Goal: Task Accomplishment & Management: Complete application form

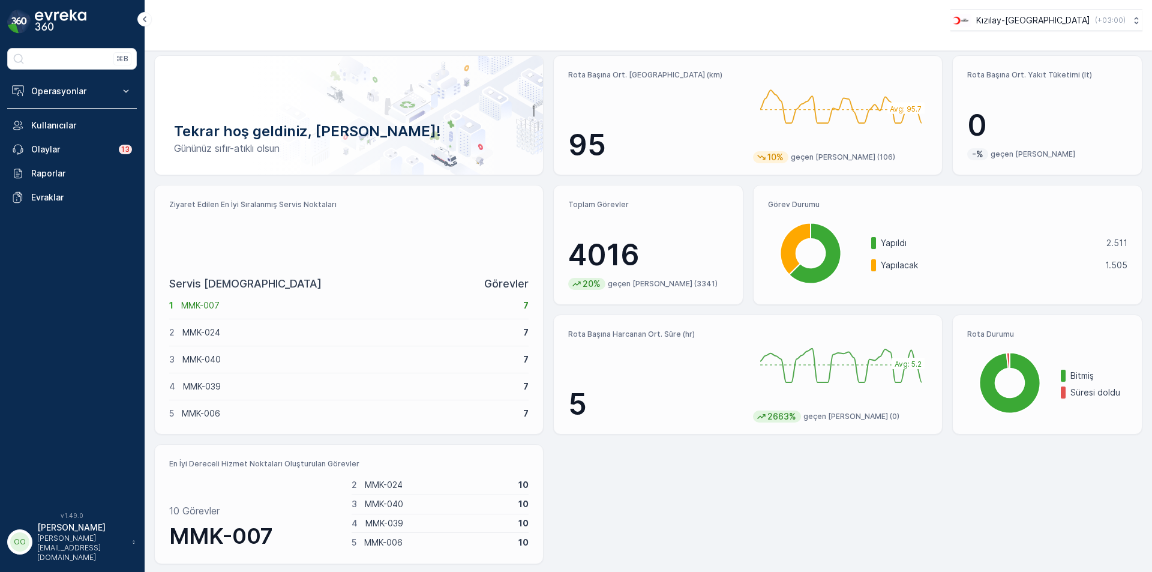
scroll to position [37, 0]
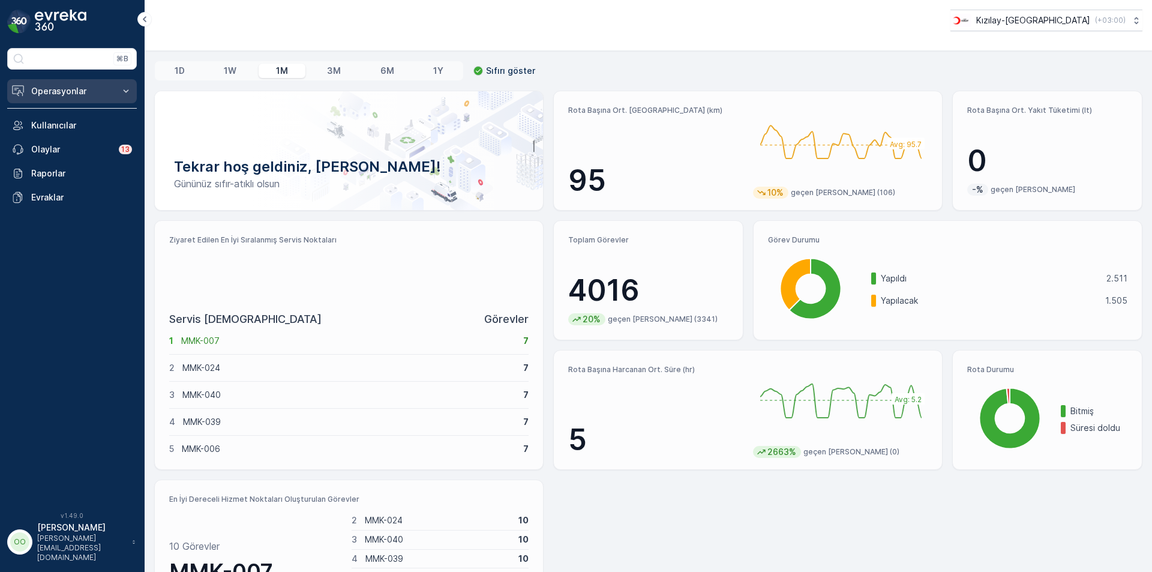
click at [84, 89] on p "Operasyonlar" at bounding box center [72, 91] width 82 height 12
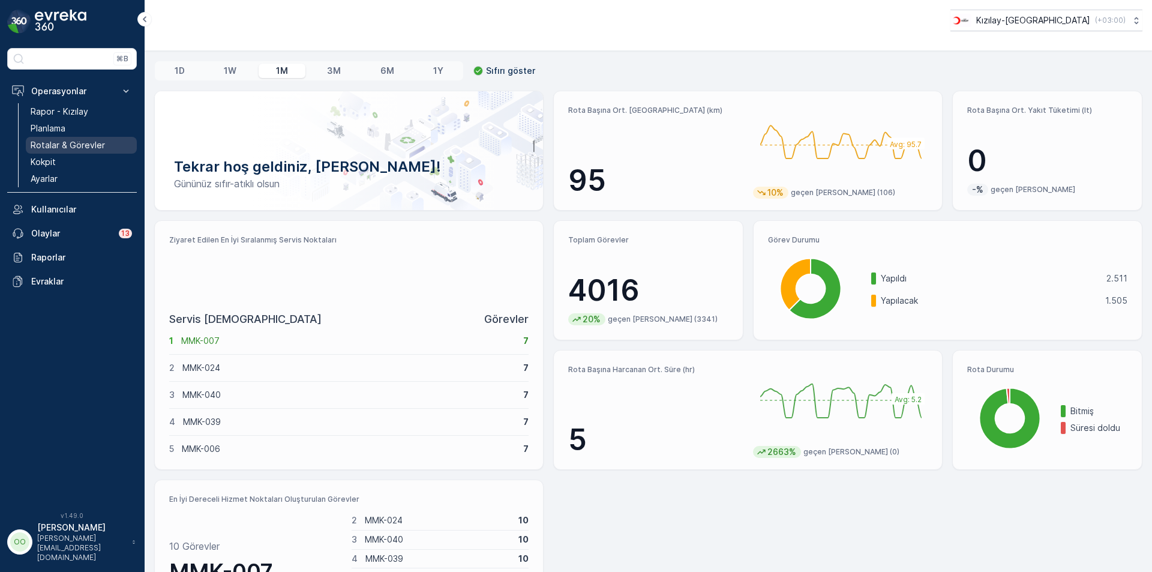
click at [81, 145] on p "Rotalar & Görevler" at bounding box center [68, 145] width 74 height 12
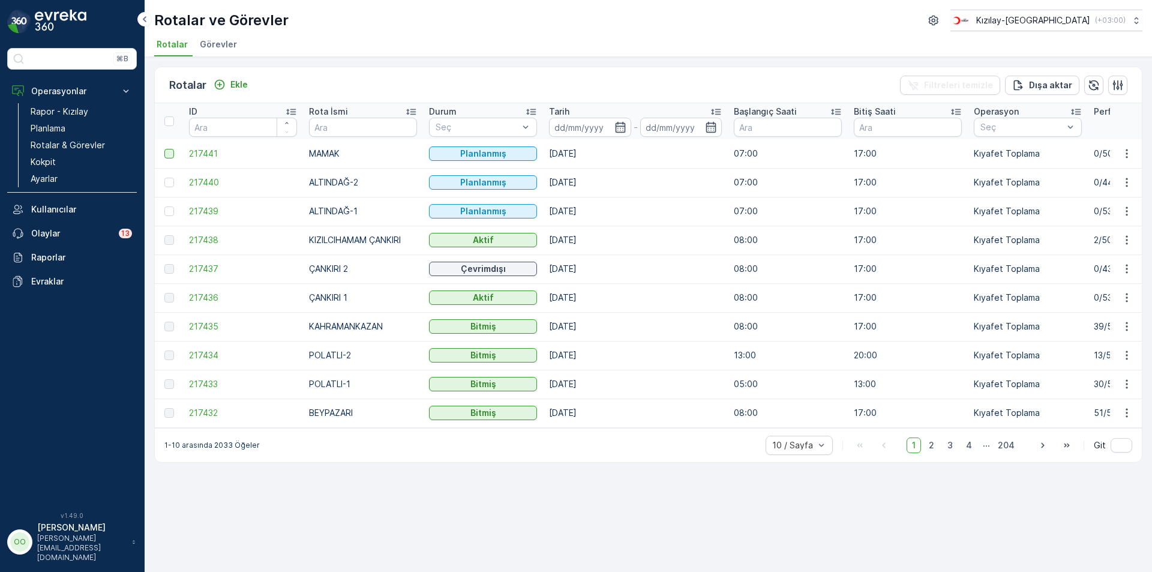
click at [170, 155] on div at bounding box center [169, 154] width 10 height 10
click at [164, 149] on input "checkbox" at bounding box center [164, 149] width 0 height 0
click at [172, 178] on div at bounding box center [169, 183] width 10 height 10
click at [164, 178] on input "checkbox" at bounding box center [164, 178] width 0 height 0
click at [163, 211] on td at bounding box center [169, 211] width 28 height 29
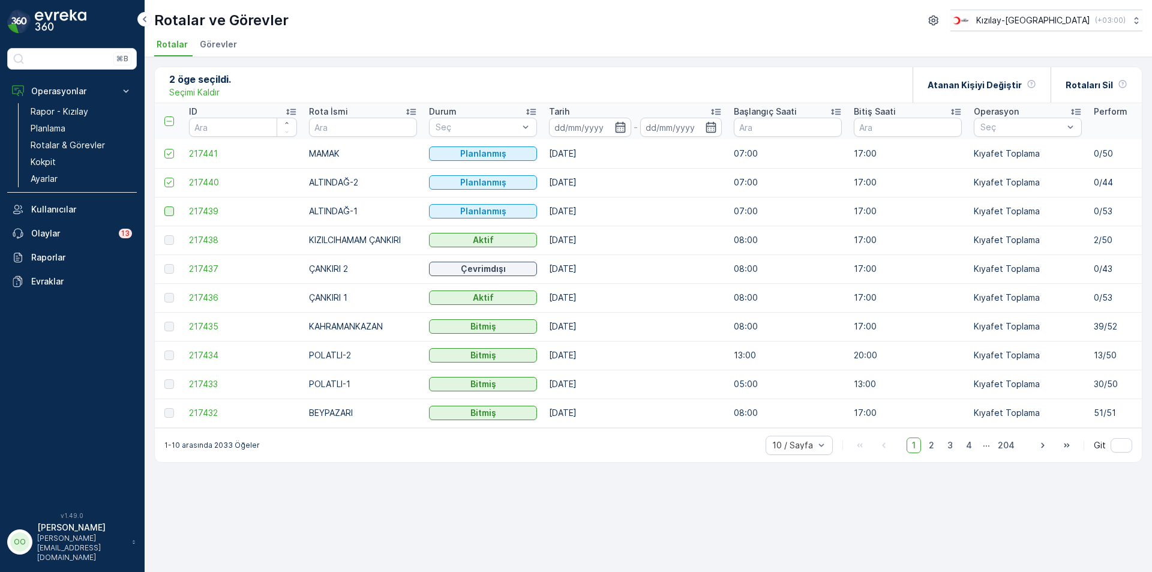
click at [170, 214] on div at bounding box center [169, 211] width 10 height 10
click at [164, 206] on input "checkbox" at bounding box center [164, 206] width 0 height 0
click at [1115, 78] on div "Rotaları Sil" at bounding box center [1096, 84] width 62 height 35
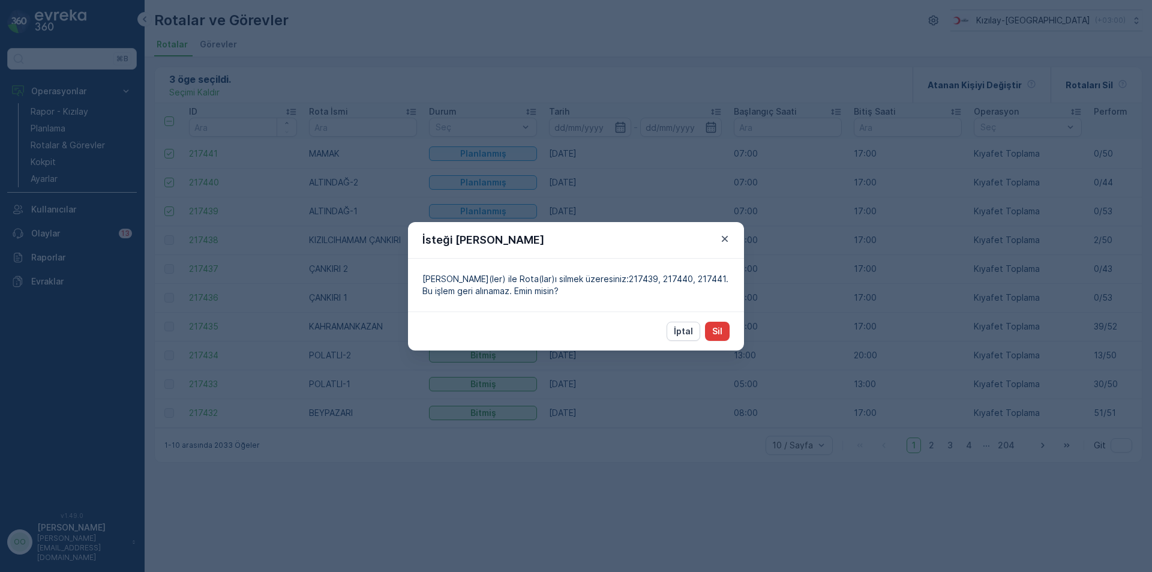
click at [716, 325] on p "Sil" at bounding box center [717, 331] width 10 height 12
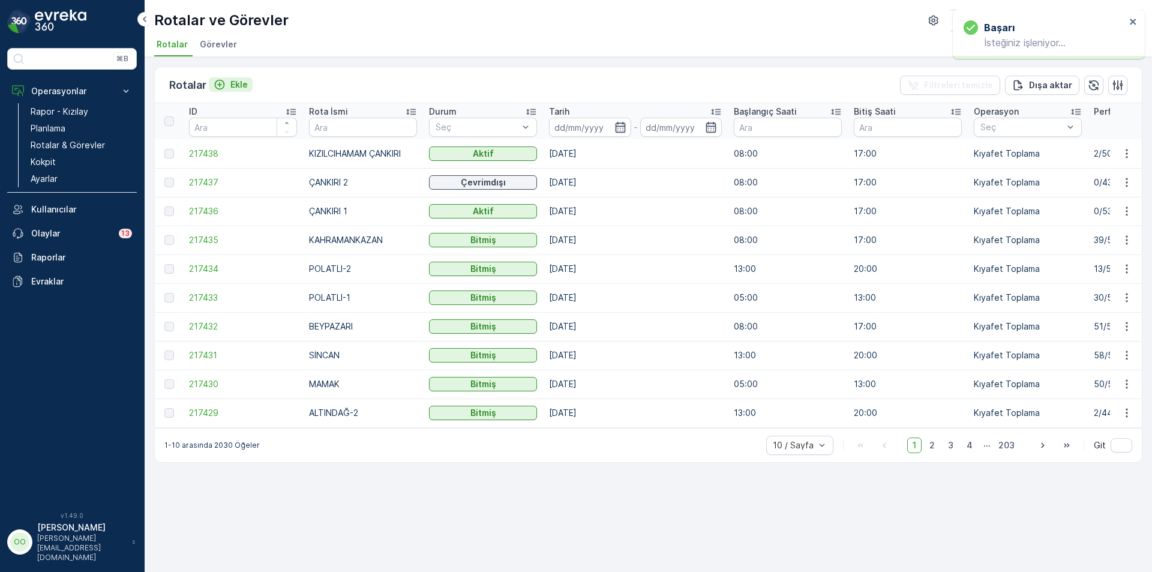
click at [230, 88] on p "Ekle" at bounding box center [238, 85] width 17 height 12
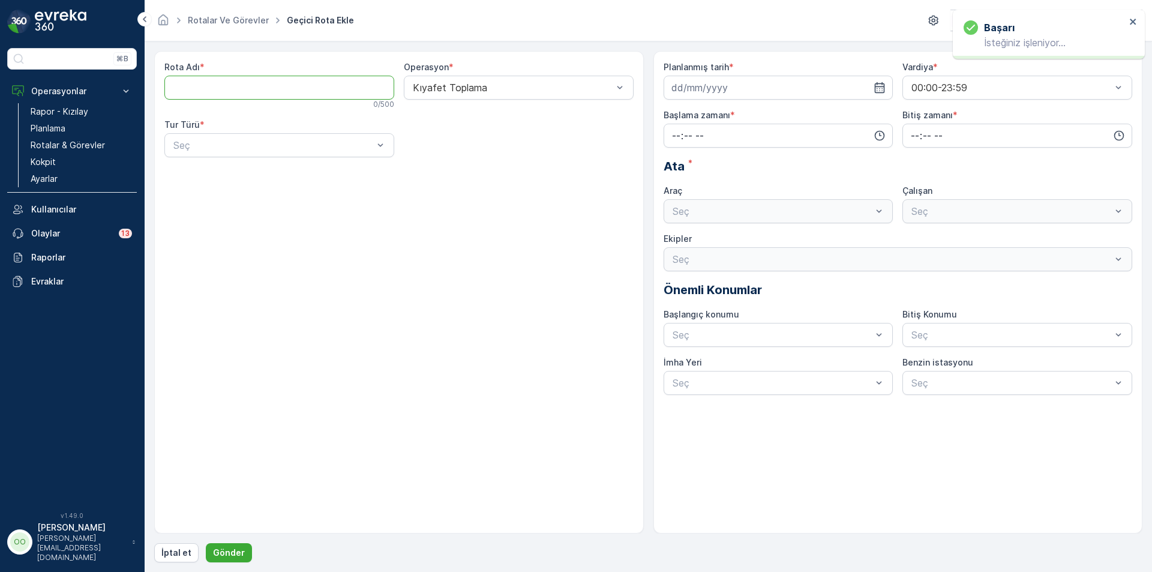
click at [215, 86] on Adı "Rota Adı" at bounding box center [279, 88] width 230 height 24
type Adı "POLATLI-1"
click at [236, 145] on div at bounding box center [273, 145] width 202 height 11
click at [208, 172] on div "Statik" at bounding box center [279, 174] width 215 height 11
click at [410, 134] on div "Seç" at bounding box center [519, 145] width 230 height 24
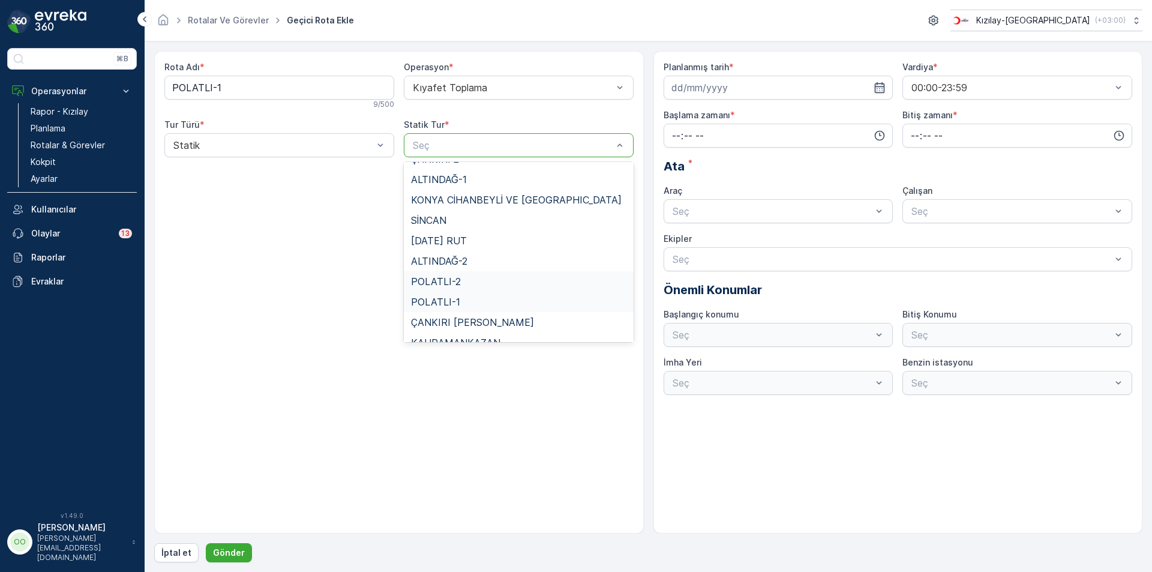
scroll to position [110, 0]
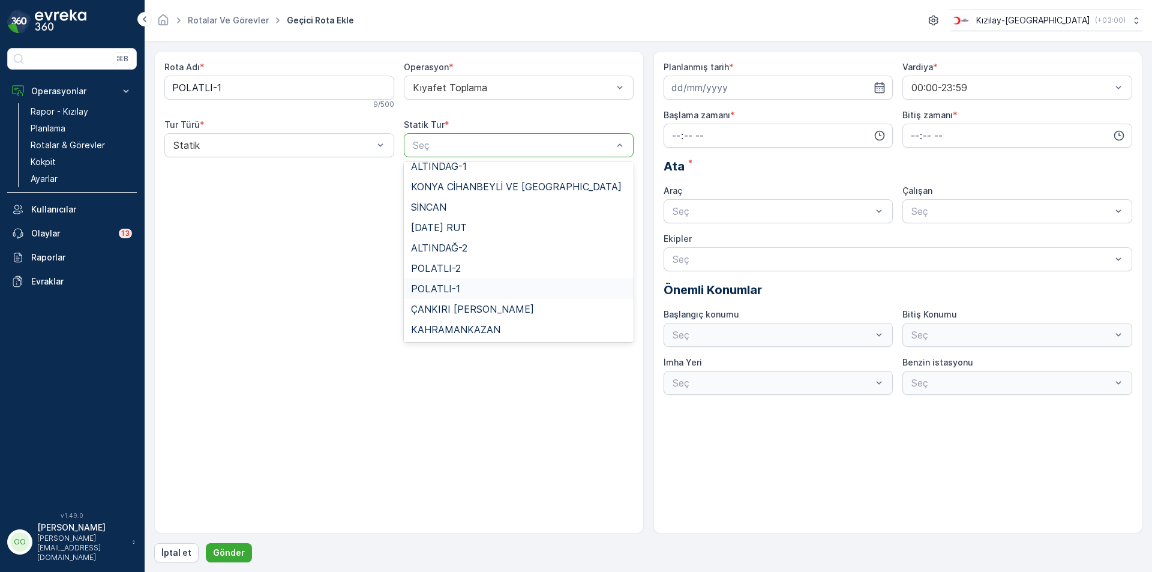
click at [465, 295] on div "POLATLI-1" at bounding box center [519, 288] width 230 height 20
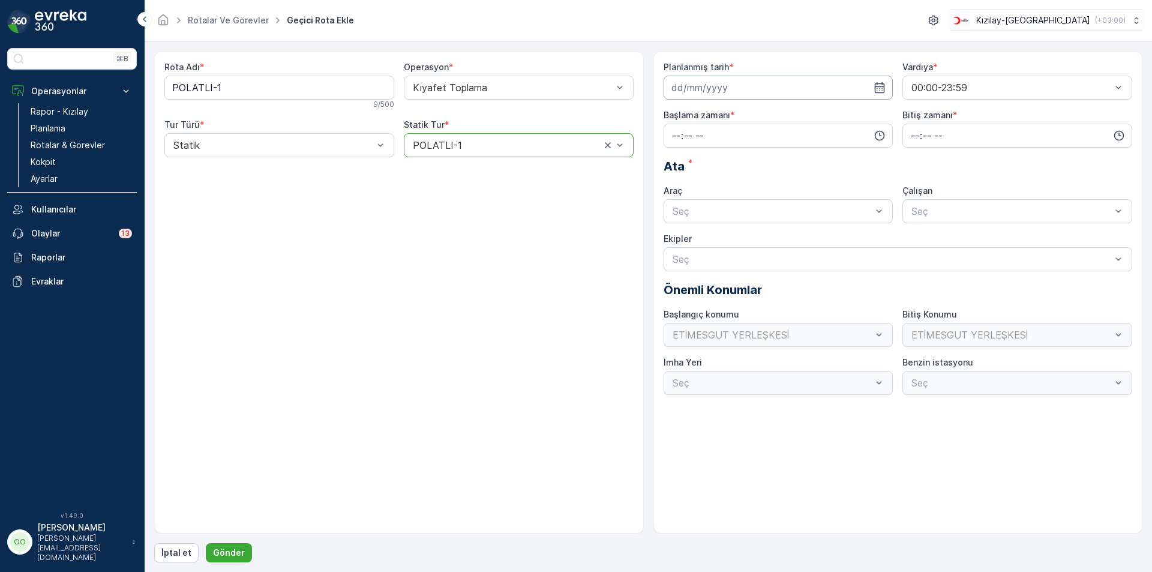
click at [743, 89] on input at bounding box center [779, 88] width 230 height 24
click at [769, 262] on div "29" at bounding box center [770, 259] width 19 height 19
type input "[DATE]"
click at [670, 139] on input "time" at bounding box center [779, 136] width 230 height 24
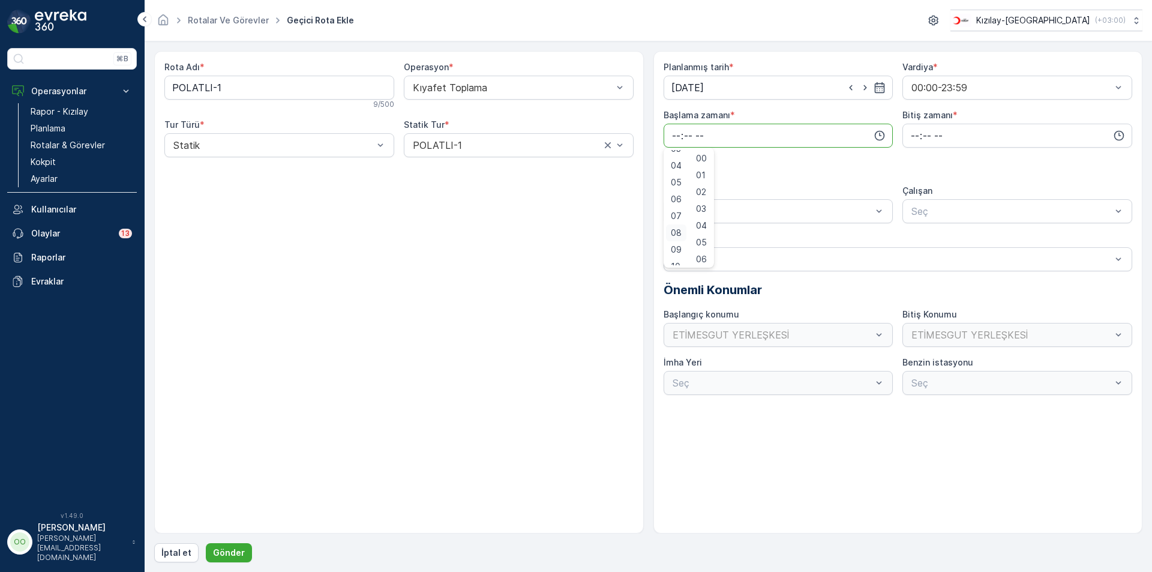
click at [675, 240] on div "08" at bounding box center [676, 232] width 20 height 17
type input "08:00"
click at [915, 140] on input "time" at bounding box center [1017, 136] width 230 height 24
click at [912, 260] on span "17" at bounding box center [915, 257] width 10 height 12
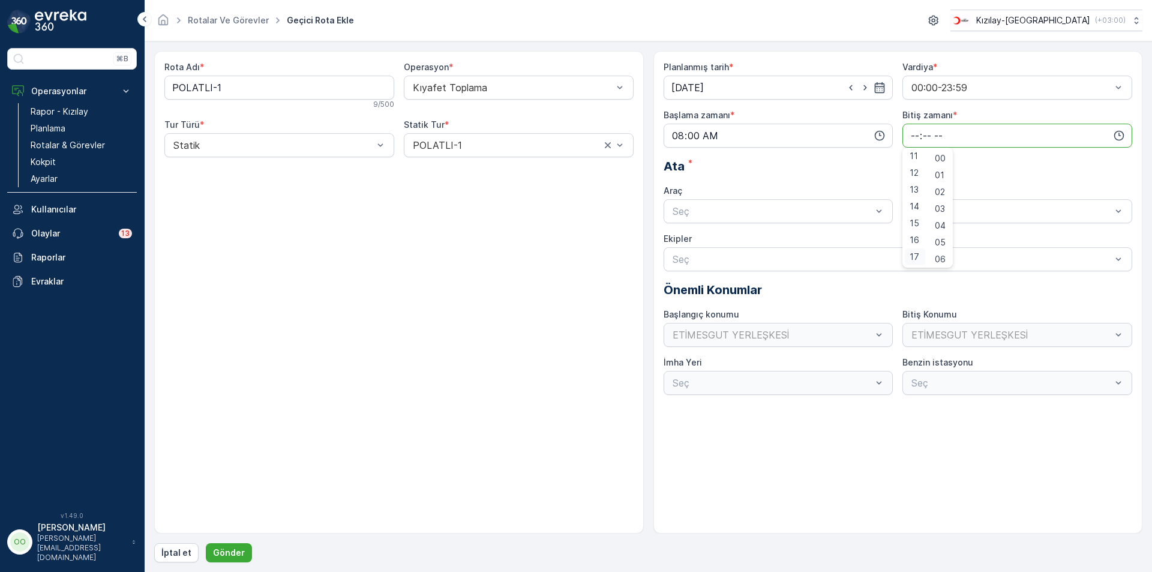
type input "17:00"
click at [719, 208] on div at bounding box center [772, 211] width 202 height 11
click at [694, 235] on span "TABLET-1" at bounding box center [693, 240] width 45 height 11
click at [237, 555] on p "Gönder" at bounding box center [229, 553] width 32 height 12
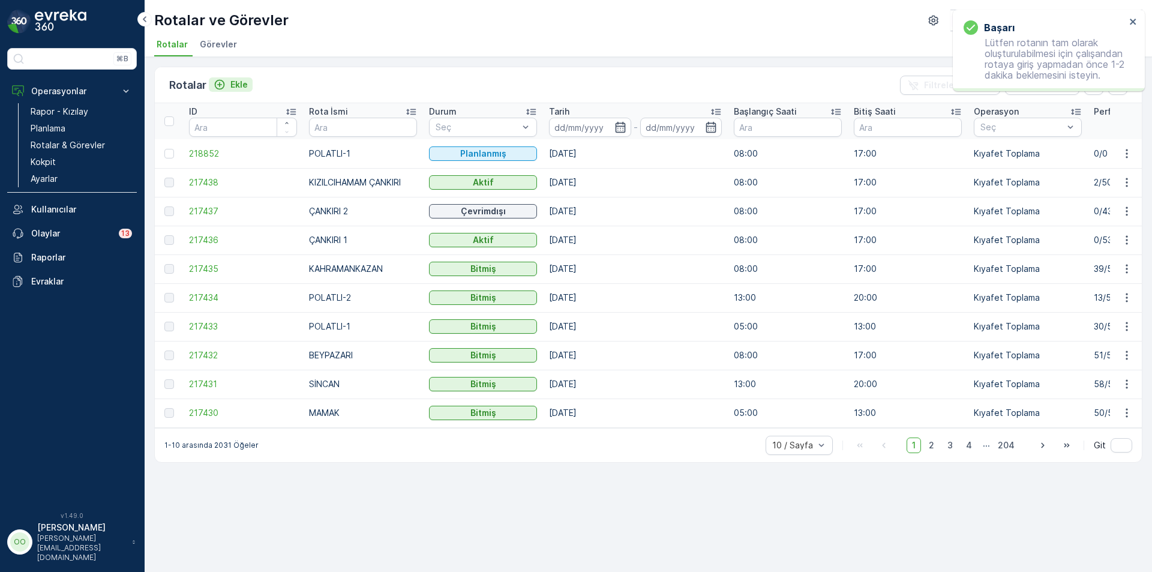
click at [233, 89] on p "Ekle" at bounding box center [238, 85] width 17 height 12
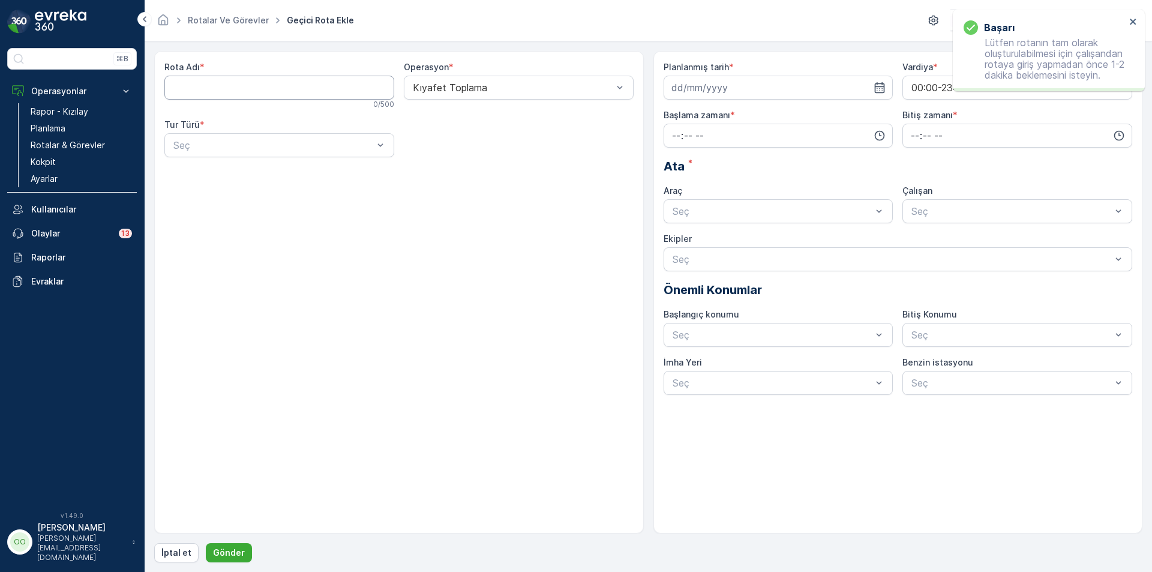
click at [241, 92] on Adı "Rota Adı" at bounding box center [279, 88] width 230 height 24
type Adı "POLATLI-2"
click at [216, 145] on div at bounding box center [273, 145] width 202 height 11
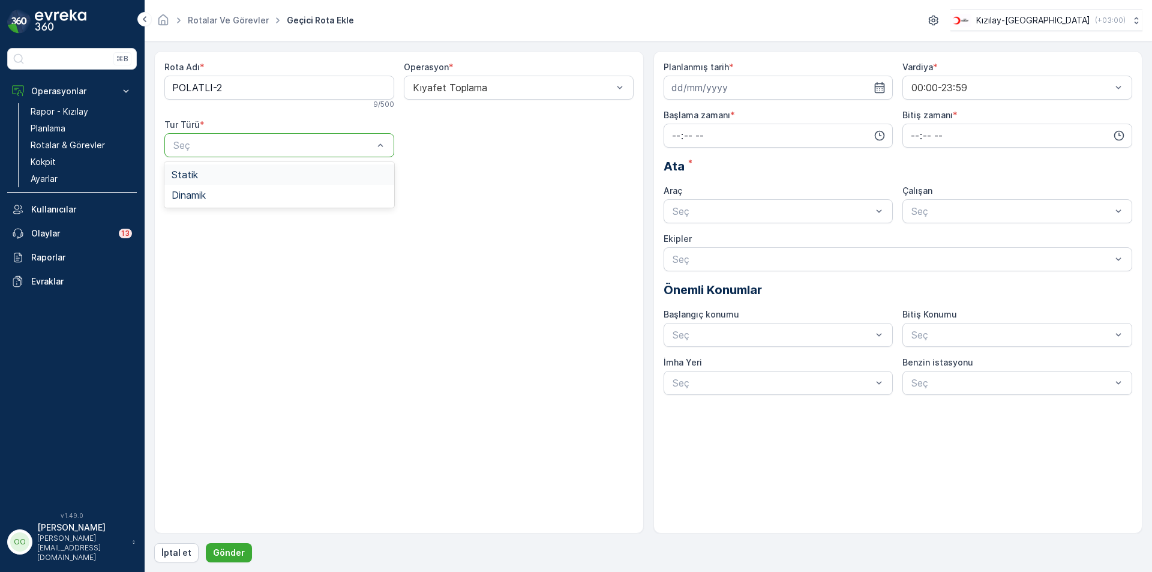
click at [206, 172] on div "Statik" at bounding box center [279, 174] width 215 height 11
click at [455, 149] on div at bounding box center [513, 145] width 202 height 11
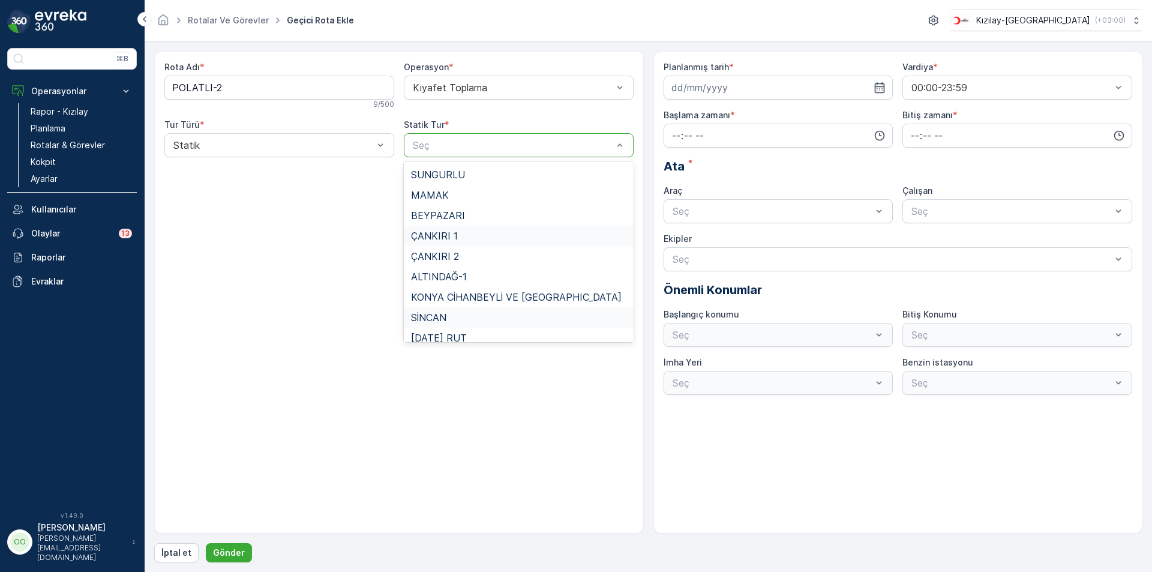
scroll to position [110, 0]
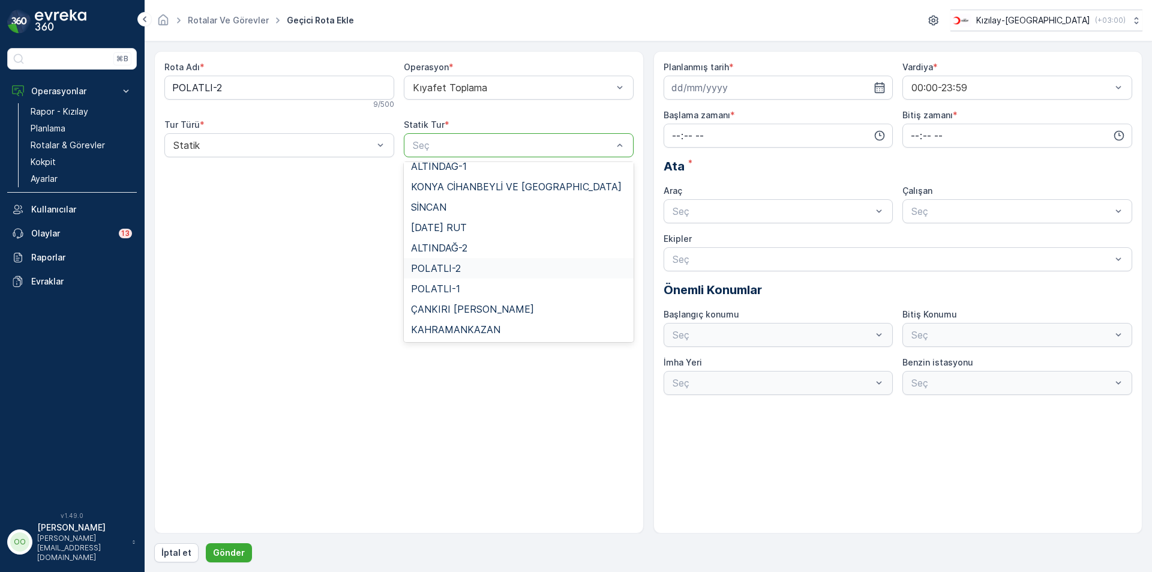
click at [481, 274] on div "POLATLI-2" at bounding box center [519, 268] width 230 height 20
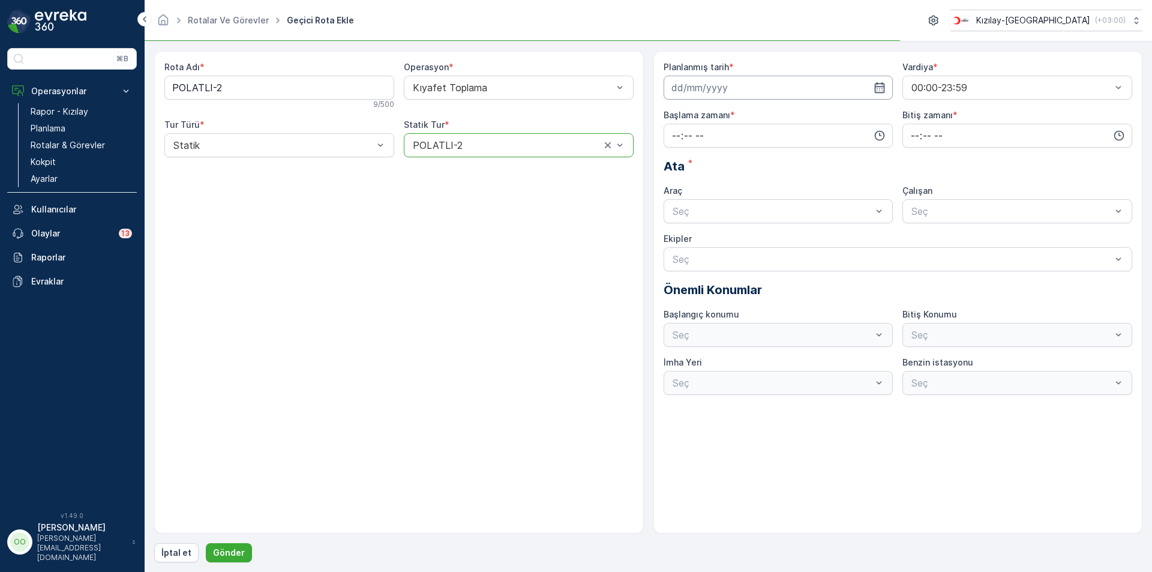
click at [764, 94] on input at bounding box center [779, 88] width 230 height 24
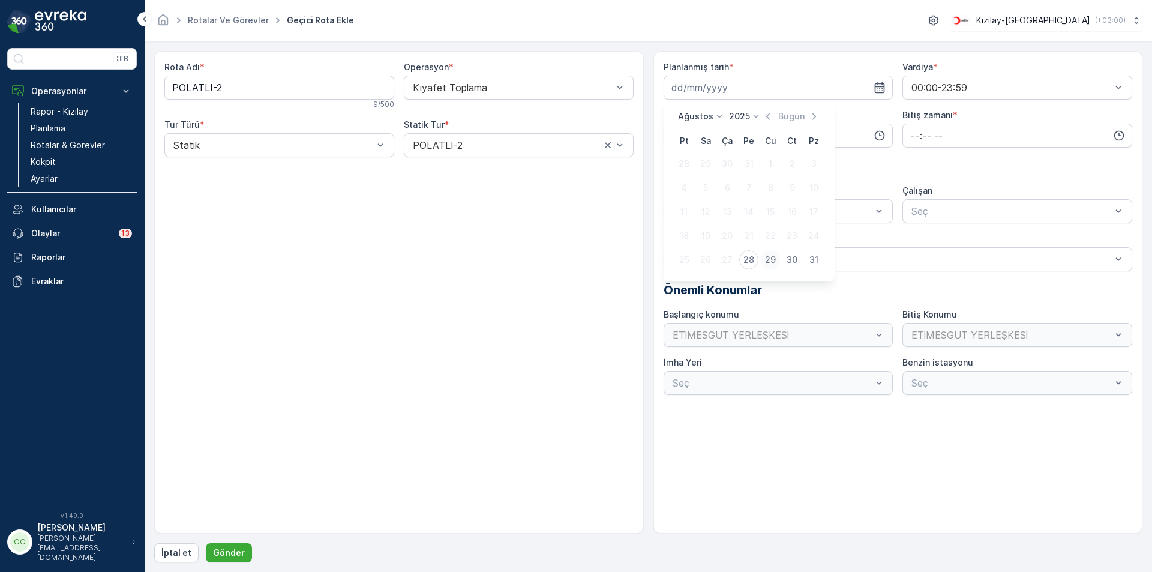
click at [770, 266] on div "29" at bounding box center [770, 259] width 19 height 19
type input "[DATE]"
click at [673, 133] on input "time" at bounding box center [779, 136] width 230 height 24
click at [674, 154] on span "07" at bounding box center [676, 158] width 11 height 12
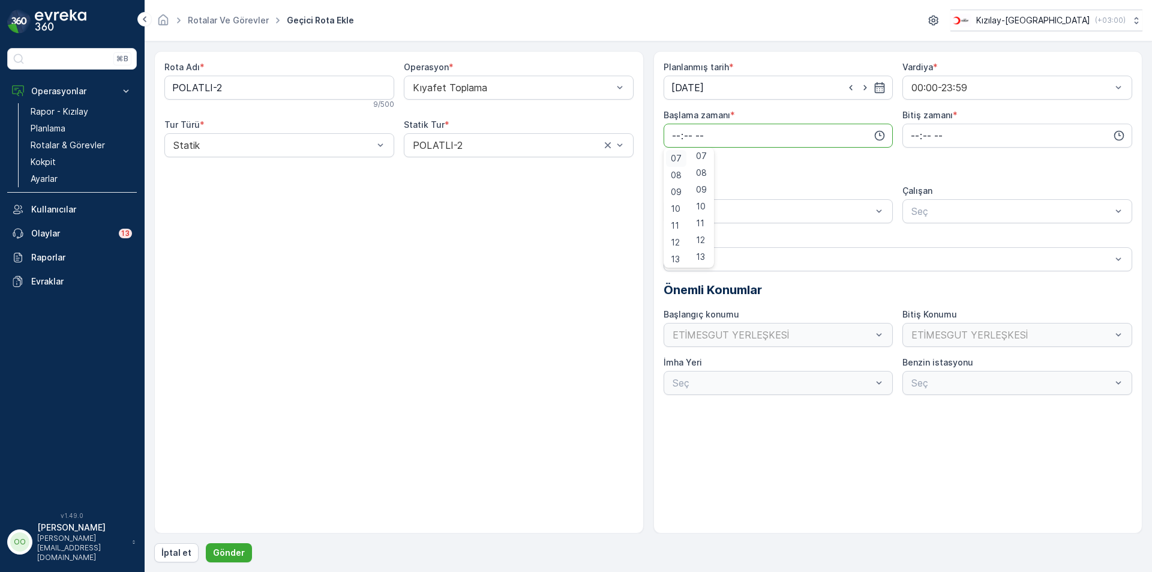
type input "07:00"
click at [910, 141] on input "time" at bounding box center [1017, 136] width 230 height 24
click at [919, 263] on div "17" at bounding box center [915, 256] width 20 height 17
type input "17:00"
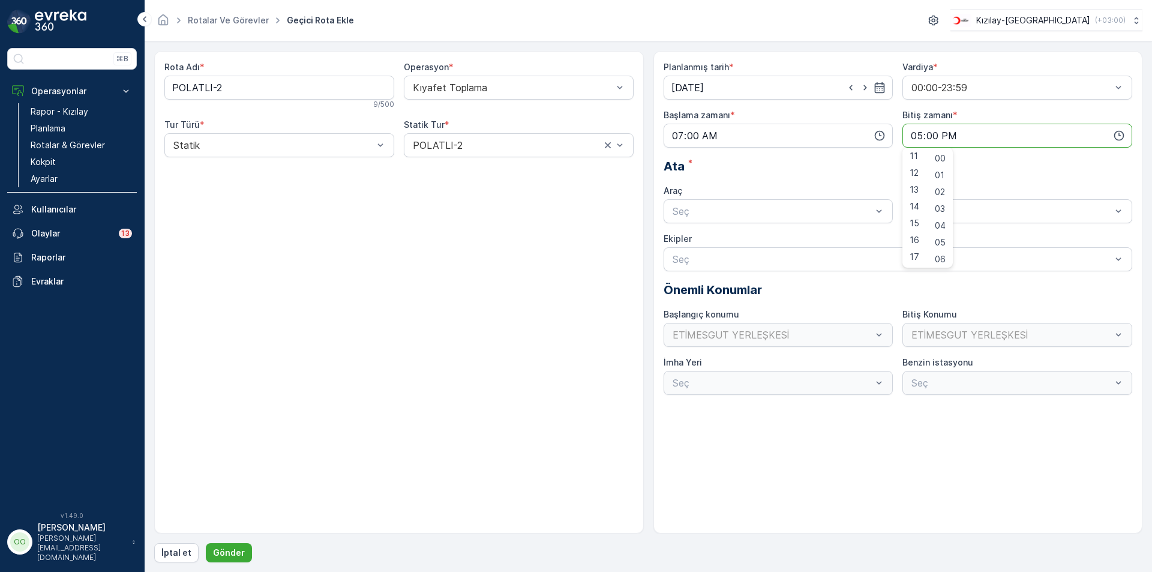
click at [733, 224] on div "Planlanmış tarih * [DATE] Vardiya * 00:00-23:59 Başlama zamanı * 07:00 Bitiş za…" at bounding box center [898, 228] width 469 height 334
click at [684, 244] on span "TABLET-1" at bounding box center [693, 240] width 45 height 11
click at [240, 556] on p "Gönder" at bounding box center [229, 553] width 32 height 12
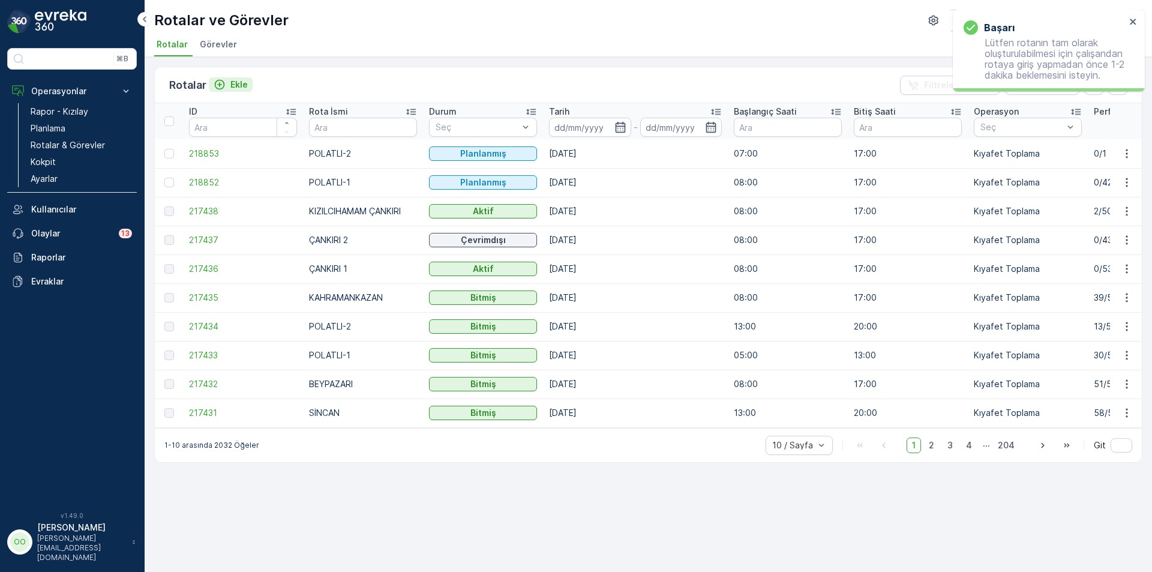
click at [232, 87] on p "Ekle" at bounding box center [238, 85] width 17 height 12
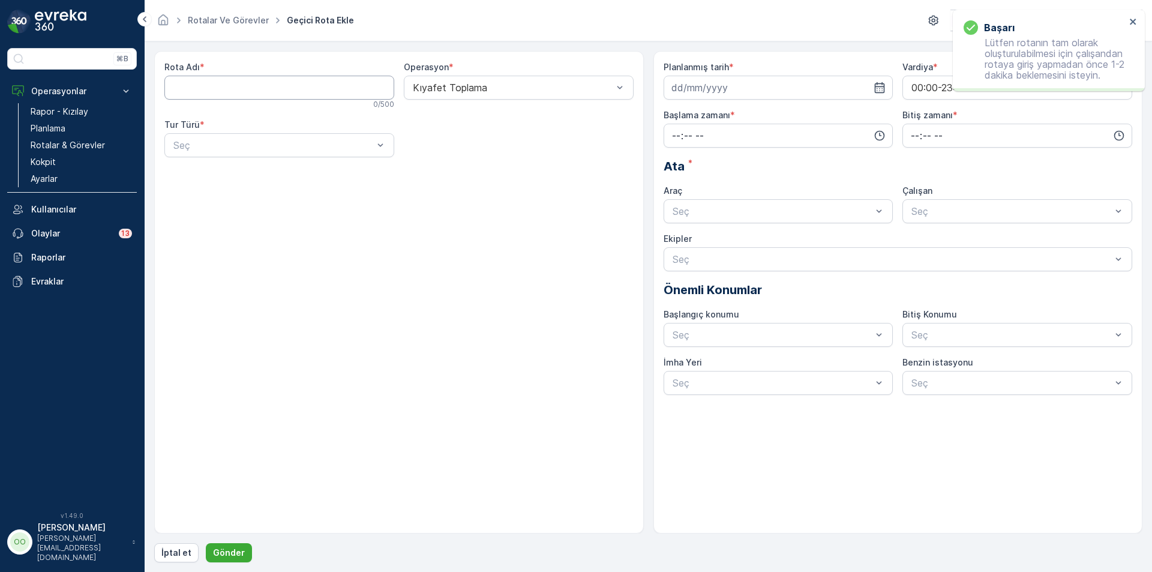
click at [232, 87] on Adı "Rota Adı" at bounding box center [279, 88] width 230 height 24
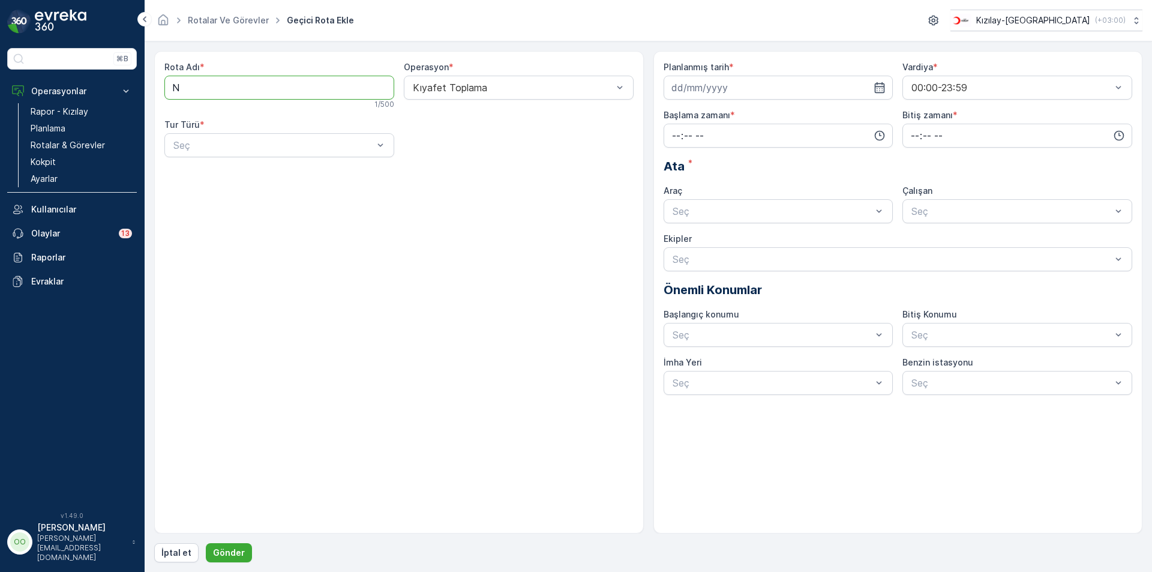
type Adı "NALLIHAN"
click at [229, 140] on div at bounding box center [273, 145] width 202 height 11
drag, startPoint x: 216, startPoint y: 170, endPoint x: 377, endPoint y: 170, distance: 160.8
click at [215, 170] on div "Statik" at bounding box center [279, 174] width 215 height 11
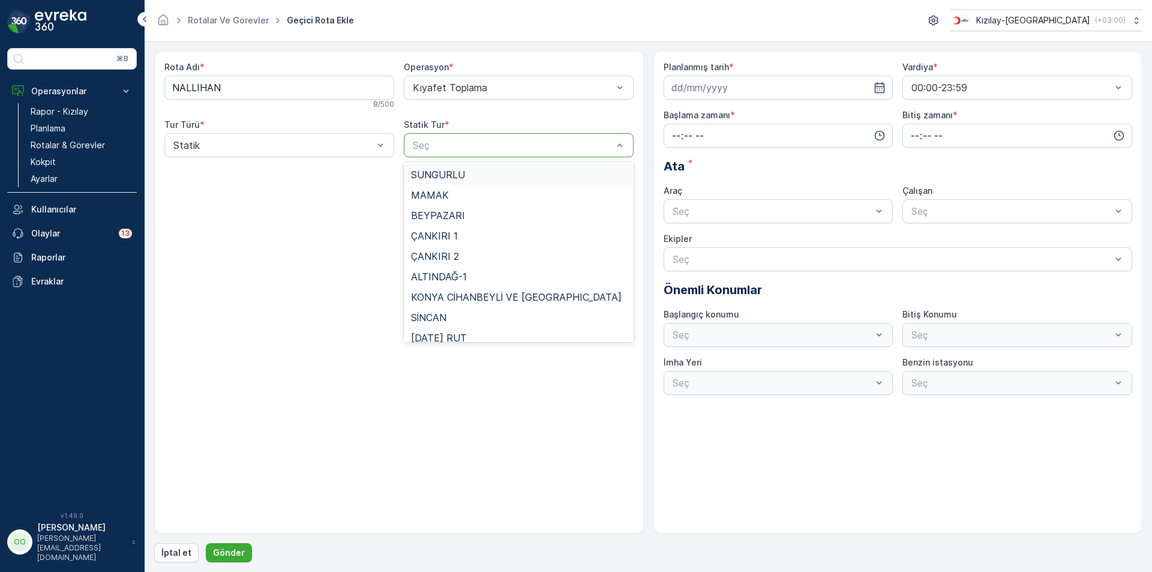
click at [466, 149] on div at bounding box center [513, 145] width 202 height 11
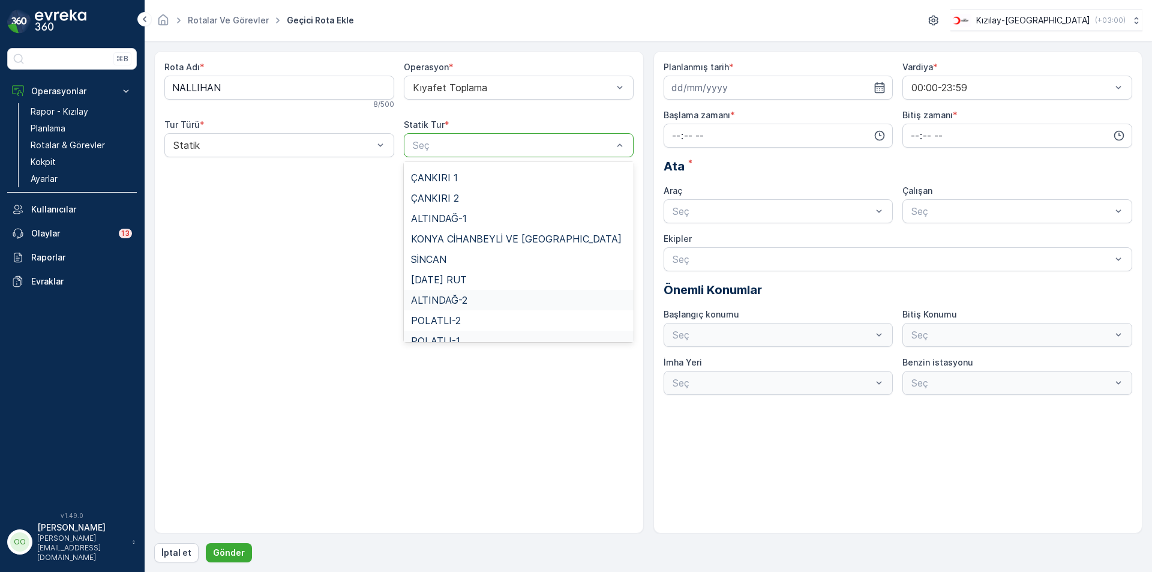
scroll to position [110, 0]
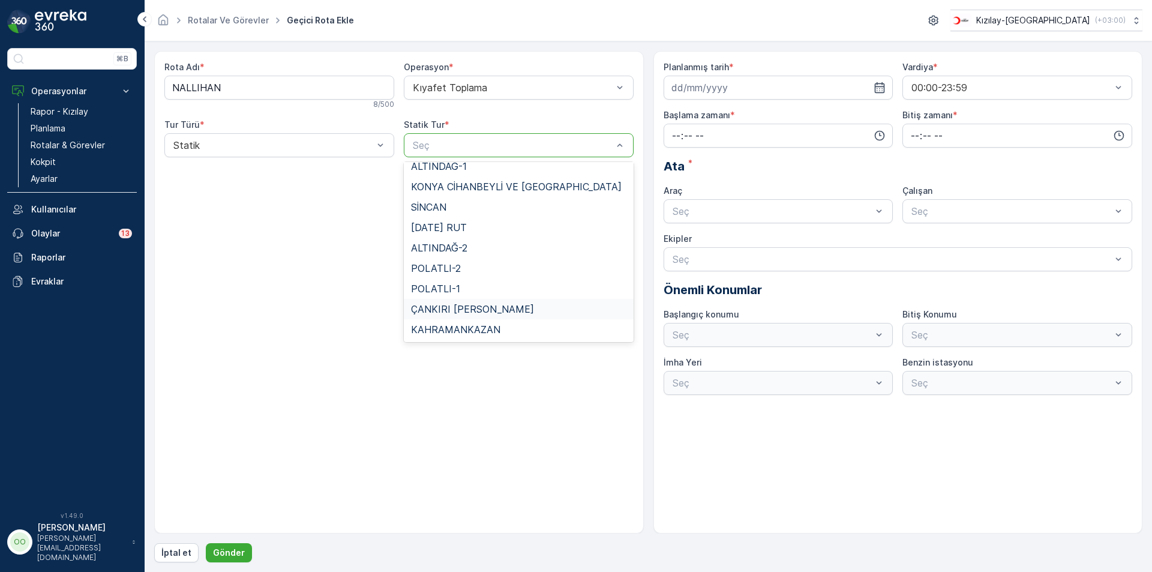
click at [487, 317] on div "ÇANKIRI [PERSON_NAME]" at bounding box center [519, 309] width 230 height 20
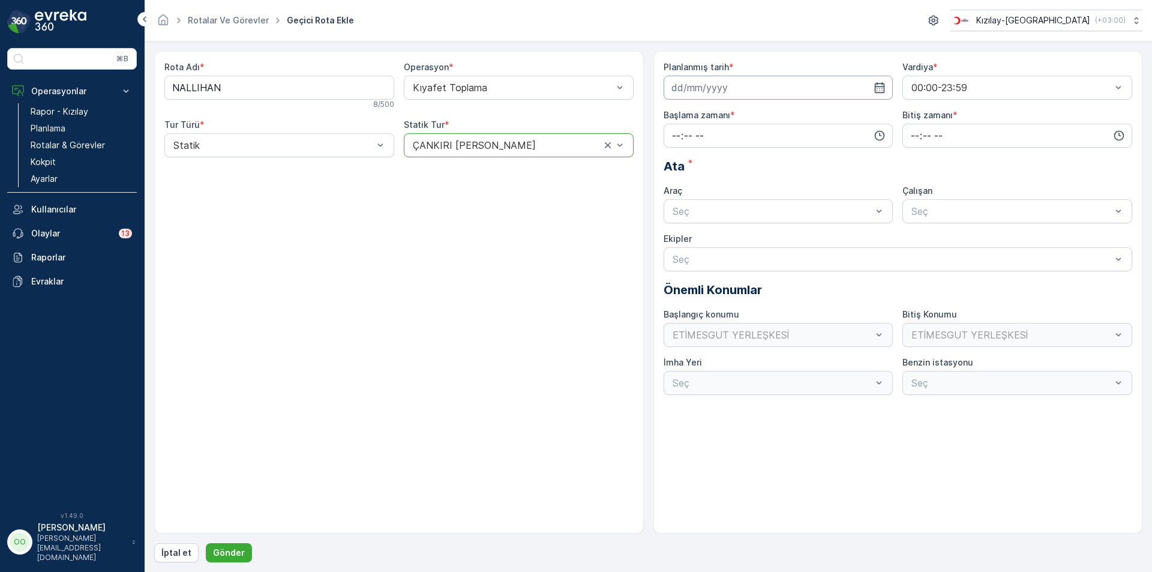
click at [760, 93] on input at bounding box center [779, 88] width 230 height 24
click at [767, 256] on div "29" at bounding box center [770, 259] width 19 height 19
type input "[DATE]"
click at [670, 139] on input "time" at bounding box center [779, 136] width 230 height 24
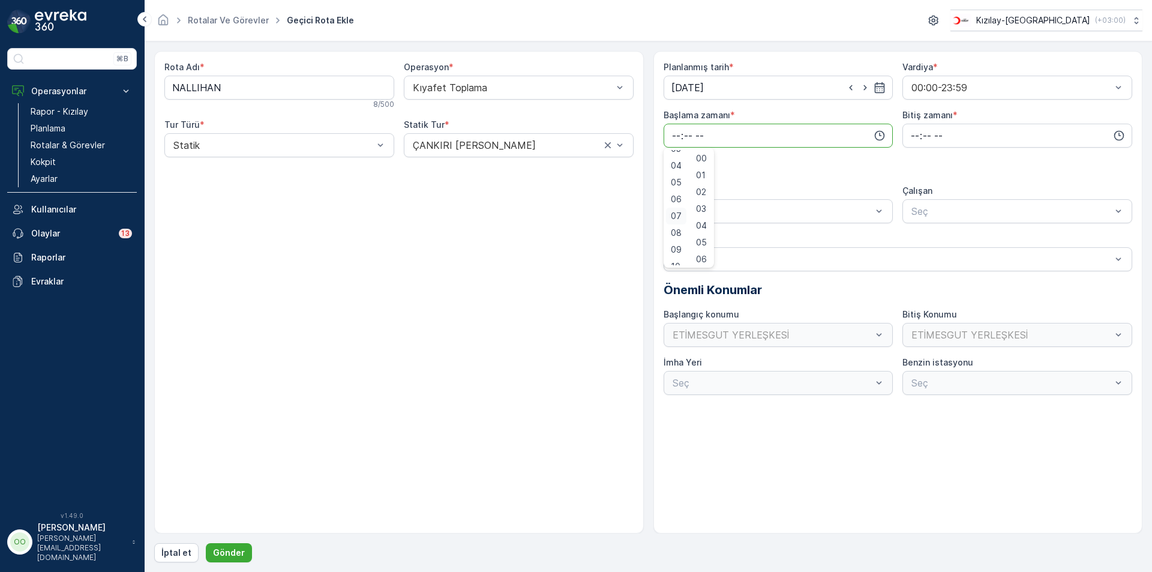
click at [672, 208] on div "07" at bounding box center [676, 216] width 20 height 17
type input "07:00"
click at [915, 139] on input "time" at bounding box center [1017, 136] width 230 height 24
click at [914, 260] on span "17" at bounding box center [915, 257] width 10 height 12
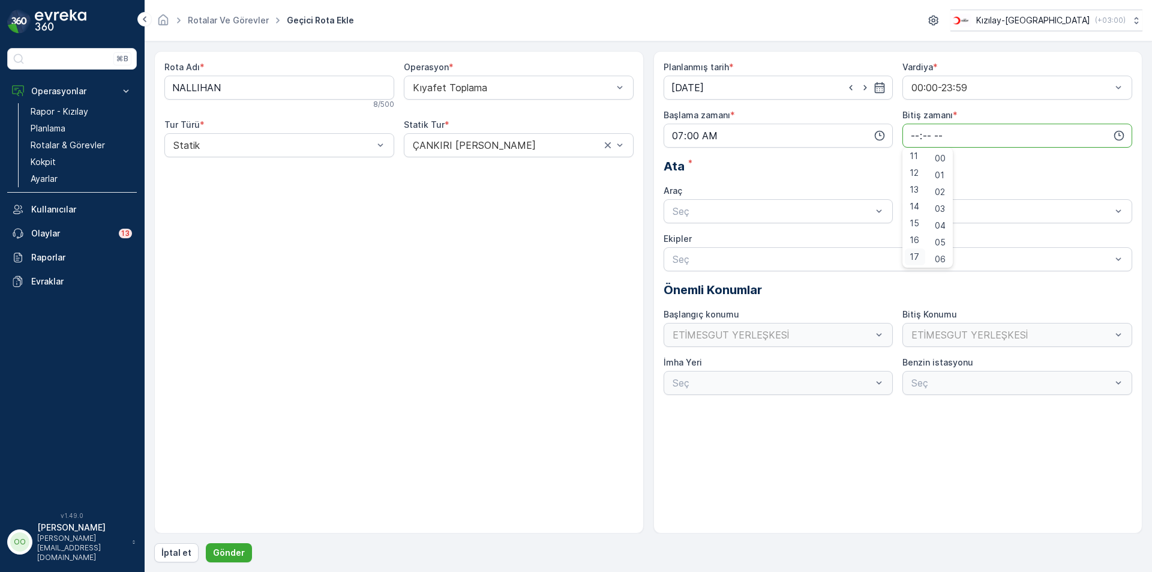
type input "17:00"
click at [236, 554] on p "Gönder" at bounding box center [229, 553] width 32 height 12
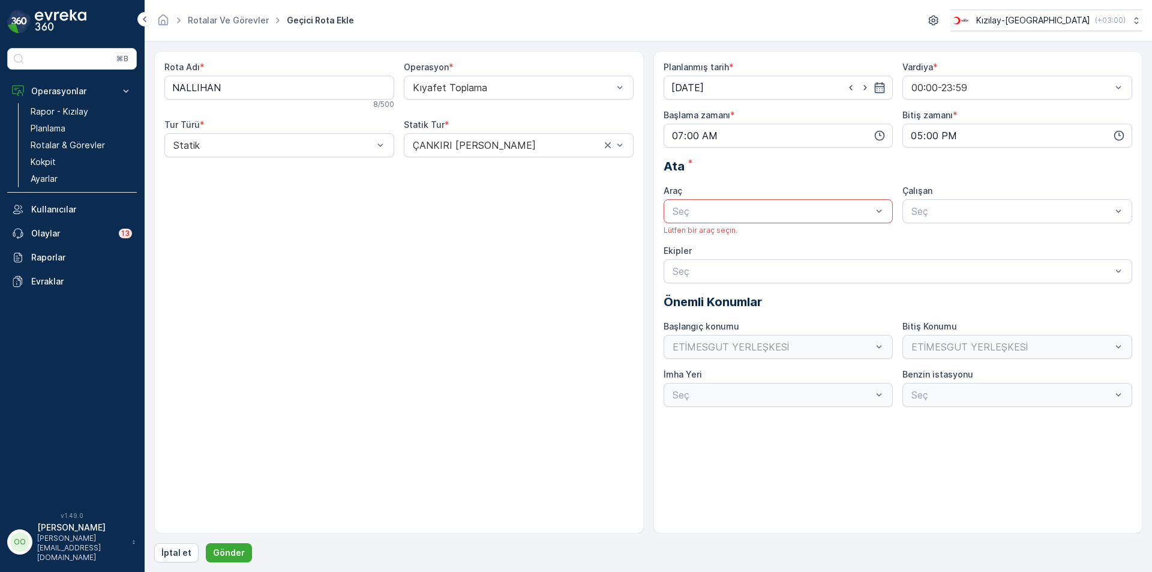
click at [746, 214] on div at bounding box center [772, 211] width 202 height 11
click at [722, 245] on div "TABLET-1" at bounding box center [778, 240] width 215 height 11
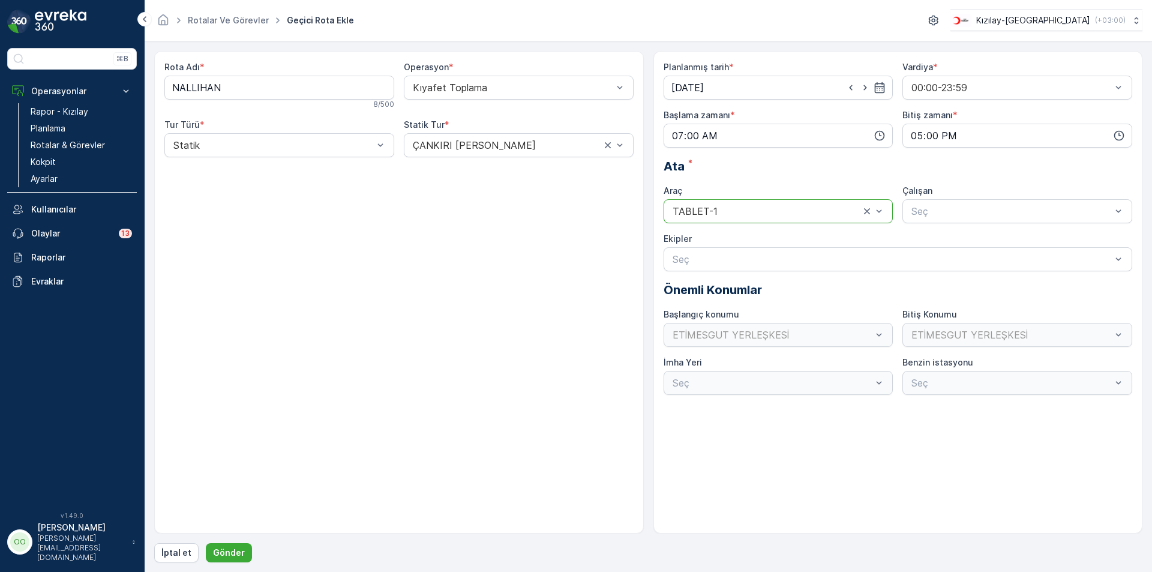
click at [225, 563] on form "Rota Adı * NALLIHAN 8 / 500 Operasyon * Kıyafet Toplama Tur Türü * Statik Stati…" at bounding box center [648, 306] width 1007 height 530
click at [223, 557] on p "Gönder" at bounding box center [229, 553] width 32 height 12
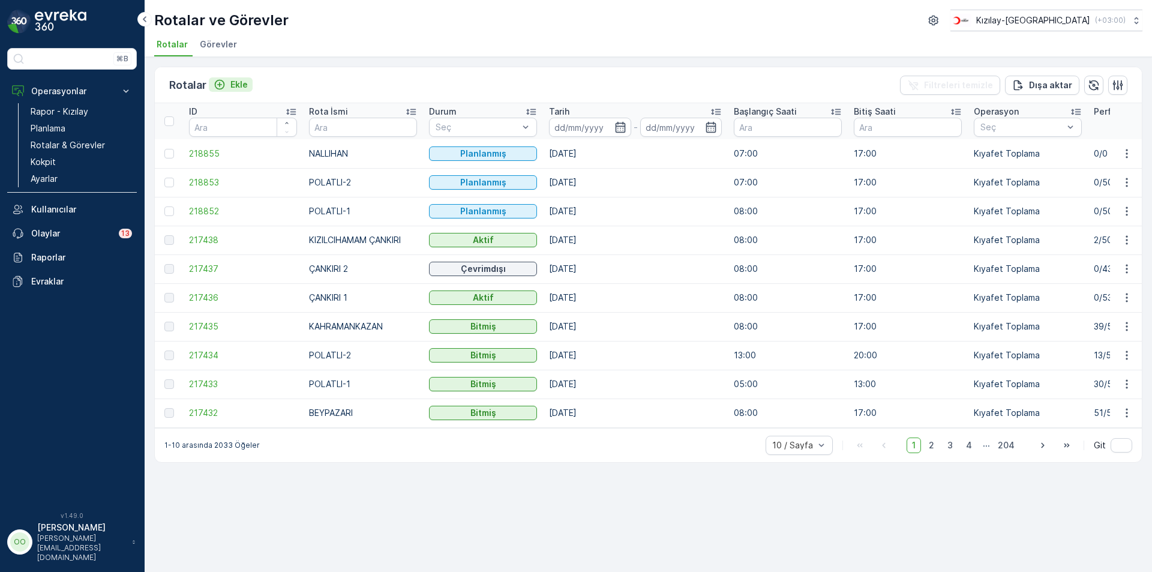
click at [230, 84] on p "Ekle" at bounding box center [238, 85] width 17 height 12
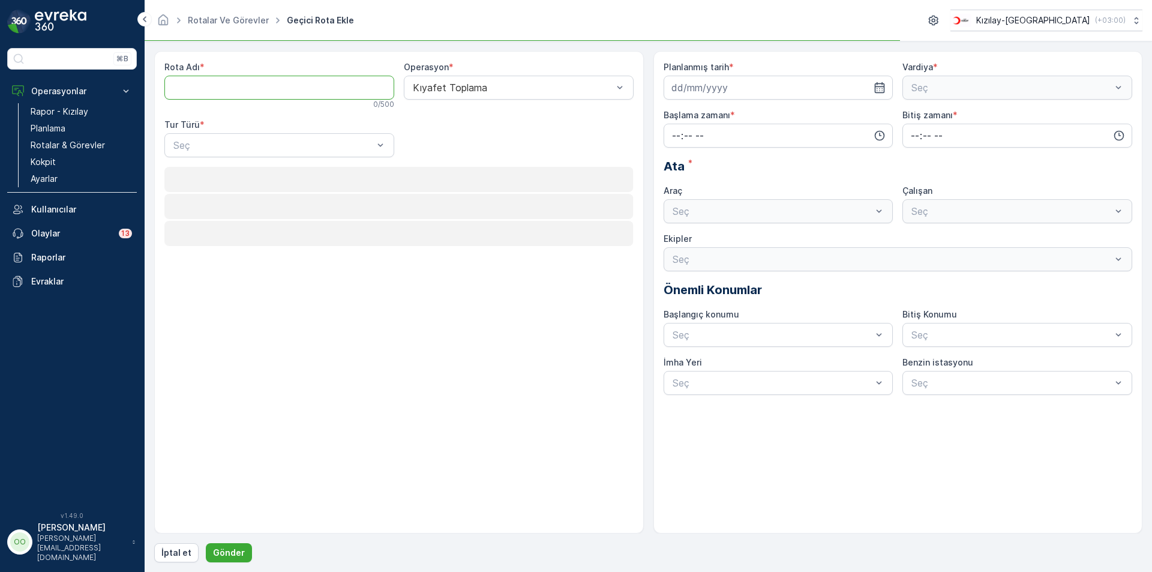
click at [230, 84] on Adı "Rota Adı" at bounding box center [279, 88] width 230 height 24
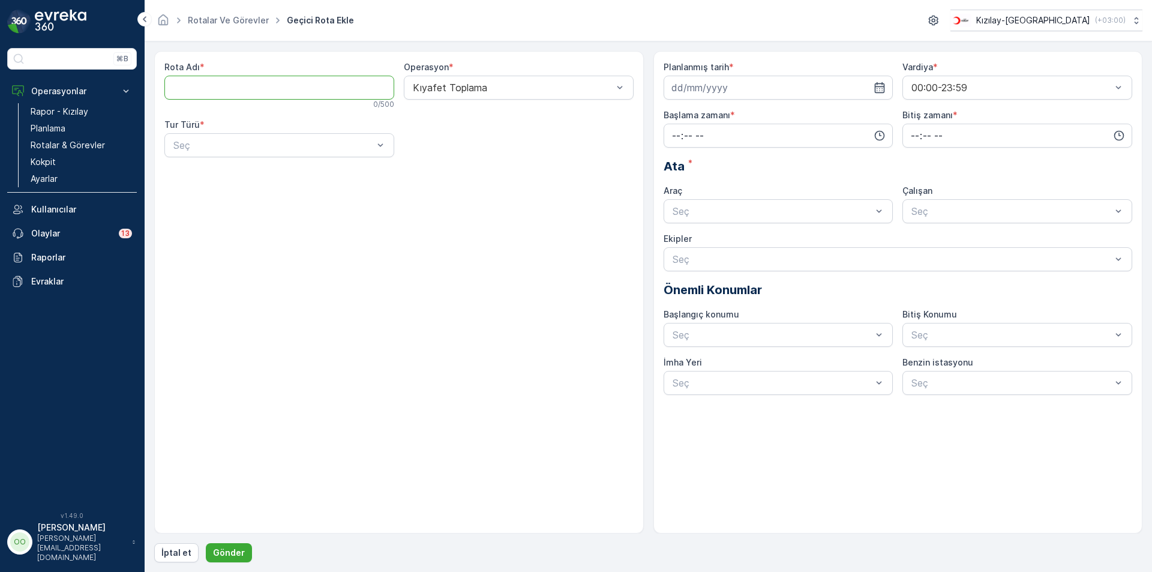
type Adı "MAMAK"
click at [197, 157] on div "Rota Adı * MAMAK 5 / 500 Operasyon * Kıyafet Toplama Tur Türü * Seç" at bounding box center [398, 114] width 469 height 106
click at [184, 150] on div at bounding box center [273, 145] width 202 height 11
click at [211, 178] on div "Statik" at bounding box center [279, 174] width 215 height 11
click at [494, 136] on div "Seç" at bounding box center [519, 145] width 230 height 24
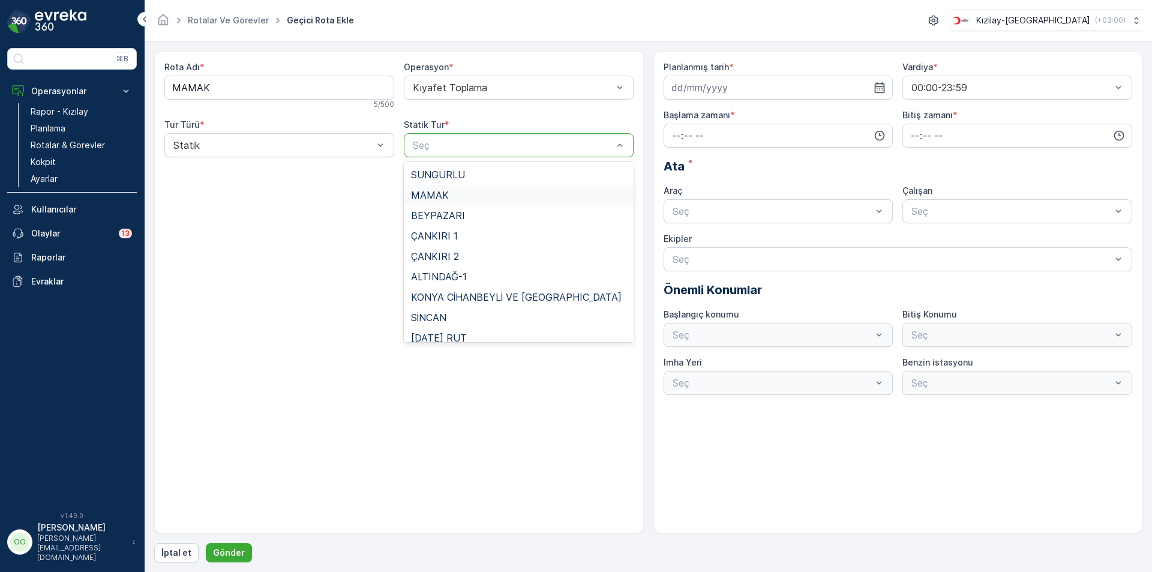
click at [484, 192] on div "MAMAK" at bounding box center [518, 195] width 215 height 11
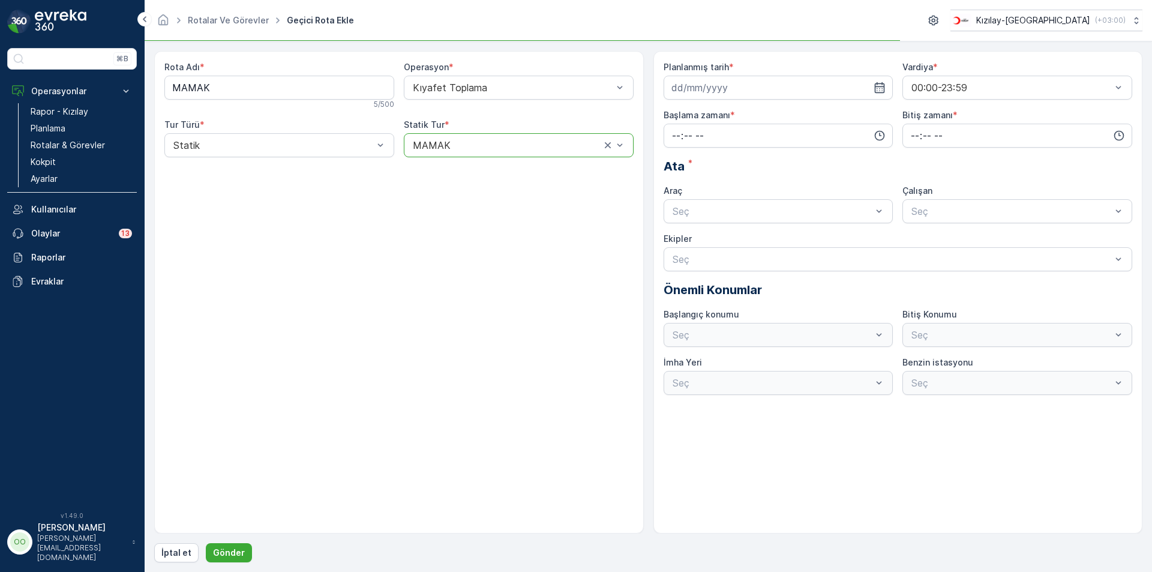
click at [721, 101] on div "Planlanmış tarih * Vardiya * 00:00-23:59 Başlama zamanı * Bitiş zamanı * Ata * …" at bounding box center [898, 228] width 469 height 334
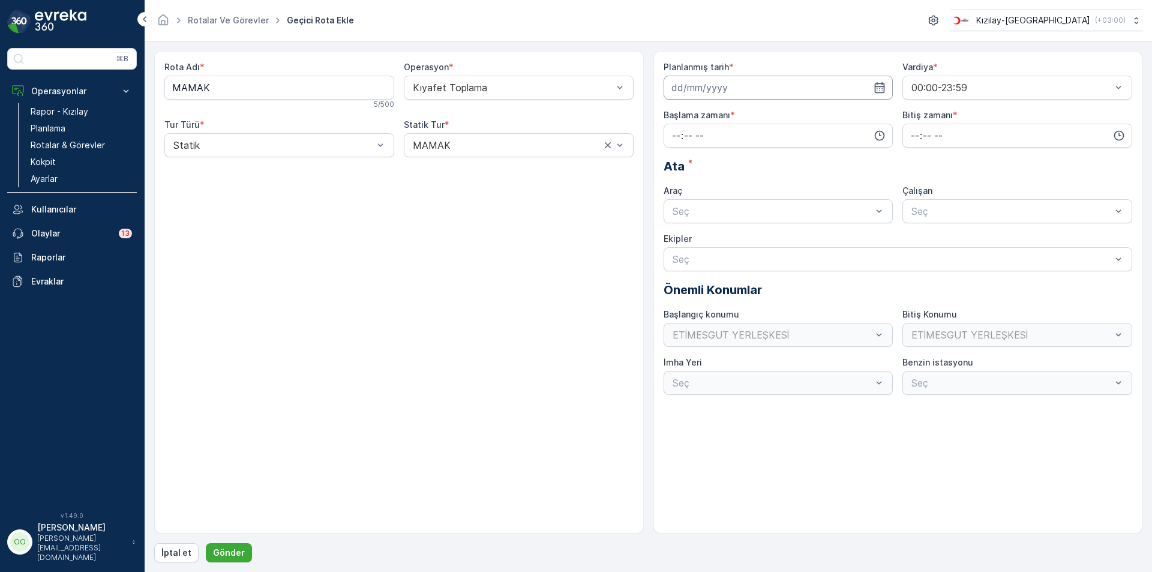
click at [728, 87] on input at bounding box center [779, 88] width 230 height 24
click at [811, 121] on icon "button" at bounding box center [814, 116] width 12 height 12
click at [686, 165] on div "1" at bounding box center [683, 163] width 19 height 19
type input "[DATE]"
click at [674, 131] on input "time" at bounding box center [779, 136] width 230 height 24
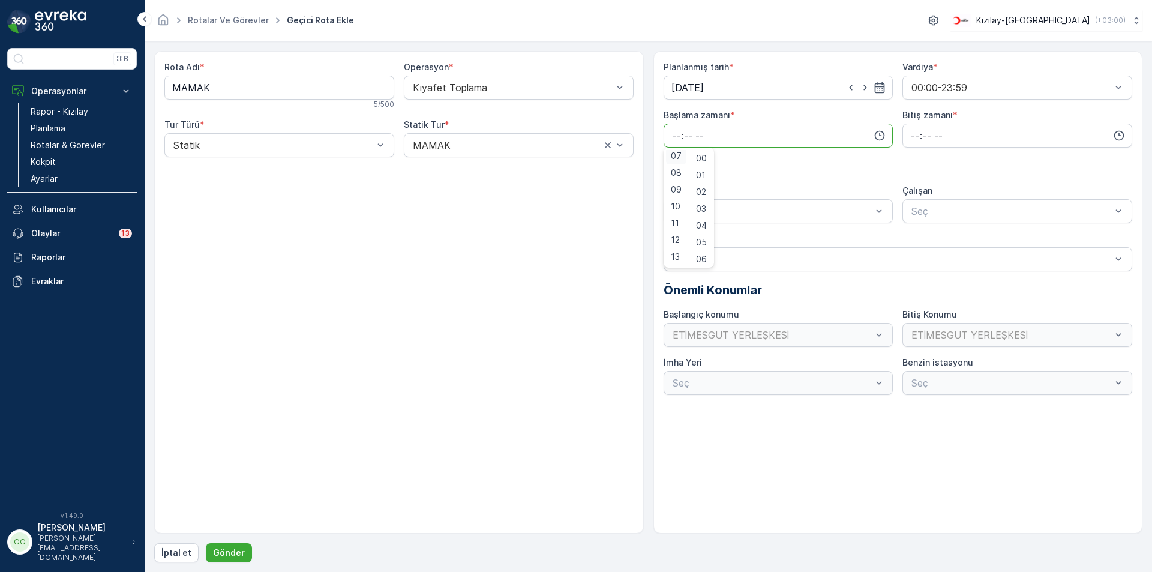
scroll to position [118, 0]
click at [677, 161] on span "07" at bounding box center [676, 158] width 11 height 12
type input "07:00"
click at [907, 134] on input "time" at bounding box center [1017, 136] width 230 height 24
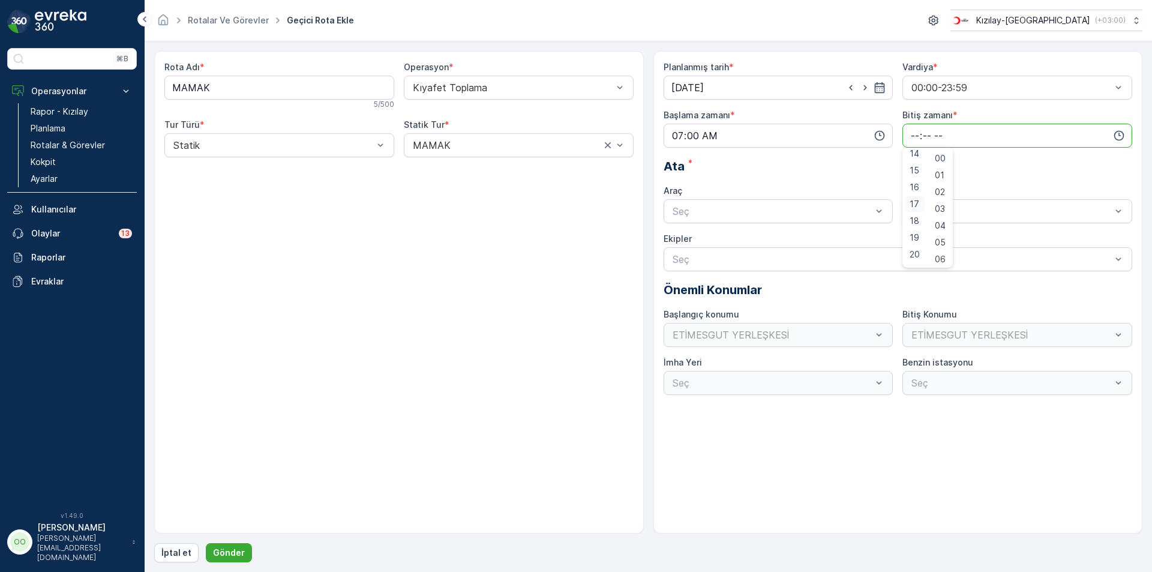
click at [908, 207] on div "17" at bounding box center [915, 204] width 20 height 17
type input "17:00"
click at [799, 221] on div "Seç" at bounding box center [779, 211] width 230 height 24
click at [701, 237] on span "TABLET-1" at bounding box center [693, 240] width 45 height 11
click at [242, 549] on button "Gönder" at bounding box center [229, 552] width 46 height 19
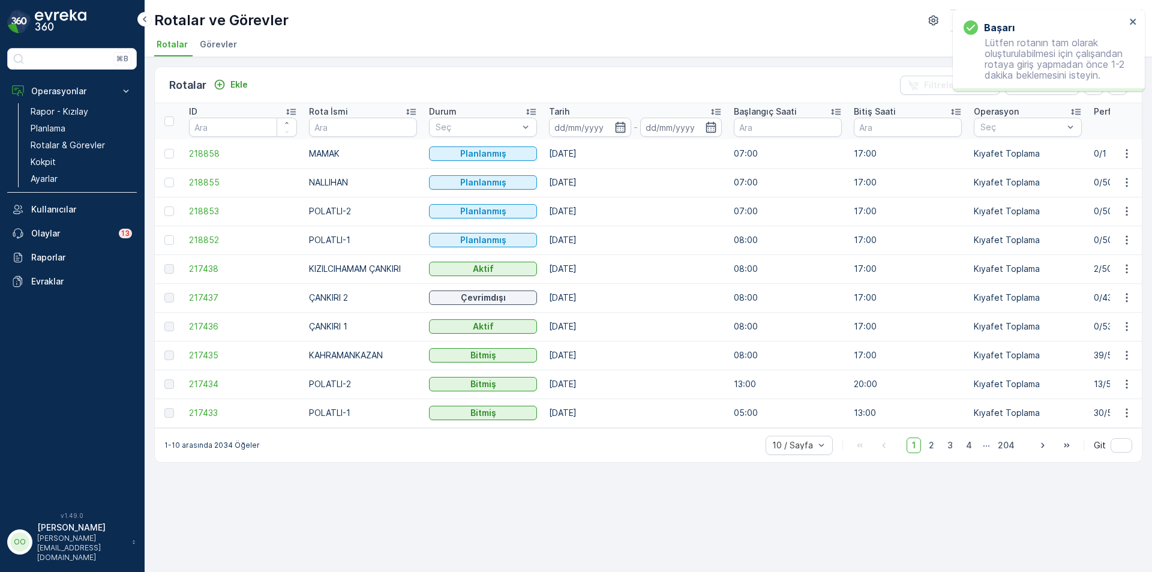
click at [244, 92] on div "Rotalar Ekle" at bounding box center [210, 85] width 83 height 17
click at [229, 82] on div "Ekle" at bounding box center [231, 85] width 34 height 12
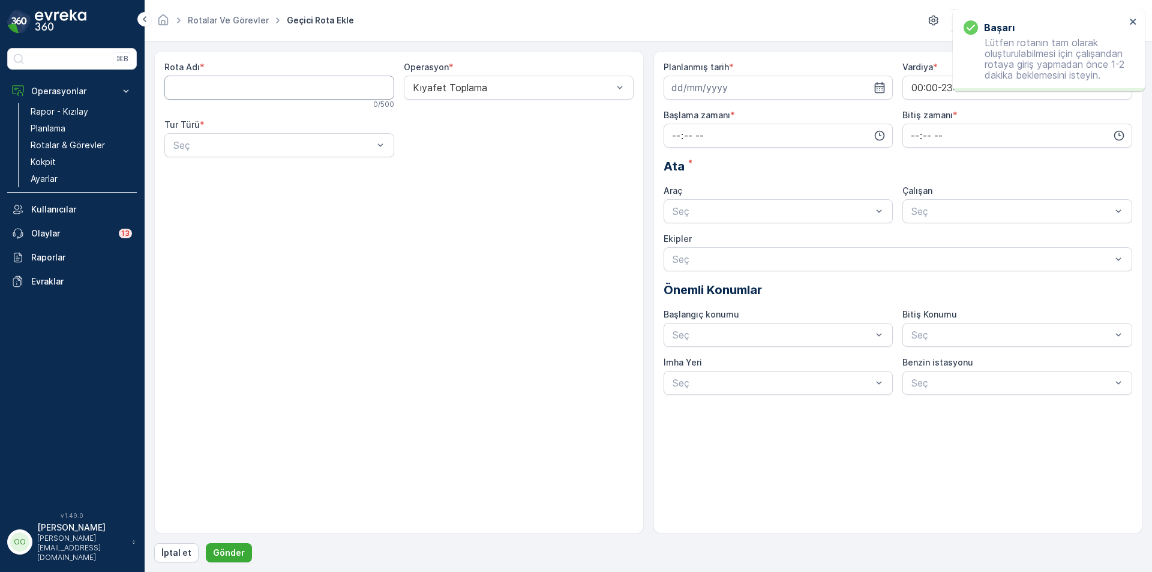
click at [229, 82] on Adı "Rota Adı" at bounding box center [279, 88] width 230 height 24
type Adı "SİNCAN"
click at [194, 149] on div at bounding box center [273, 145] width 202 height 11
click at [201, 173] on div "Statik" at bounding box center [279, 174] width 215 height 11
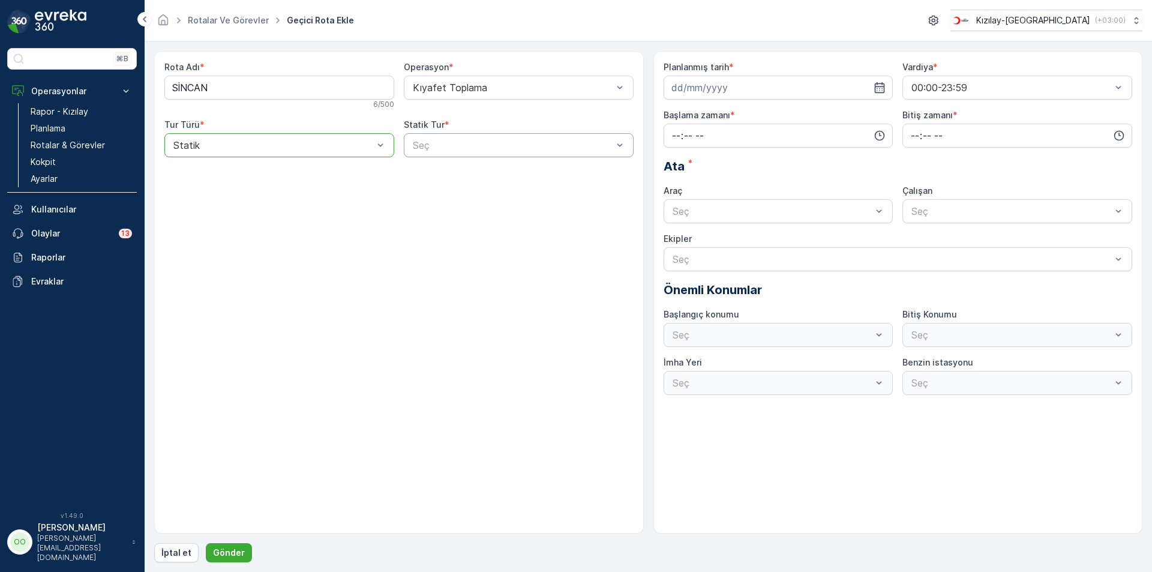
click at [455, 148] on div at bounding box center [513, 145] width 202 height 11
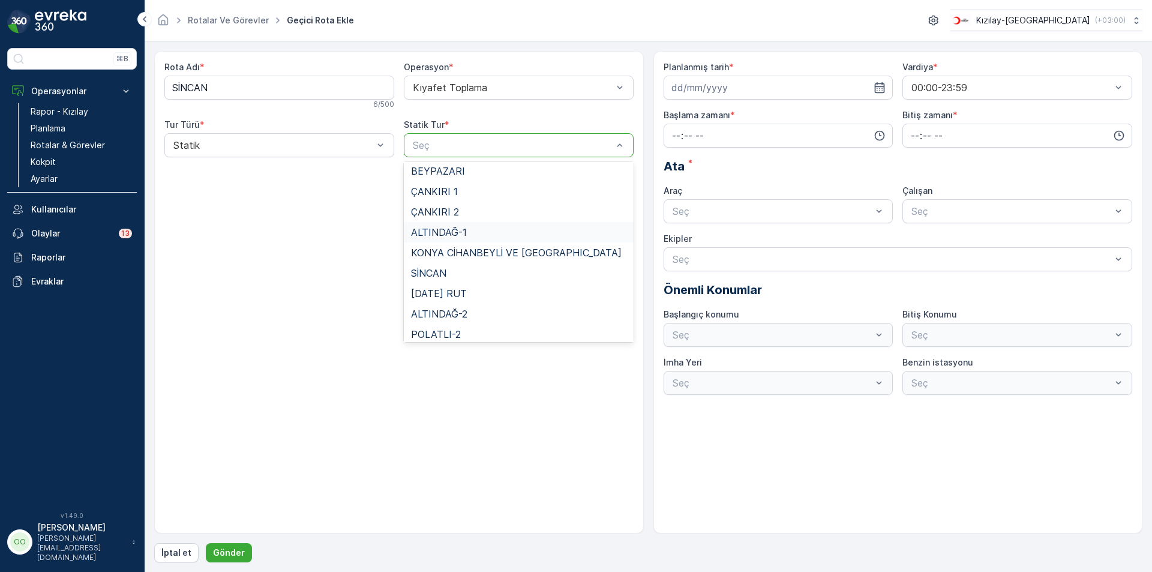
scroll to position [110, 0]
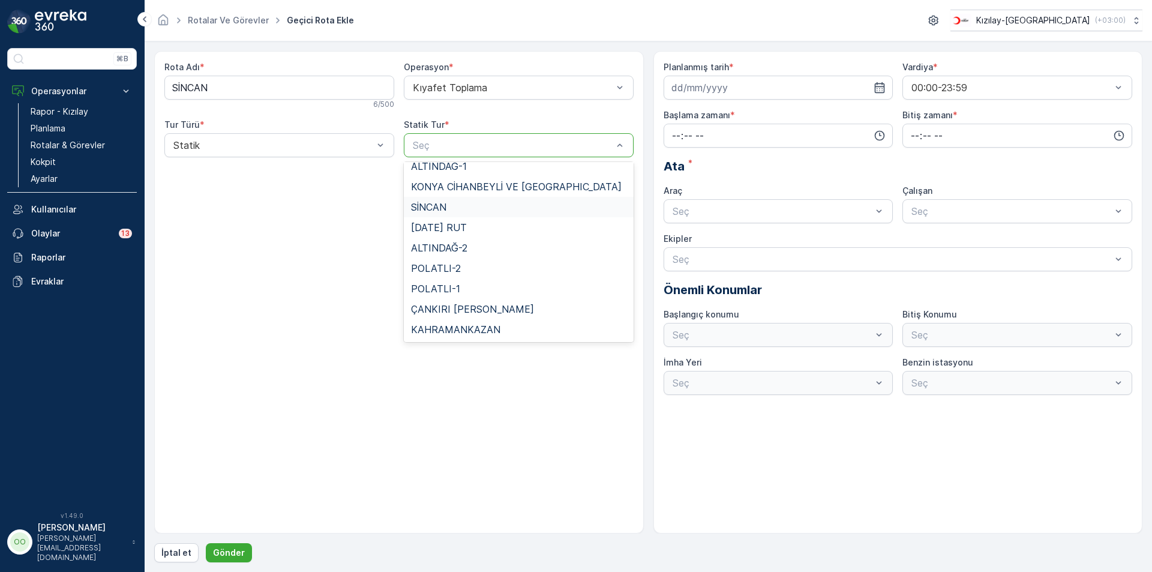
click at [452, 215] on div "SİNCAN" at bounding box center [519, 207] width 230 height 20
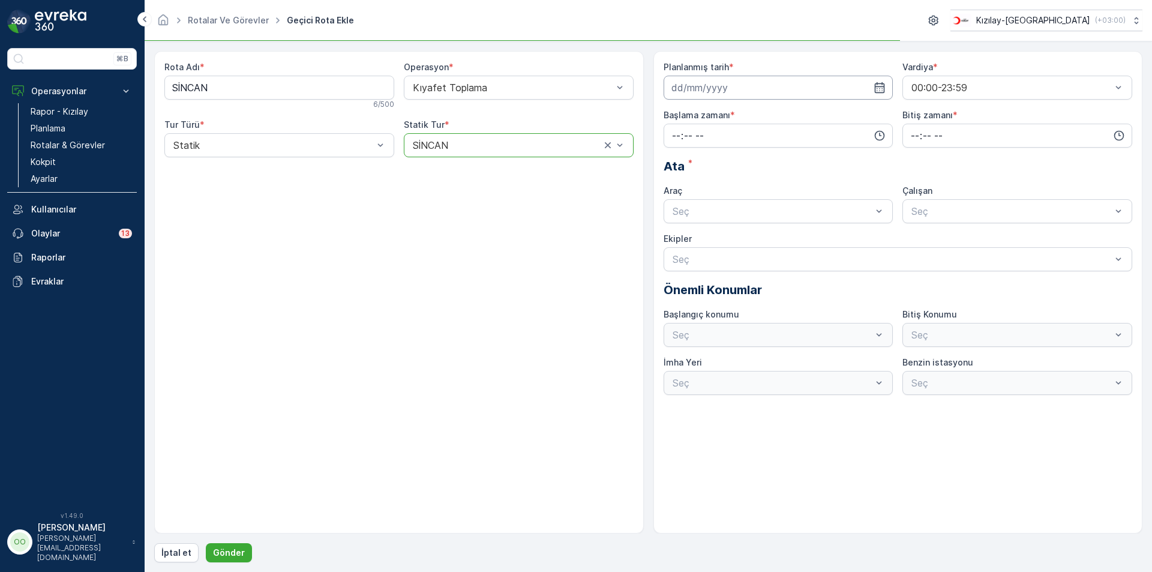
click at [773, 90] on input at bounding box center [779, 88] width 230 height 24
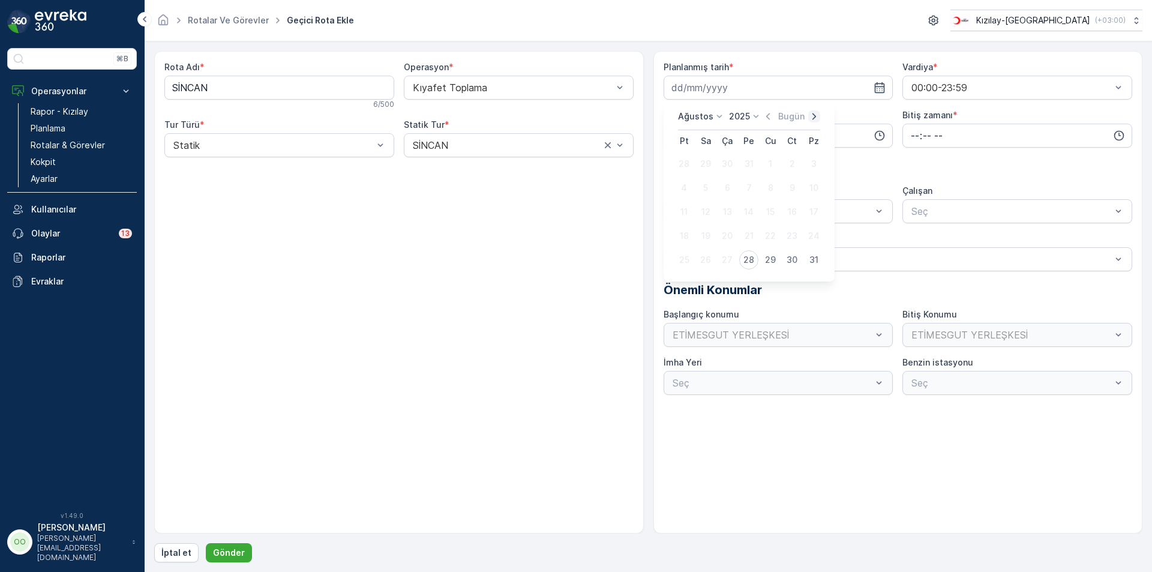
click at [814, 121] on icon "button" at bounding box center [814, 116] width 12 height 12
click at [685, 167] on div "1" at bounding box center [683, 163] width 19 height 19
type input "[DATE]"
click at [675, 142] on input "time" at bounding box center [779, 136] width 230 height 24
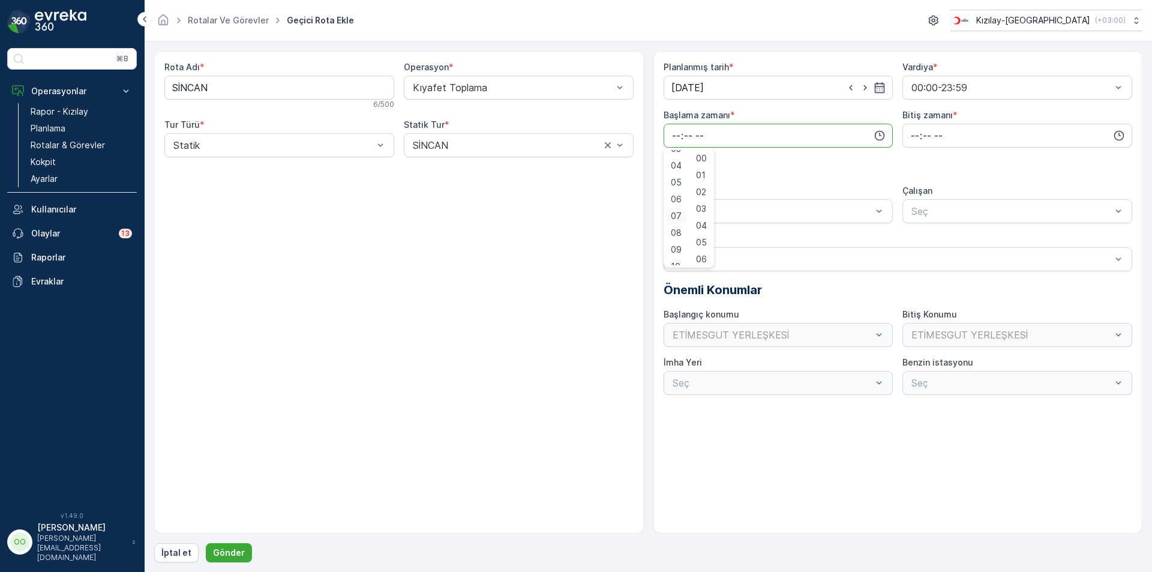
click at [674, 220] on span "07" at bounding box center [676, 216] width 11 height 12
type input "07:00"
click at [902, 139] on input "time" at bounding box center [1017, 136] width 230 height 24
click at [918, 201] on span "17" at bounding box center [915, 204] width 10 height 12
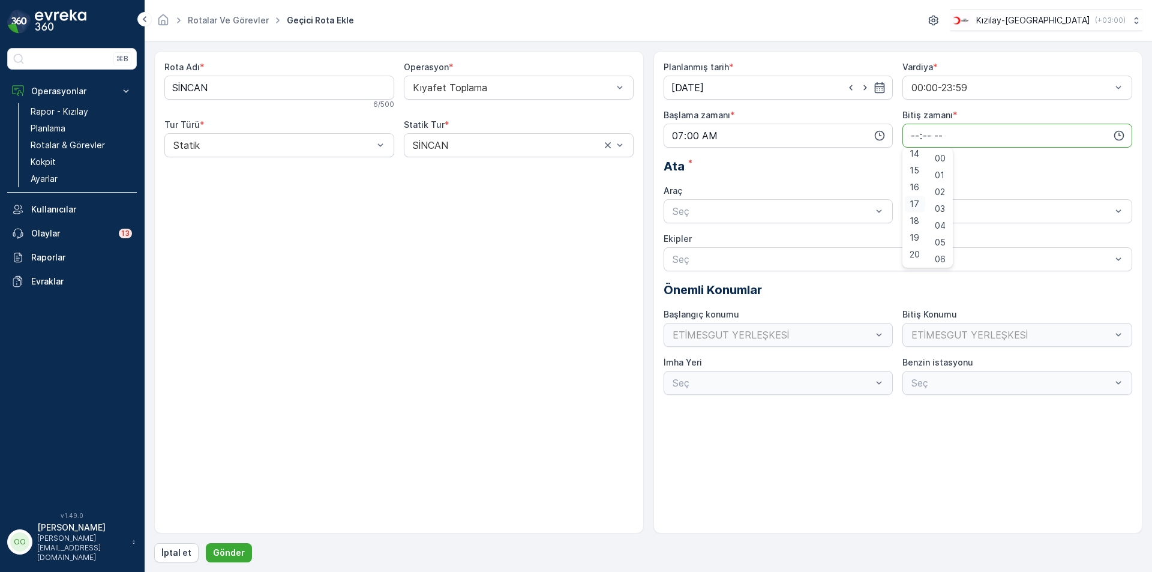
type input "17:00"
click at [724, 220] on div "Seç" at bounding box center [779, 211] width 230 height 24
click at [715, 248] on div "TABLET-1" at bounding box center [779, 240] width 230 height 20
click at [234, 556] on p "Gönder" at bounding box center [229, 553] width 32 height 12
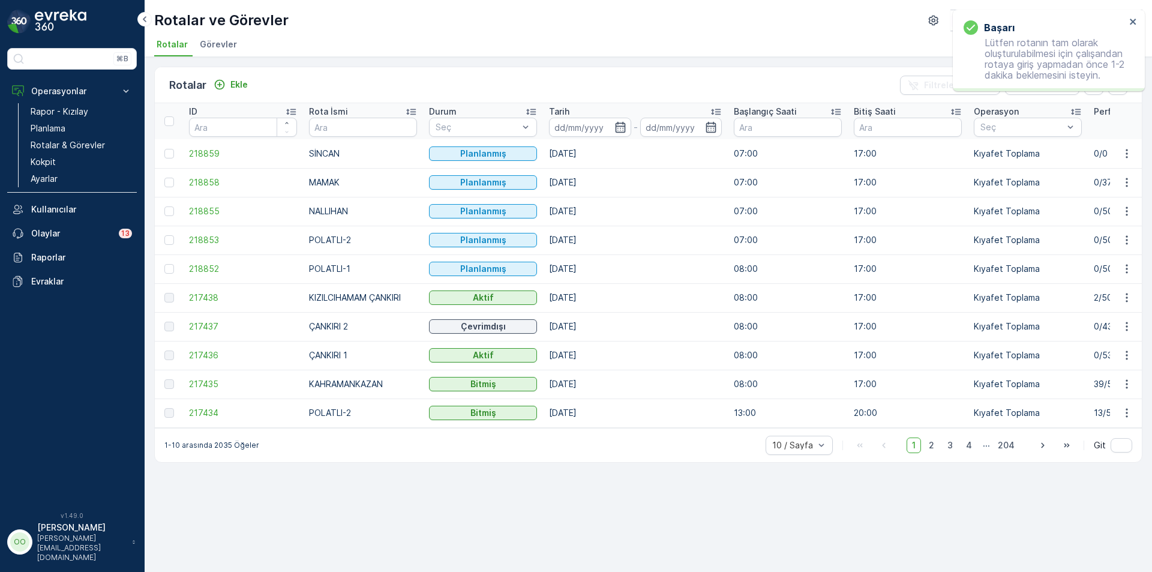
click at [484, 571] on div "Rotalar Ekle Filtreleri temizle Dışa aktar ID Rota İsmi Durum Seç Tarih - Başla…" at bounding box center [648, 314] width 1007 height 515
click at [241, 83] on p "Ekle" at bounding box center [238, 85] width 17 height 12
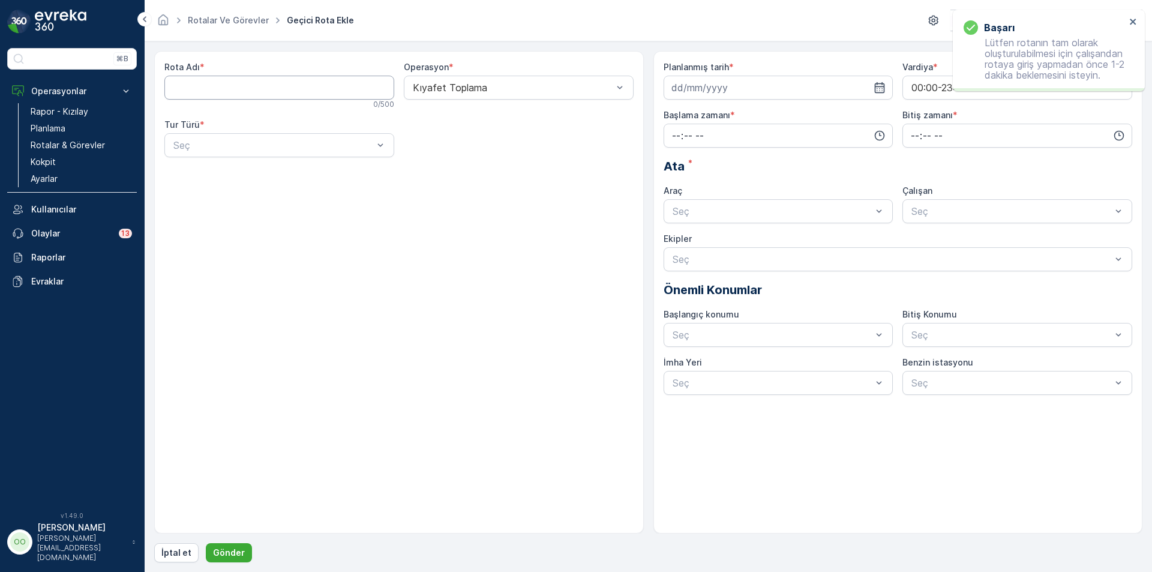
click at [241, 83] on Adı "Rota Adı" at bounding box center [279, 88] width 230 height 24
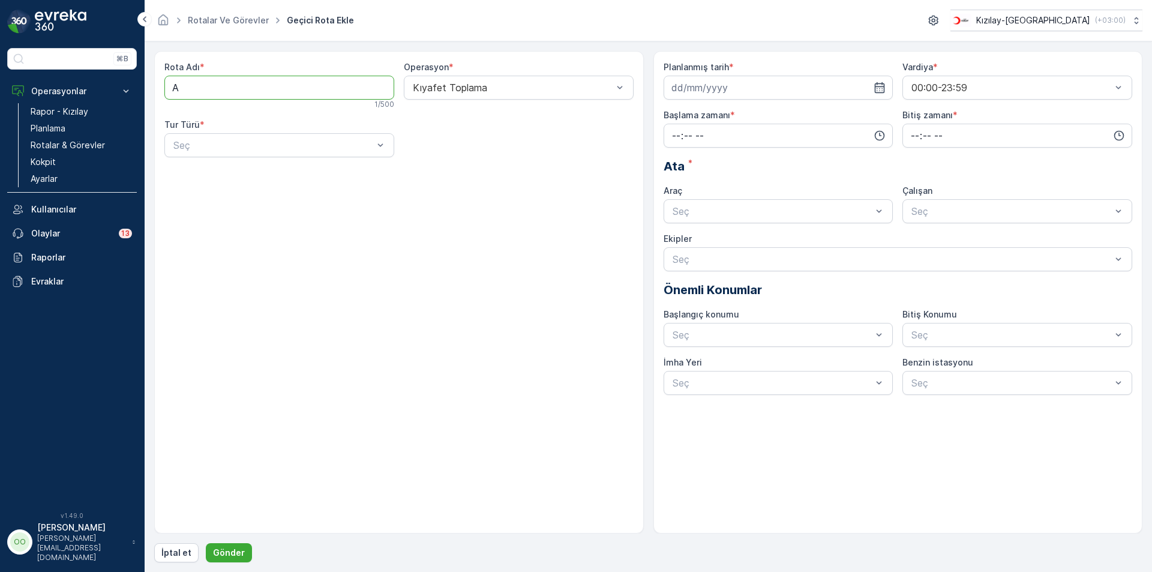
type Adı "ALTINDAĞ-1"
click at [278, 148] on div at bounding box center [273, 145] width 202 height 11
click at [280, 167] on div "Statik" at bounding box center [279, 174] width 230 height 20
click at [413, 154] on div "Seç" at bounding box center [519, 145] width 230 height 24
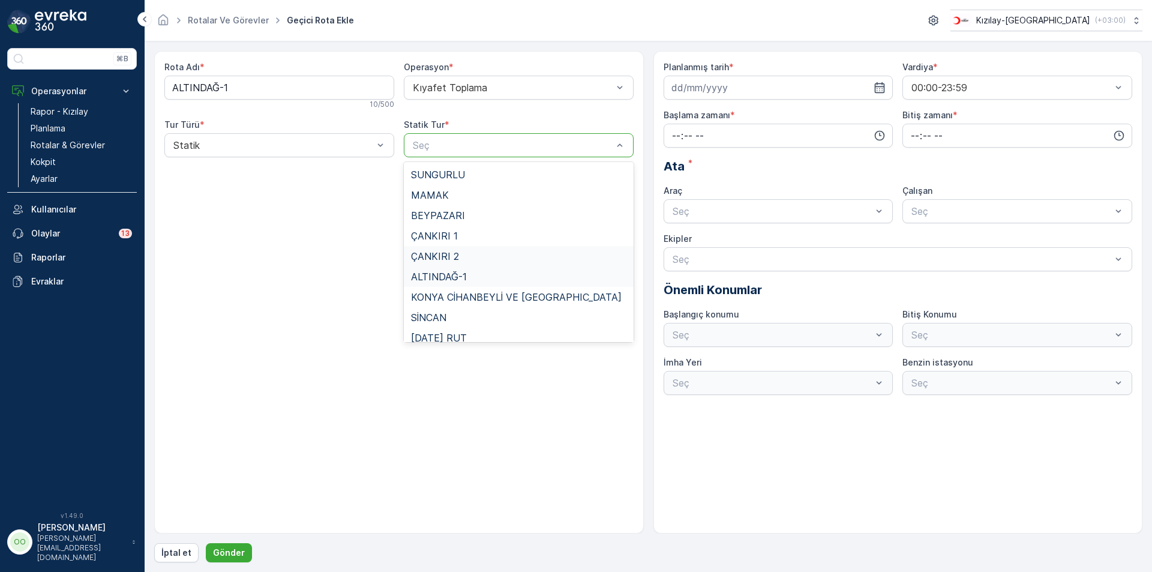
scroll to position [110, 0]
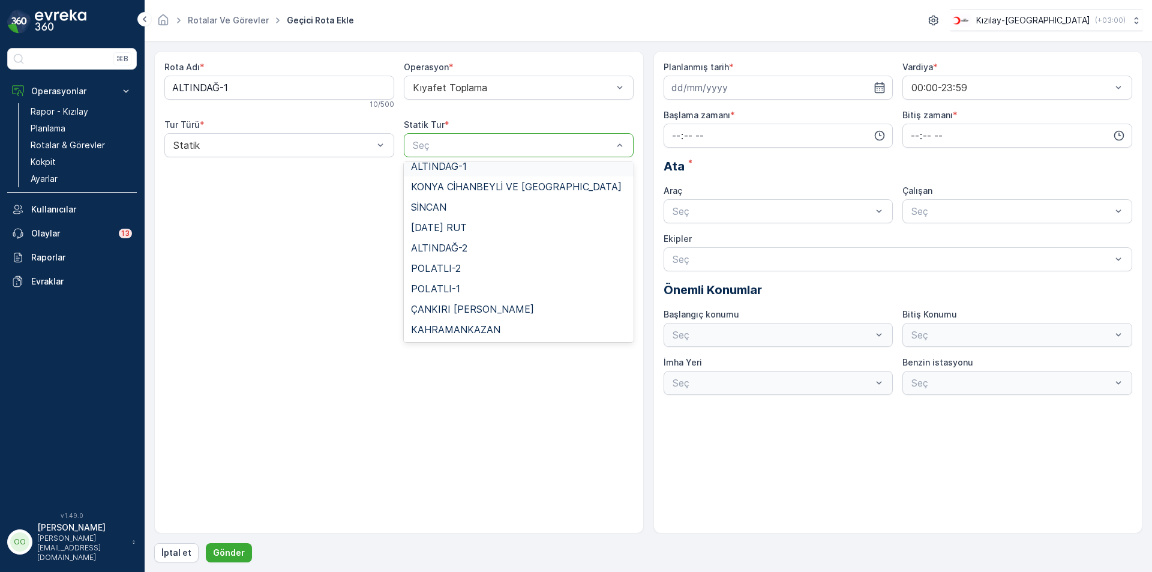
click at [495, 170] on div "ALTINDAĞ-1" at bounding box center [518, 166] width 215 height 11
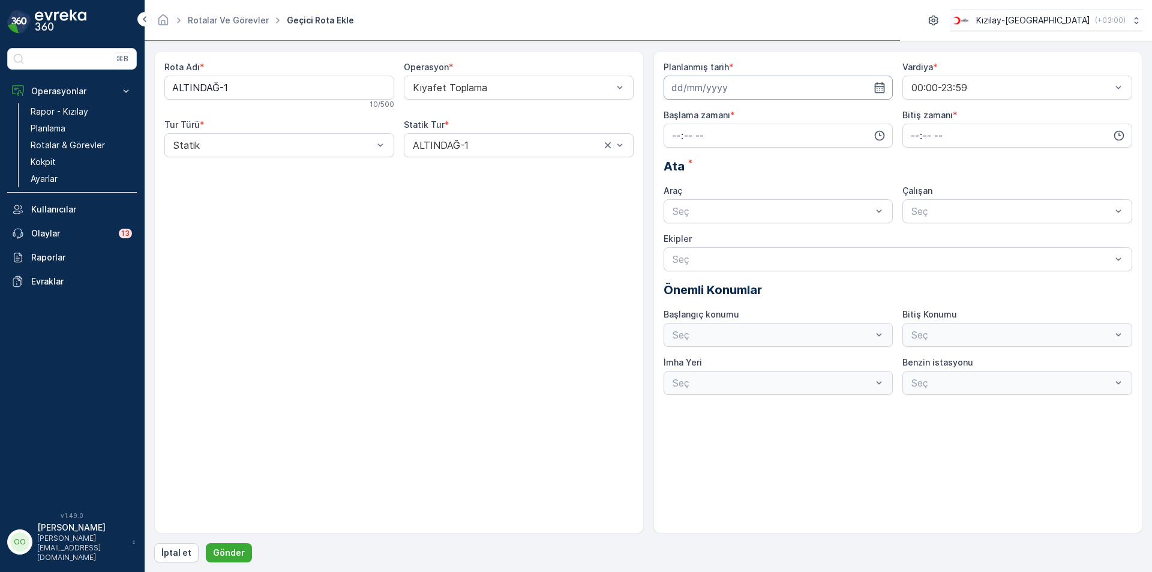
click at [751, 86] on input at bounding box center [779, 88] width 230 height 24
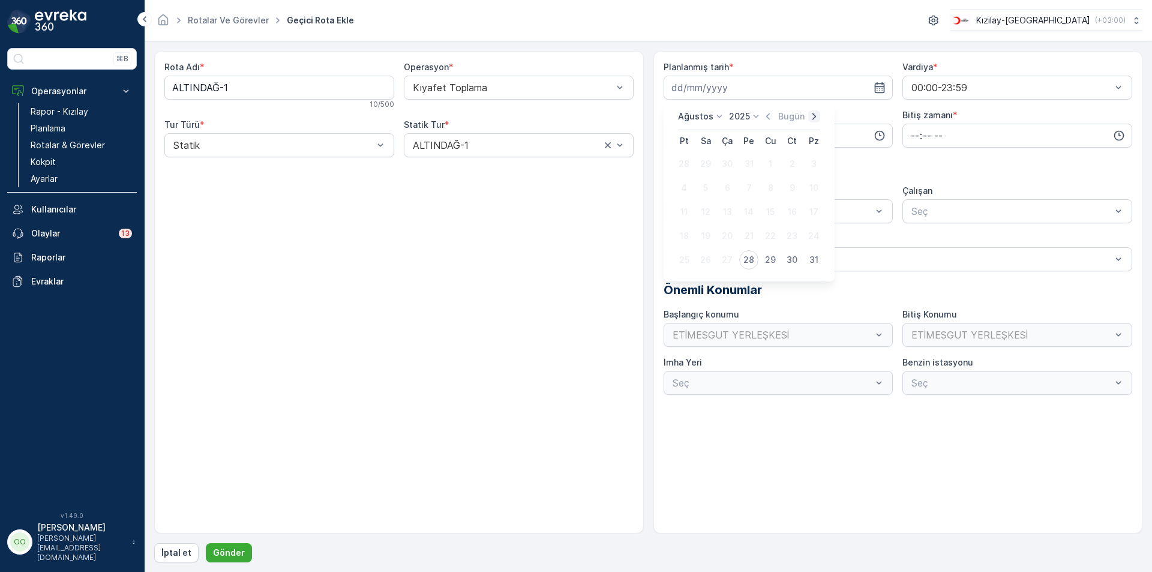
click at [817, 113] on icon "button" at bounding box center [814, 116] width 12 height 12
click at [690, 163] on div "1" at bounding box center [683, 163] width 19 height 19
type input "[DATE]"
click at [674, 132] on input "time" at bounding box center [779, 136] width 230 height 24
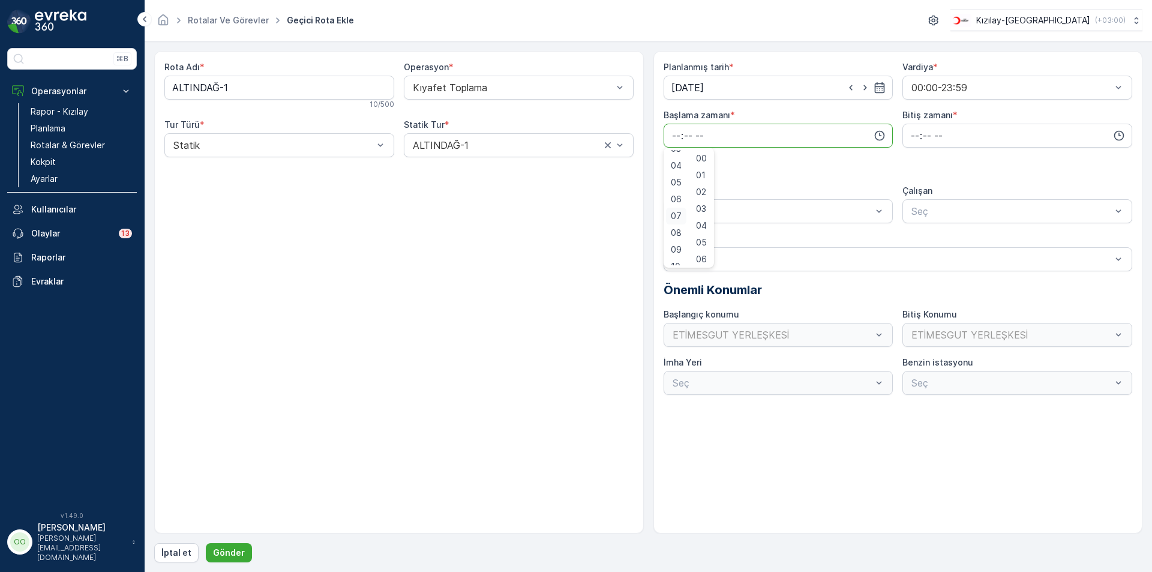
click at [673, 221] on span "07" at bounding box center [676, 216] width 11 height 12
type input "07:00"
click at [915, 140] on input "time" at bounding box center [1017, 136] width 230 height 24
click at [910, 262] on span "17" at bounding box center [915, 257] width 10 height 12
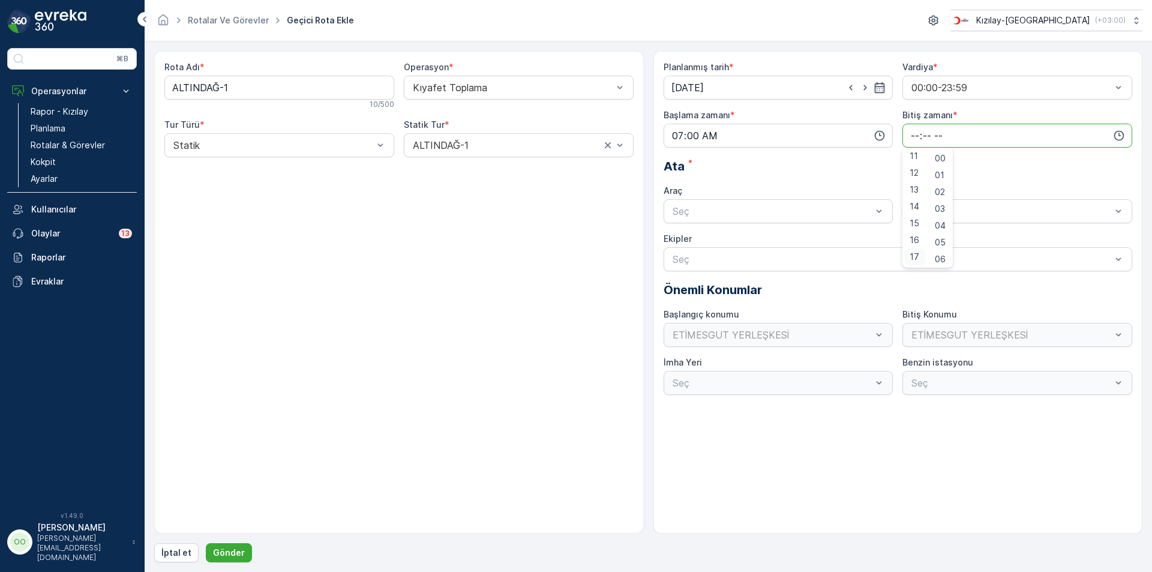
type input "17:00"
click at [720, 248] on div "TABLET-1" at bounding box center [779, 240] width 230 height 20
click at [231, 553] on p "Gönder" at bounding box center [229, 553] width 32 height 12
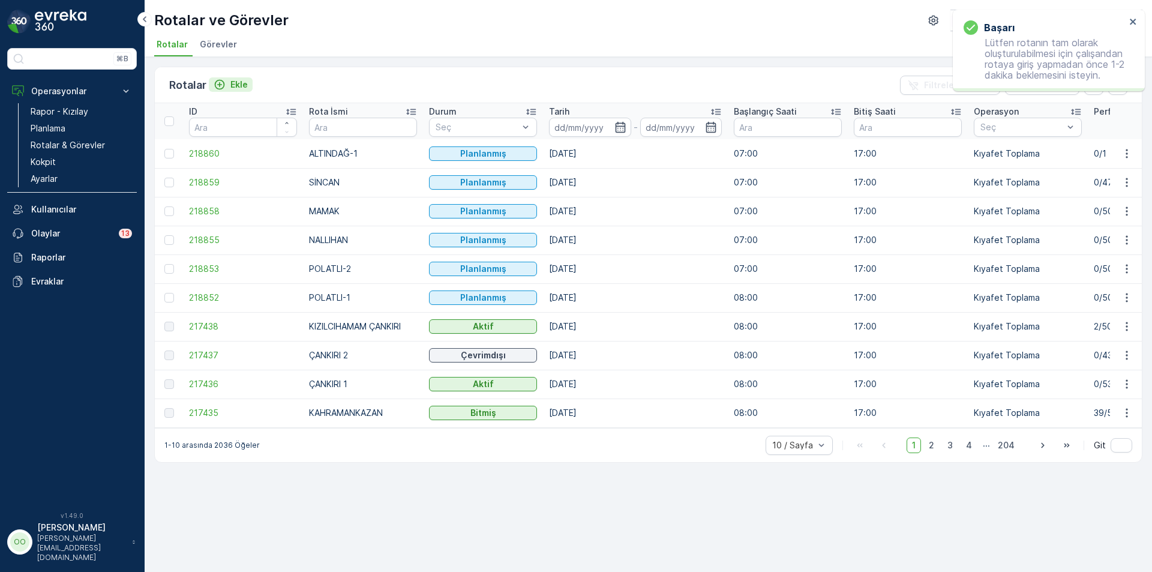
click at [221, 89] on icon "Ekle" at bounding box center [220, 85] width 10 height 10
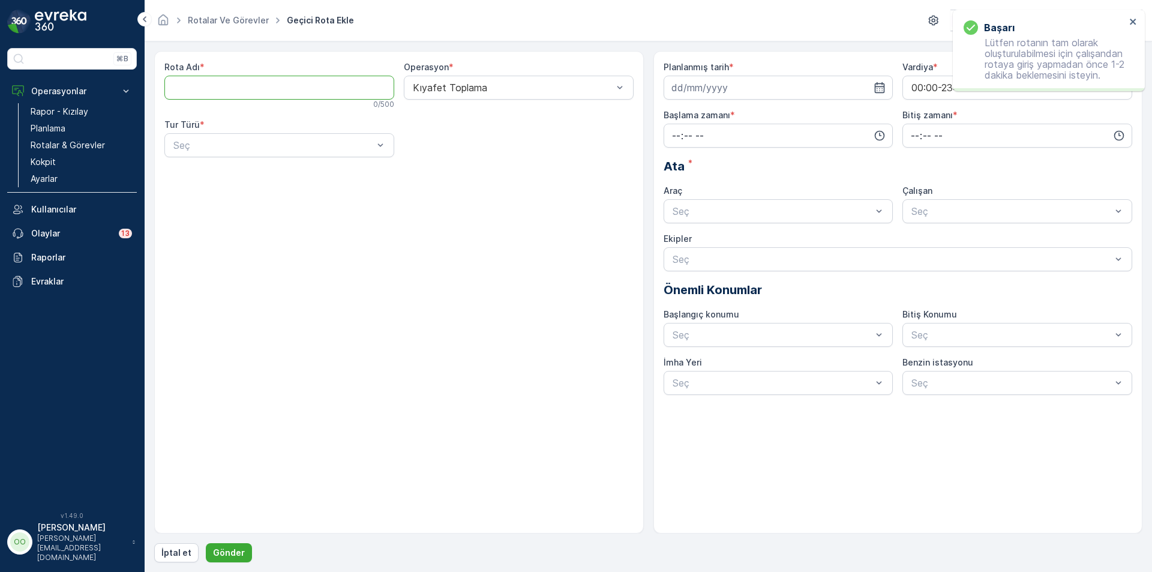
click at [221, 89] on Adı "Rota Adı" at bounding box center [279, 88] width 230 height 24
type Adı "ALTINDAĞ-2"
click at [280, 159] on div "Rota Adı * ALTINDAĞ-2 10 / 500 Operasyon * Kıyafet Toplama Tur Türü * Seç" at bounding box center [398, 114] width 469 height 106
click at [239, 148] on div at bounding box center [273, 145] width 202 height 11
click at [221, 173] on div "Statik" at bounding box center [279, 174] width 215 height 11
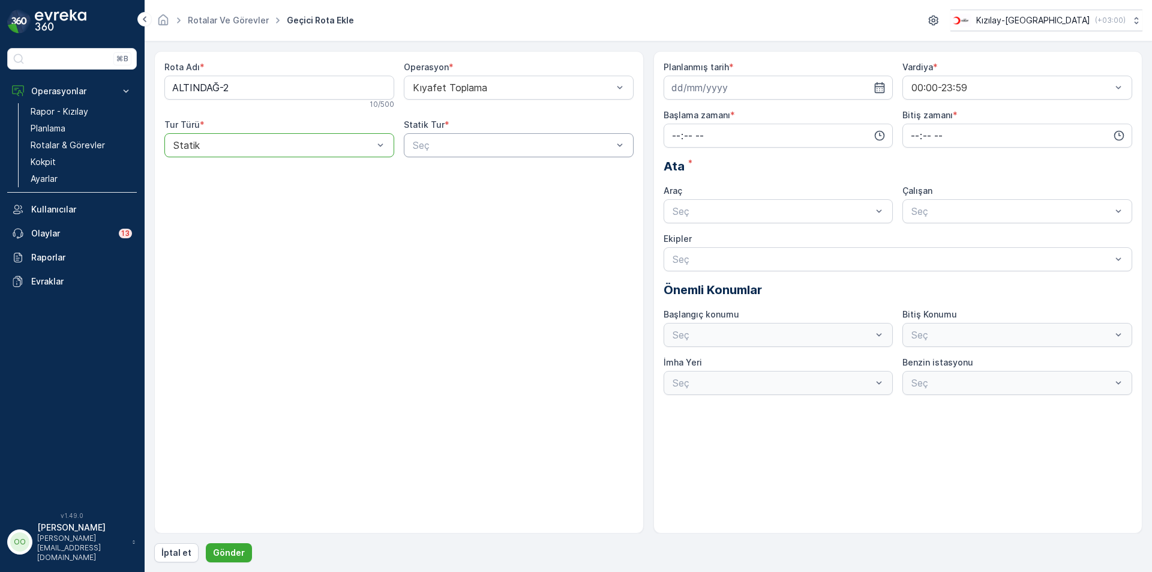
click at [424, 148] on div at bounding box center [513, 145] width 202 height 11
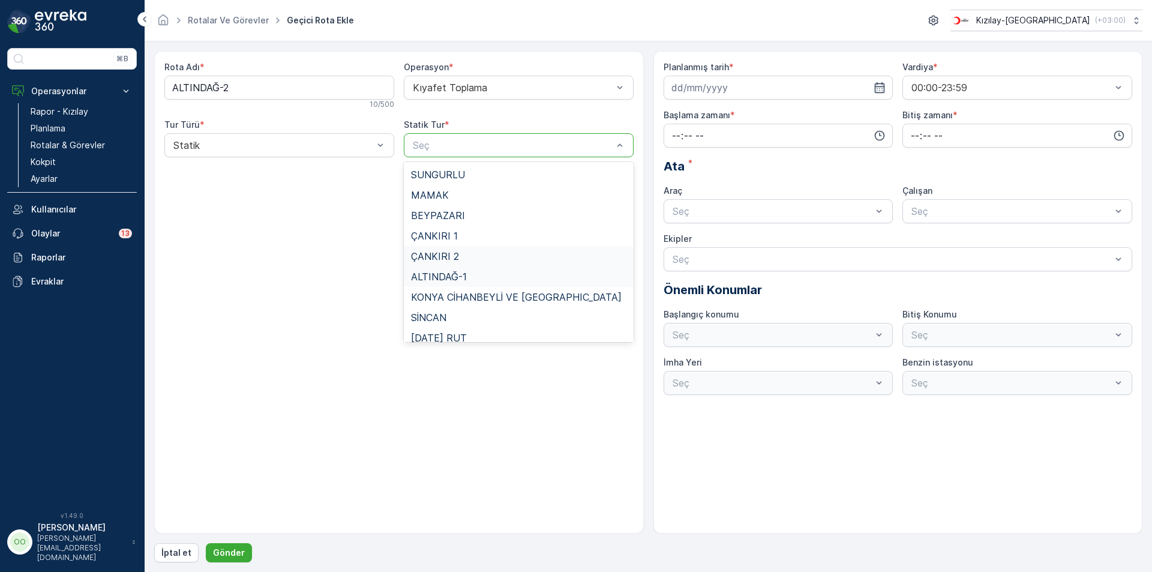
scroll to position [110, 0]
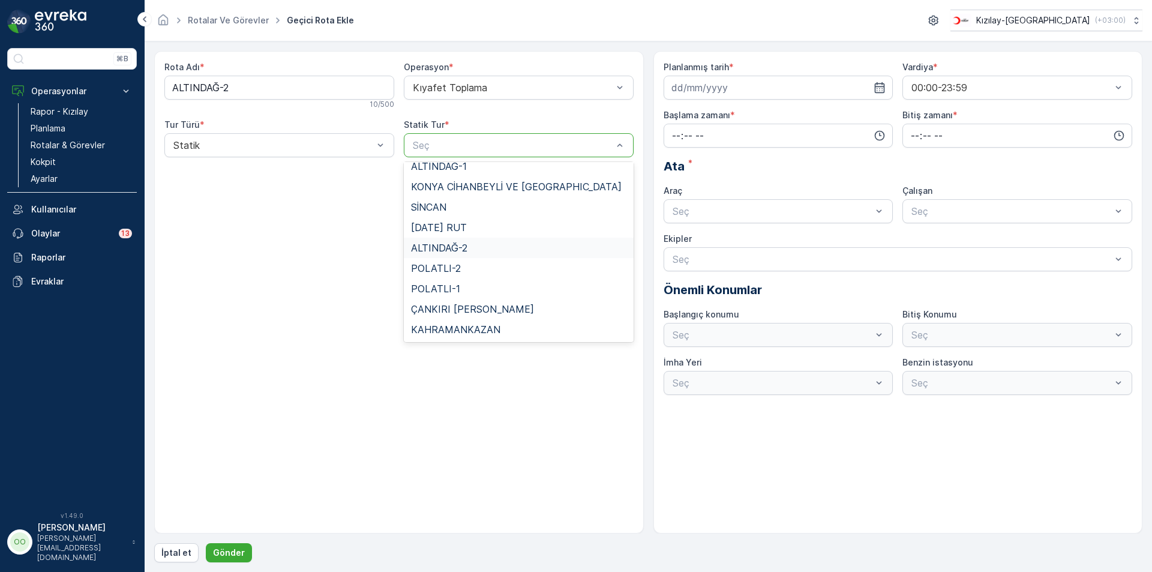
click at [453, 239] on div "ALTINDAĞ-2" at bounding box center [519, 248] width 230 height 20
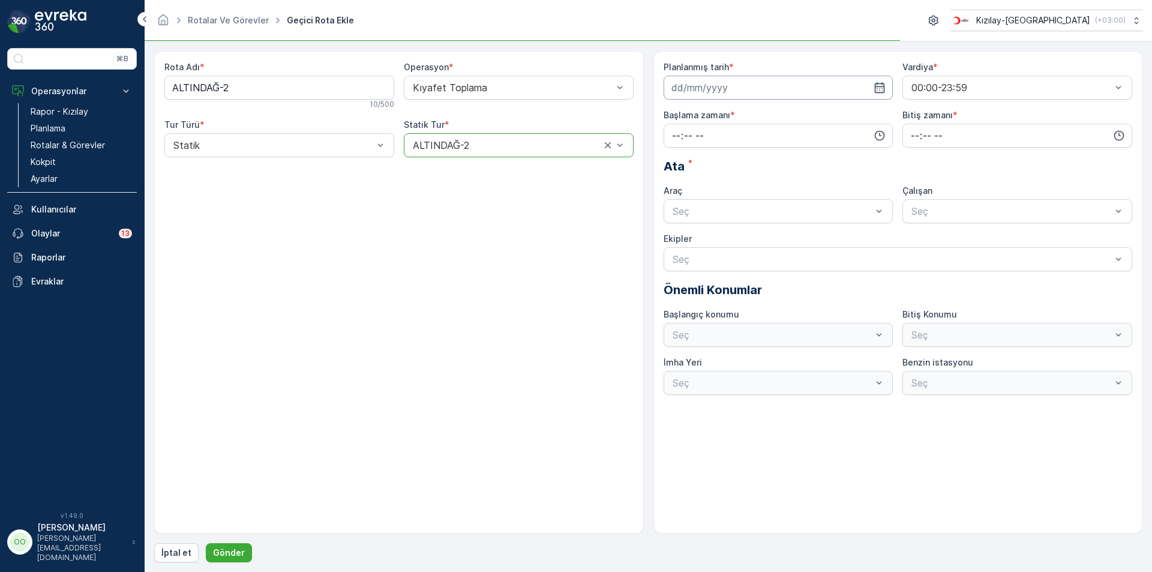
click at [774, 95] on input at bounding box center [779, 88] width 230 height 24
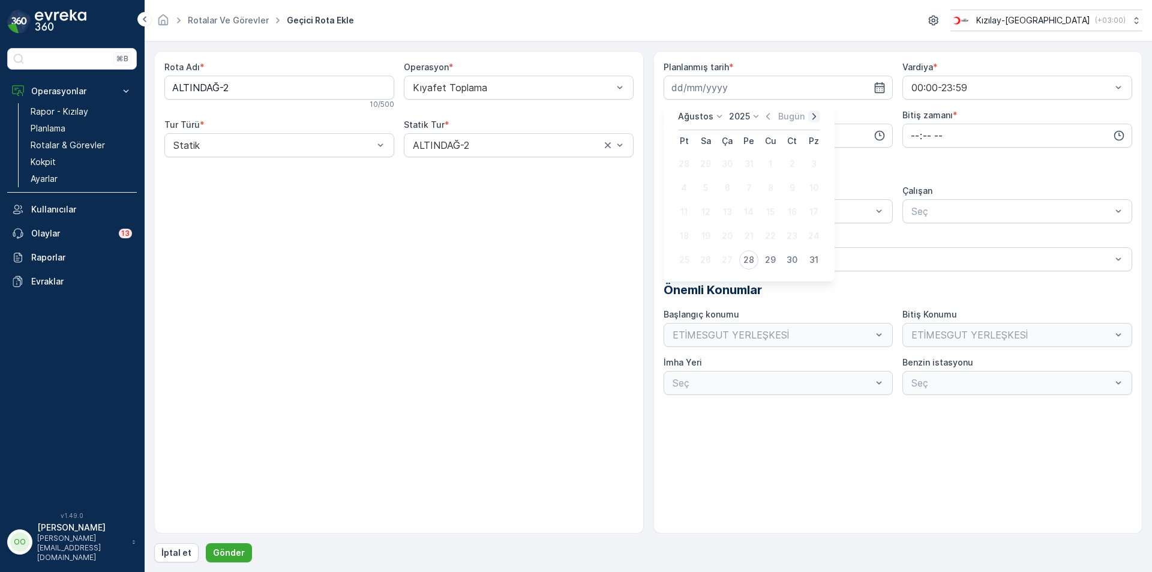
click at [812, 119] on icon "button" at bounding box center [814, 116] width 4 height 7
click at [683, 166] on div "1" at bounding box center [683, 163] width 19 height 19
type input "[DATE]"
click at [670, 143] on input "time" at bounding box center [779, 136] width 230 height 24
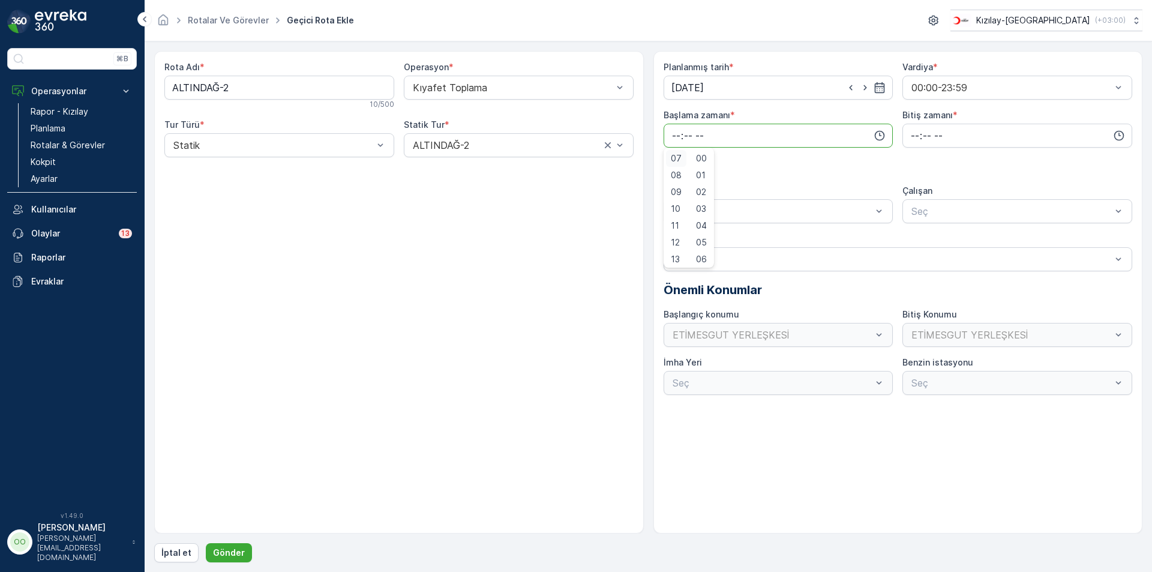
click at [676, 160] on span "07" at bounding box center [676, 158] width 11 height 12
type input "07:00"
click at [905, 132] on input "time" at bounding box center [1017, 136] width 230 height 24
click at [910, 263] on div "17" at bounding box center [915, 256] width 20 height 17
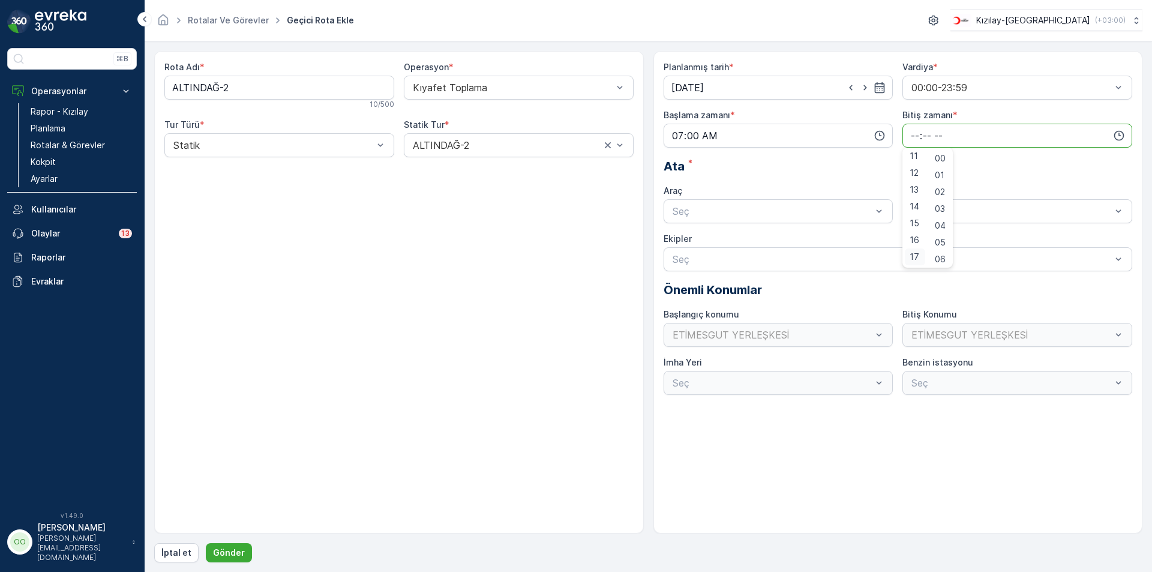
type input "17:00"
click at [700, 212] on div at bounding box center [772, 211] width 202 height 11
click at [684, 245] on span "TABLET-1" at bounding box center [693, 240] width 45 height 11
click at [231, 557] on p "Gönder" at bounding box center [229, 553] width 32 height 12
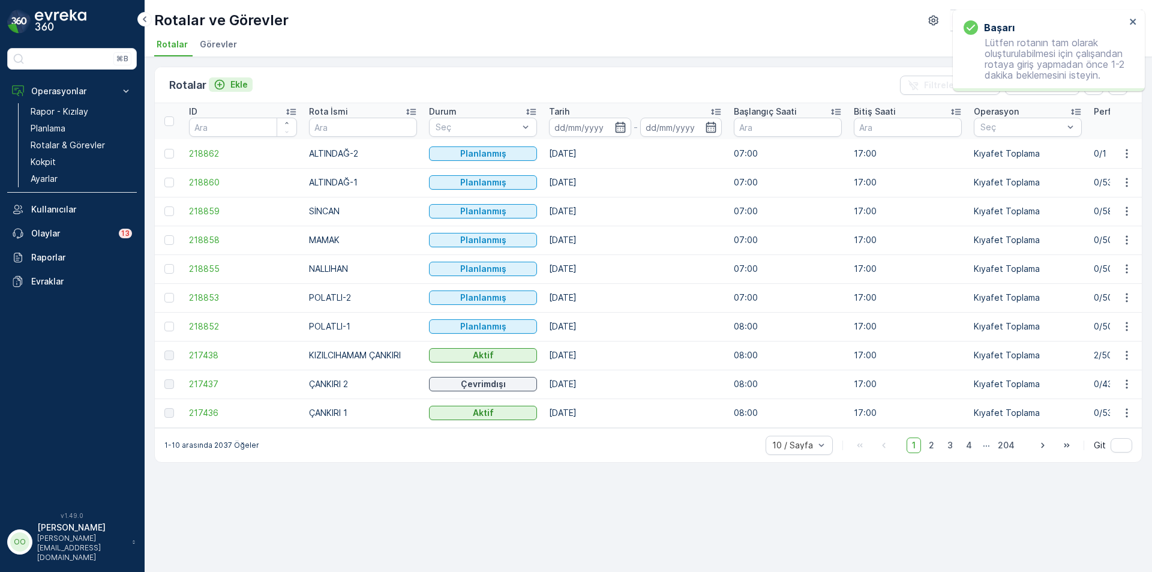
click at [232, 89] on p "Ekle" at bounding box center [238, 85] width 17 height 12
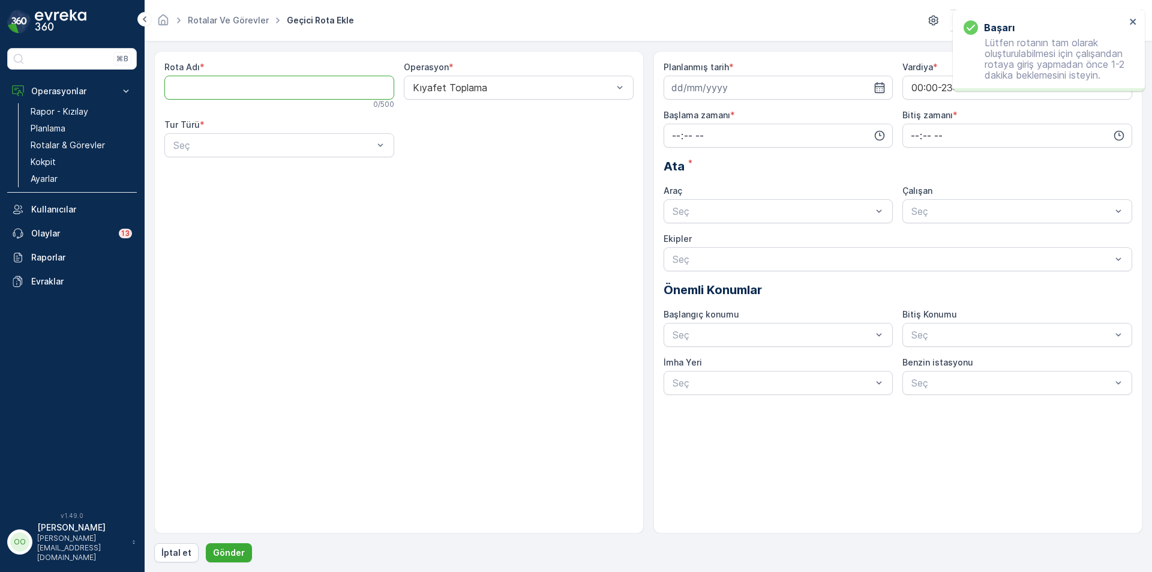
click at [232, 89] on Adı "Rota Adı" at bounding box center [279, 88] width 230 height 24
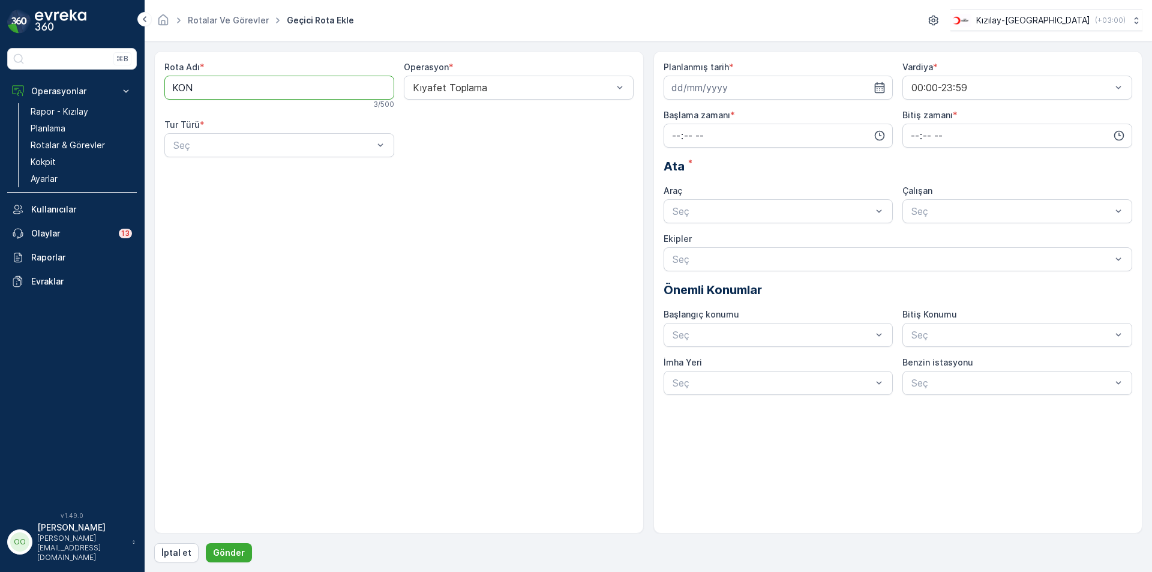
type Adı "KONYA CİHANBEYLİ VE [GEOGRAPHIC_DATA]"
click at [202, 152] on div "Seç" at bounding box center [279, 145] width 230 height 24
click at [199, 170] on div "Statik" at bounding box center [279, 174] width 215 height 11
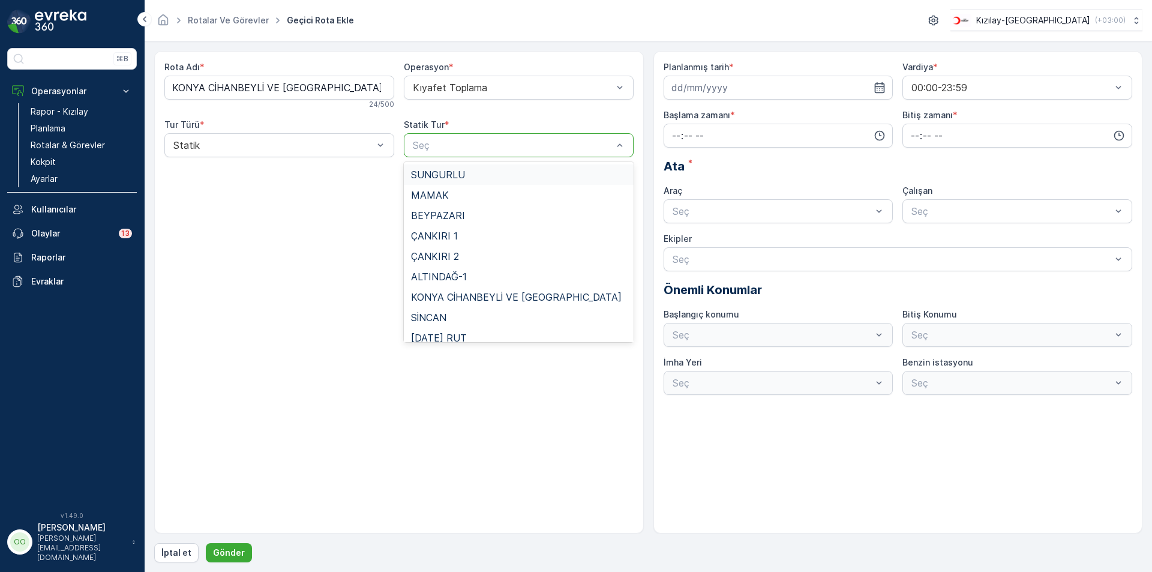
click at [449, 147] on div at bounding box center [513, 145] width 202 height 11
click at [497, 296] on span "KONYA CİHANBEYLİ VE [GEOGRAPHIC_DATA]" at bounding box center [516, 297] width 211 height 11
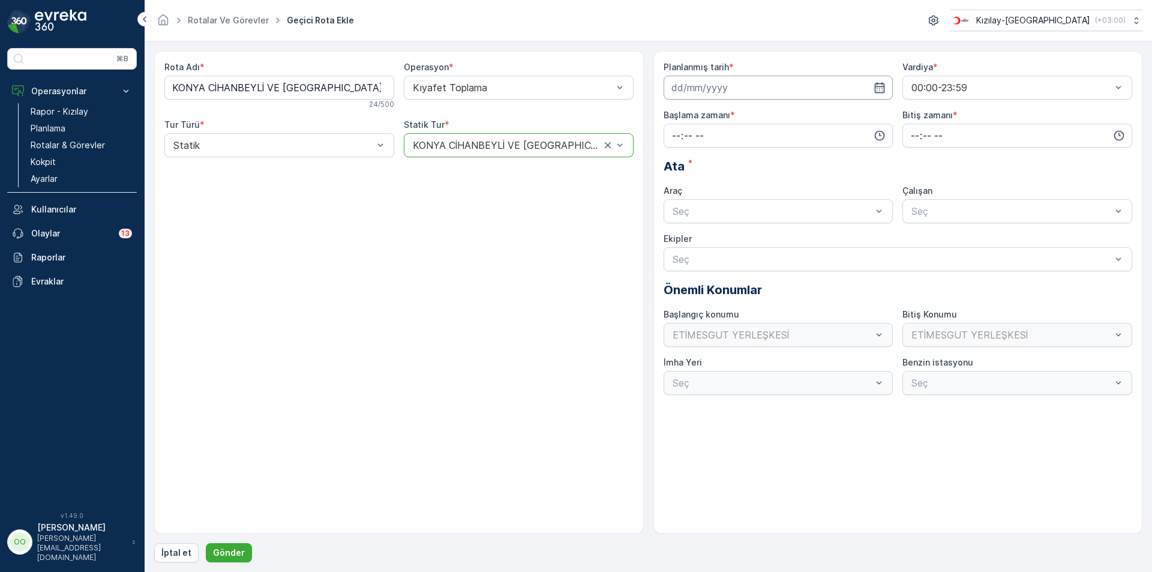
click at [736, 94] on input at bounding box center [779, 88] width 230 height 24
click at [814, 117] on icon "button" at bounding box center [814, 116] width 4 height 7
click at [689, 165] on div "1" at bounding box center [683, 163] width 19 height 19
type input "[DATE]"
click at [672, 139] on input "time" at bounding box center [779, 136] width 230 height 24
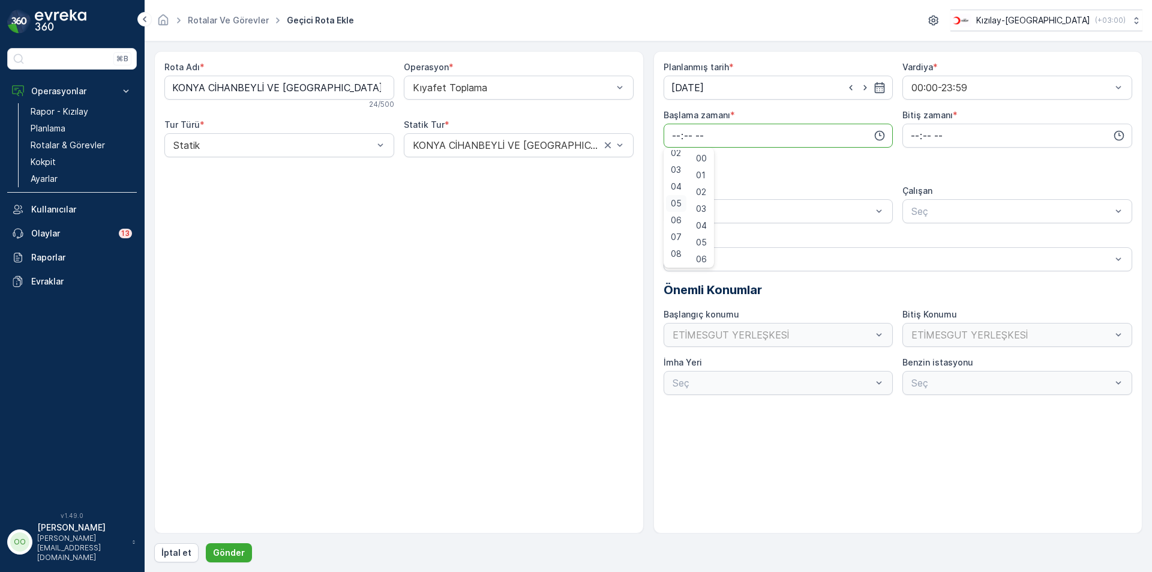
scroll to position [60, 0]
click at [676, 218] on span "07" at bounding box center [676, 216] width 11 height 12
type input "07:00"
click at [909, 133] on input "time" at bounding box center [1017, 136] width 230 height 24
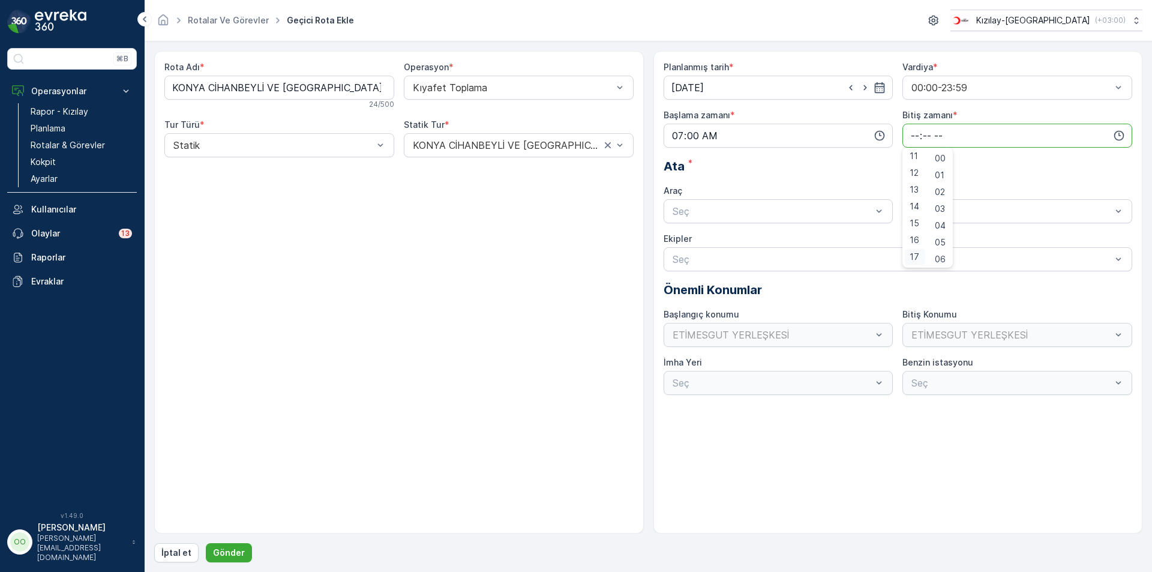
click at [907, 260] on div "17" at bounding box center [915, 256] width 20 height 17
type input "17:00"
click at [724, 209] on div at bounding box center [772, 211] width 202 height 11
click at [699, 232] on div "TABLET-1" at bounding box center [779, 240] width 230 height 20
click at [227, 556] on p "Gönder" at bounding box center [229, 553] width 32 height 12
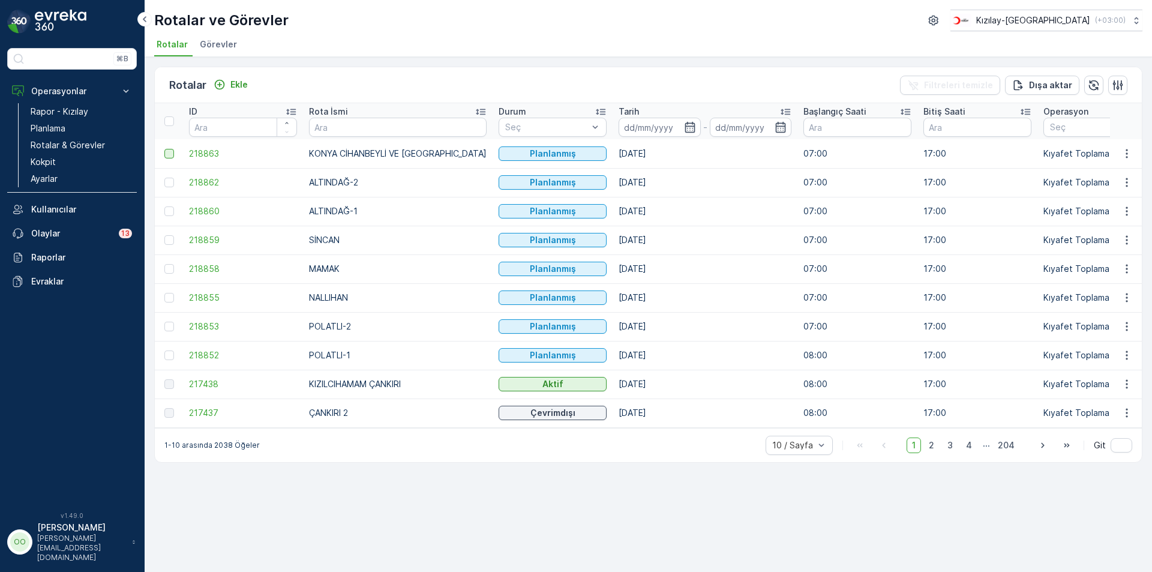
click at [167, 154] on div at bounding box center [169, 154] width 10 height 10
click at [164, 149] on input "checkbox" at bounding box center [164, 149] width 0 height 0
click at [167, 184] on div at bounding box center [169, 183] width 10 height 10
click at [164, 178] on input "checkbox" at bounding box center [164, 178] width 0 height 0
click at [172, 211] on div at bounding box center [169, 211] width 10 height 10
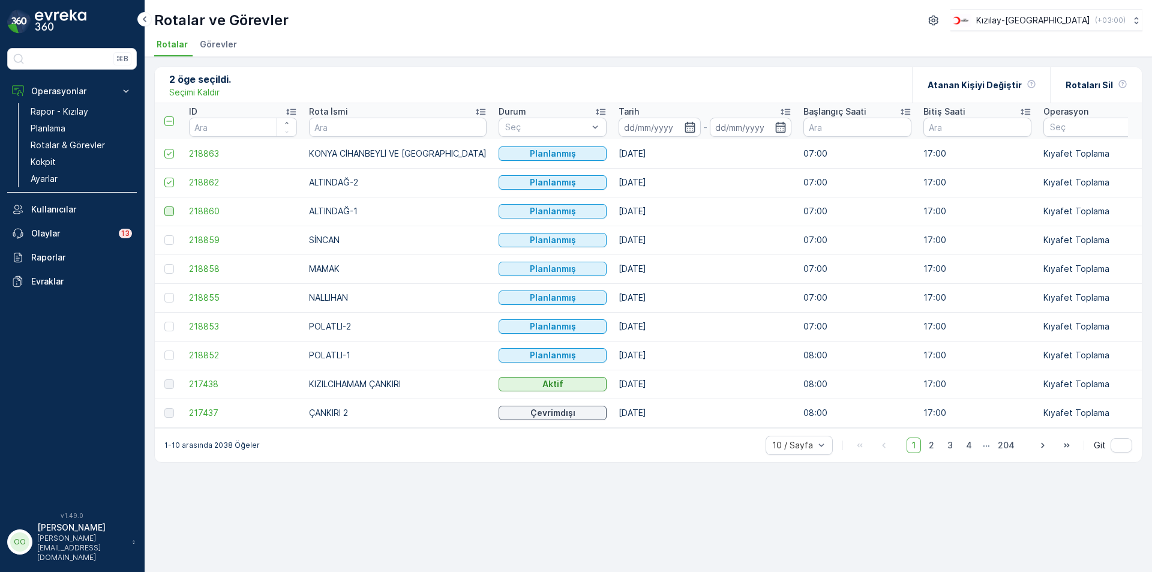
click at [164, 206] on input "checkbox" at bounding box center [164, 206] width 0 height 0
click at [1115, 92] on div "Rotaları Sil" at bounding box center [1096, 84] width 62 height 35
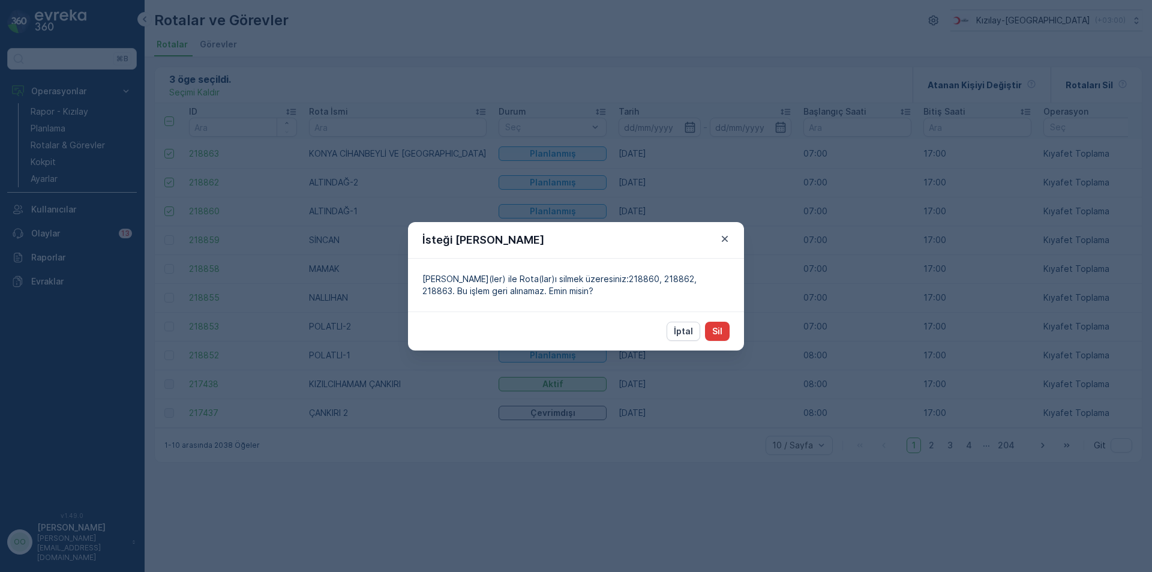
click at [716, 335] on p "Sil" at bounding box center [717, 331] width 10 height 12
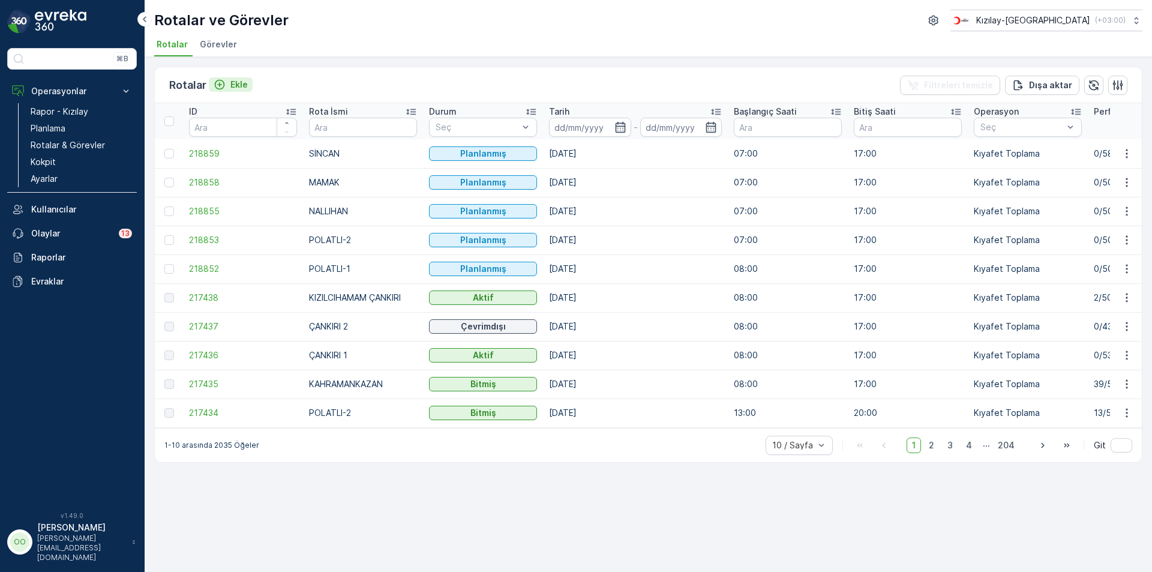
click at [229, 83] on div "Ekle" at bounding box center [231, 85] width 34 height 12
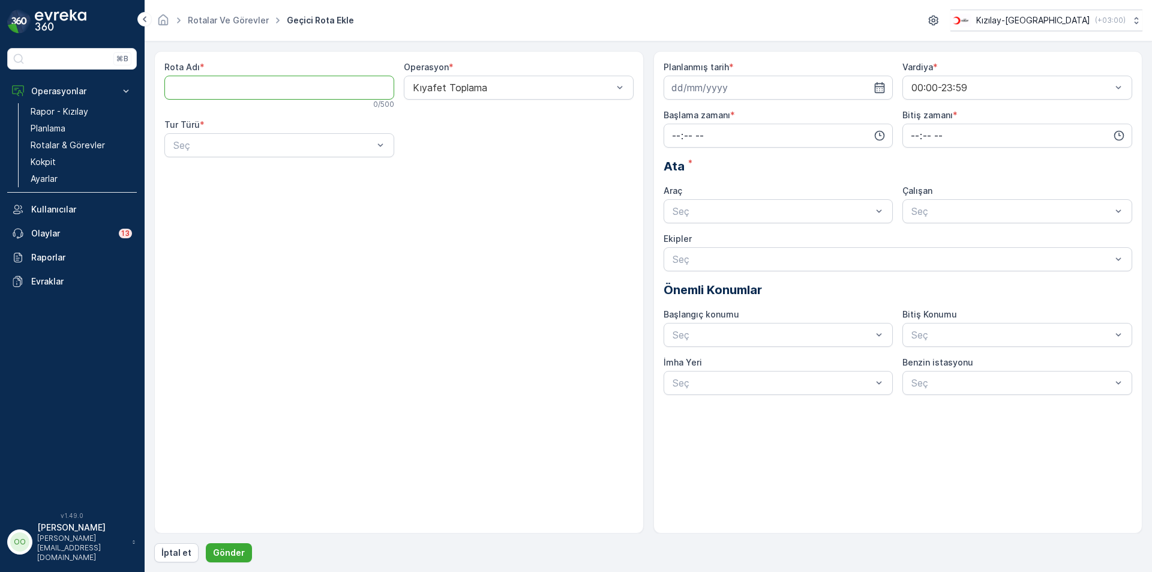
click at [229, 83] on Adı "Rota Adı" at bounding box center [279, 88] width 230 height 24
type Adı "ALTINDAĞ-1"
click at [257, 152] on div "Seç" at bounding box center [279, 145] width 230 height 24
click at [189, 181] on div "Statik" at bounding box center [279, 174] width 230 height 20
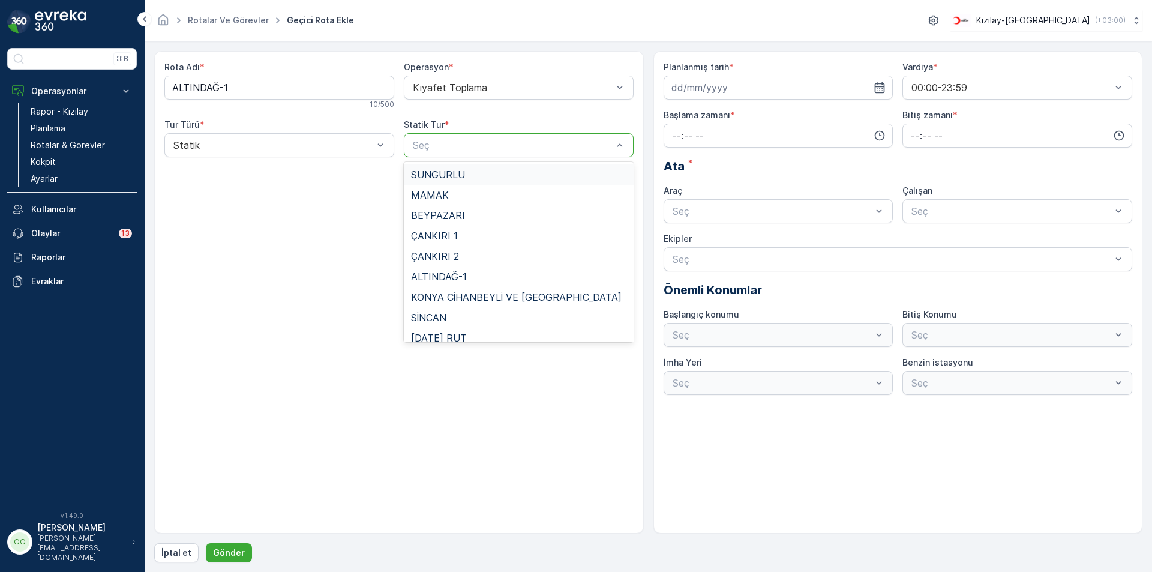
click at [490, 140] on div at bounding box center [513, 145] width 202 height 11
type input "A"
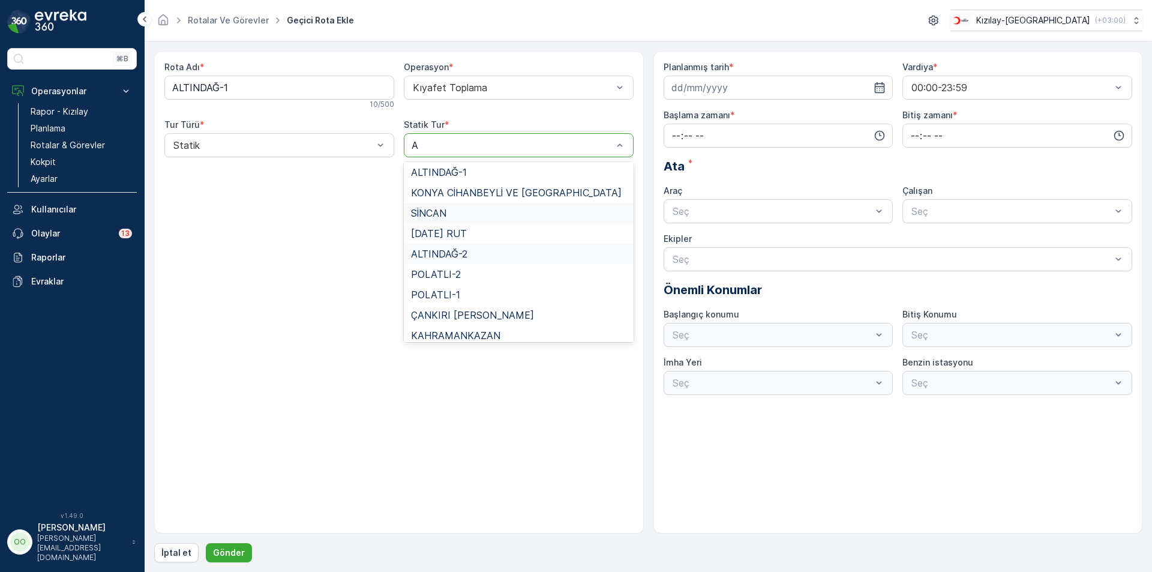
scroll to position [90, 0]
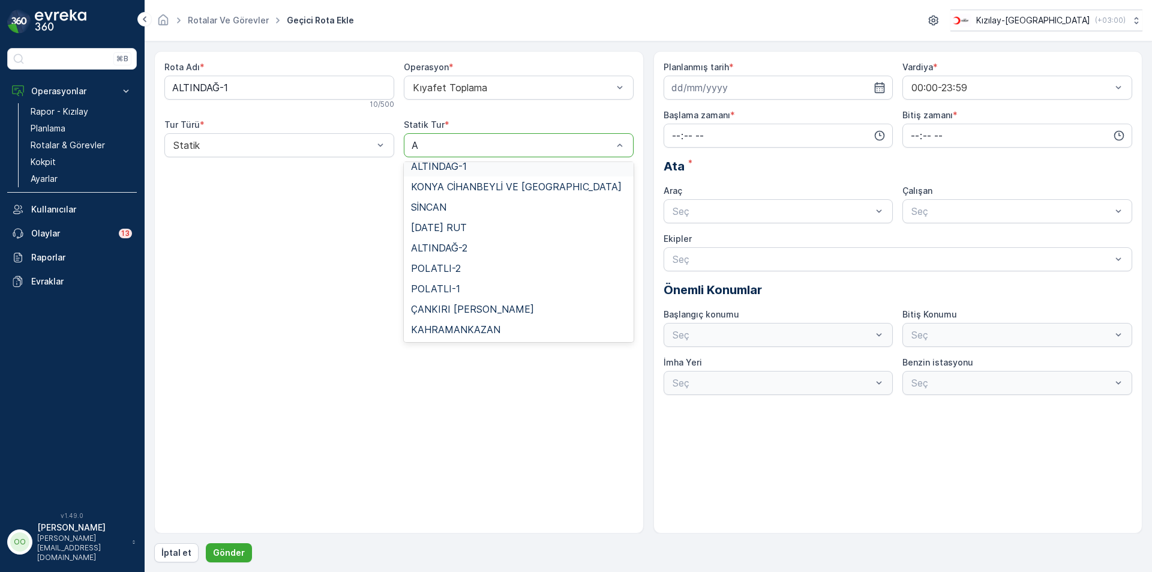
click at [459, 168] on span "ALTINDAĞ-1" at bounding box center [439, 166] width 56 height 11
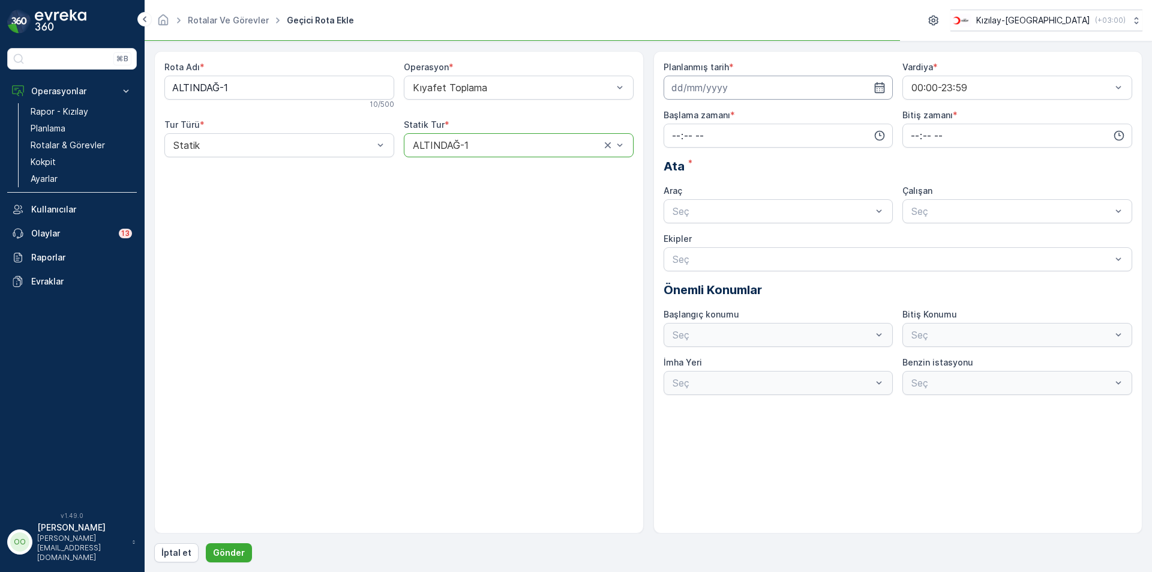
click at [762, 79] on input at bounding box center [779, 88] width 230 height 24
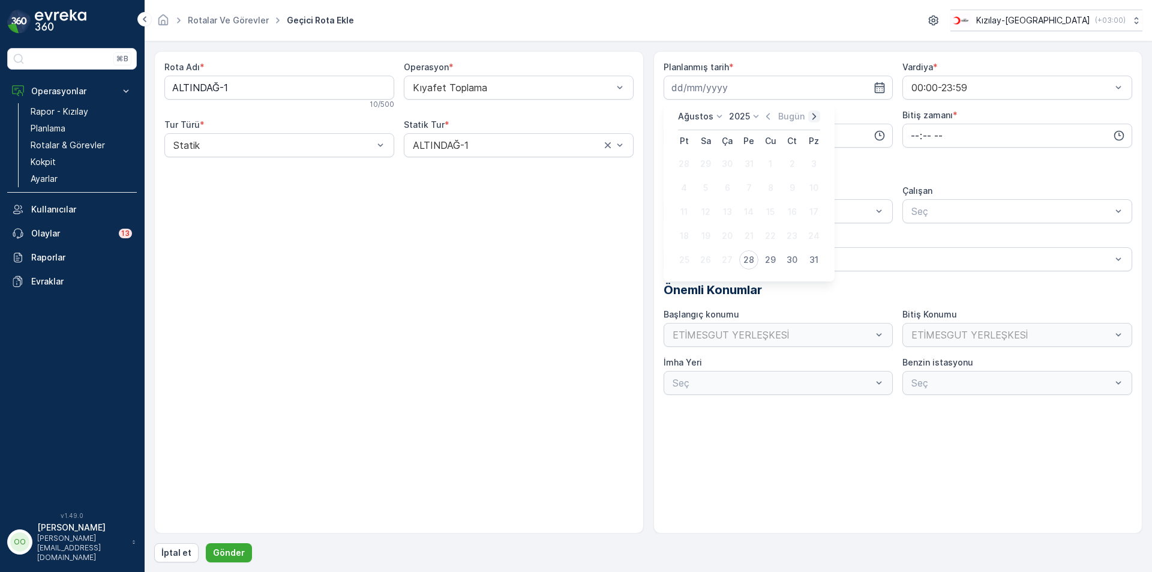
click at [811, 120] on icon "button" at bounding box center [814, 116] width 12 height 12
click at [688, 162] on div "1" at bounding box center [683, 163] width 19 height 19
click at [883, 91] on icon "button" at bounding box center [880, 87] width 10 height 11
click at [710, 163] on div "2" at bounding box center [705, 163] width 19 height 19
type input "[DATE]"
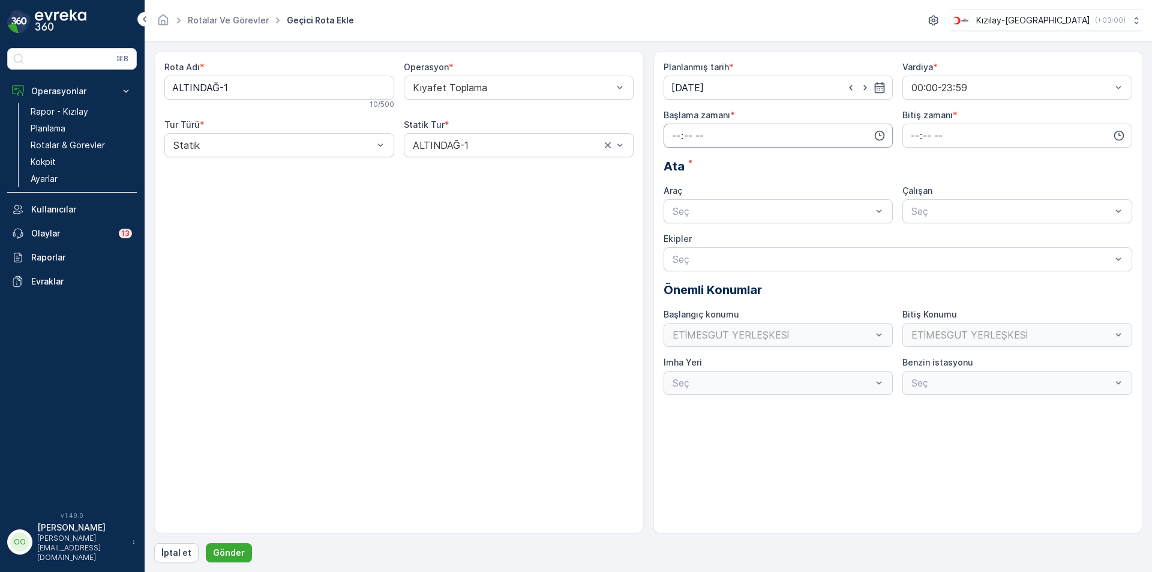
click at [671, 139] on input "time" at bounding box center [779, 136] width 230 height 24
click at [674, 155] on span "07" at bounding box center [676, 158] width 11 height 12
type input "07:00"
click at [911, 139] on input "time" at bounding box center [1017, 136] width 230 height 24
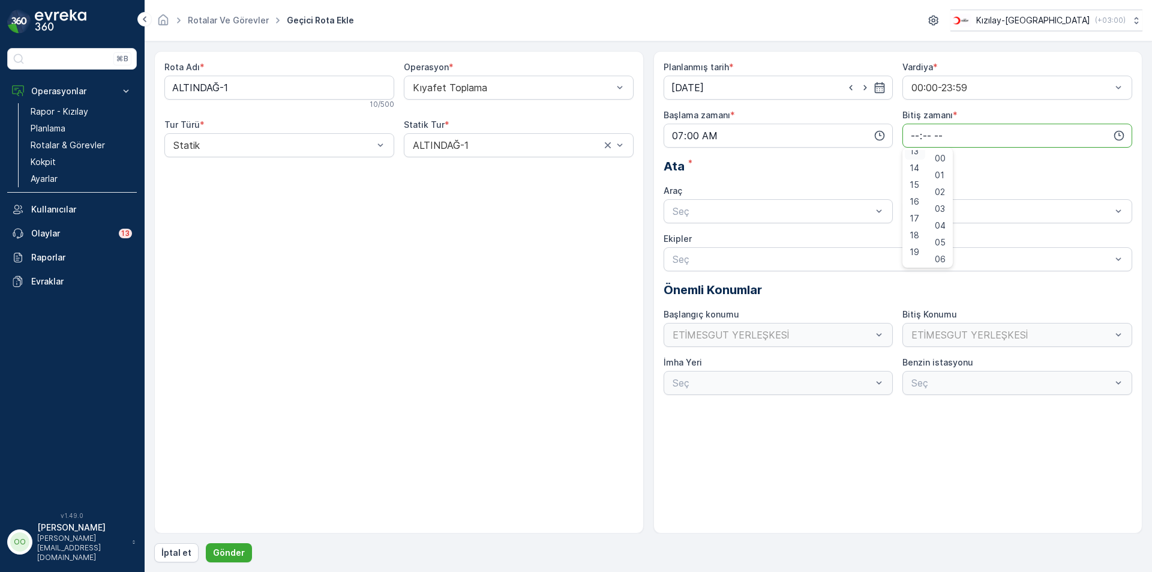
scroll to position [240, 0]
click at [920, 207] on div "17" at bounding box center [915, 204] width 20 height 17
type input "17:00"
click at [768, 203] on div "Seç" at bounding box center [779, 211] width 230 height 24
click at [715, 235] on div "TABLET-1" at bounding box center [779, 240] width 230 height 20
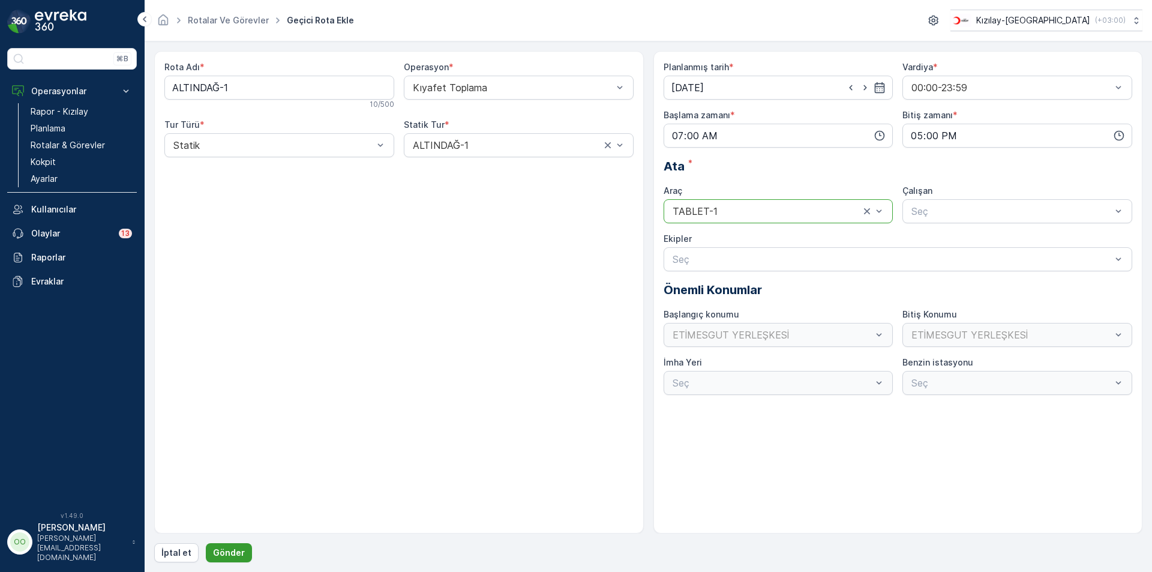
click at [231, 554] on p "Gönder" at bounding box center [229, 553] width 32 height 12
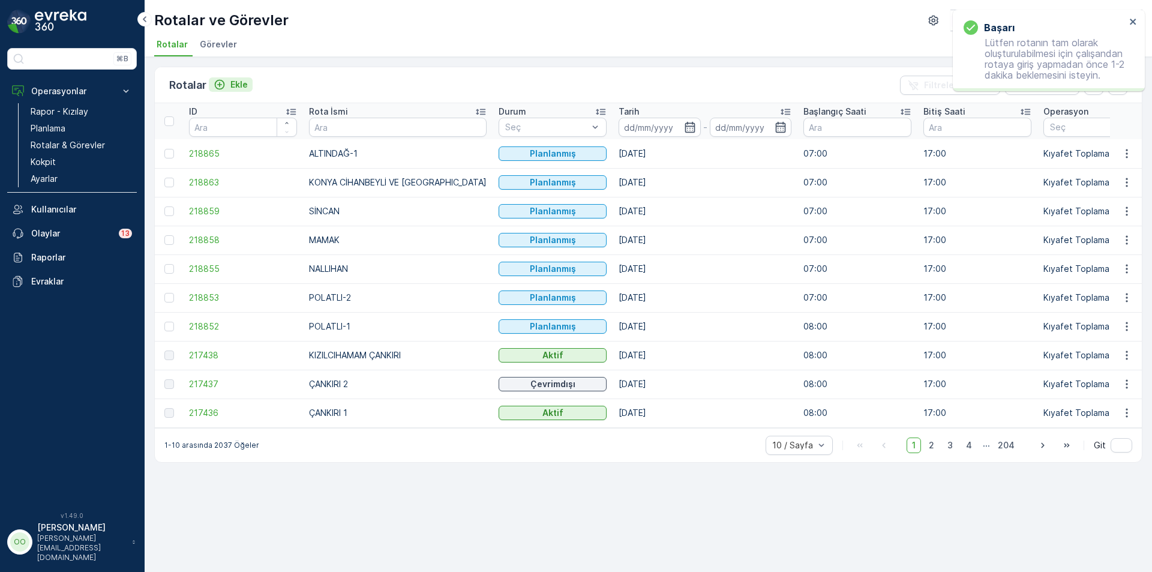
click at [230, 82] on p "Ekle" at bounding box center [238, 85] width 17 height 12
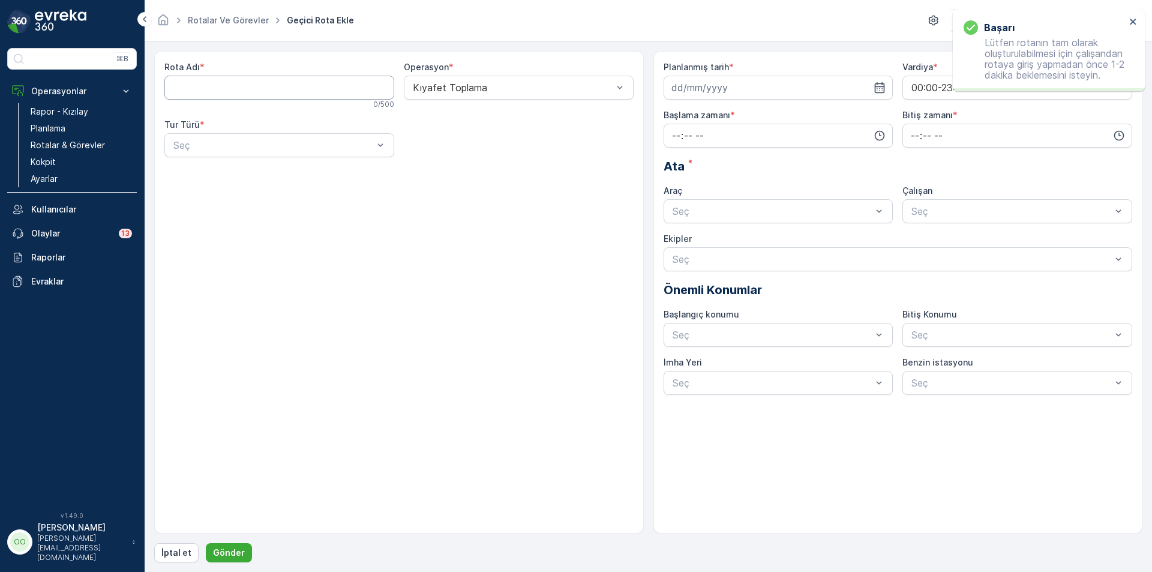
click at [247, 91] on Adı "Rota Adı" at bounding box center [279, 88] width 230 height 24
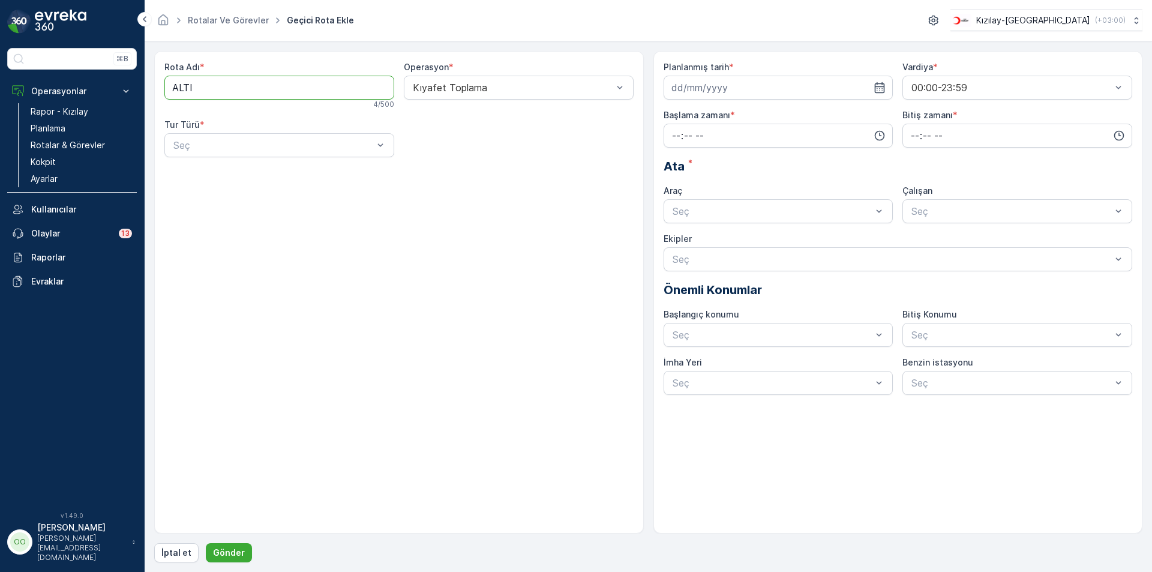
type Adı "ALTINDAĞ-2"
click at [205, 149] on div at bounding box center [273, 145] width 202 height 11
click at [199, 172] on div "Statik" at bounding box center [279, 174] width 215 height 11
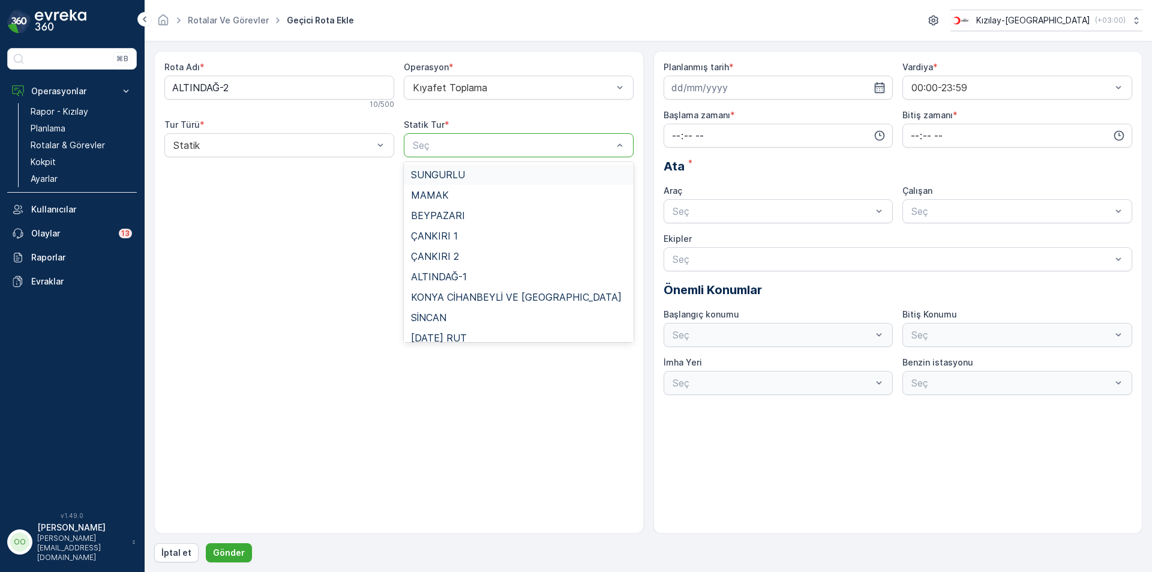
click at [517, 149] on div at bounding box center [513, 145] width 202 height 11
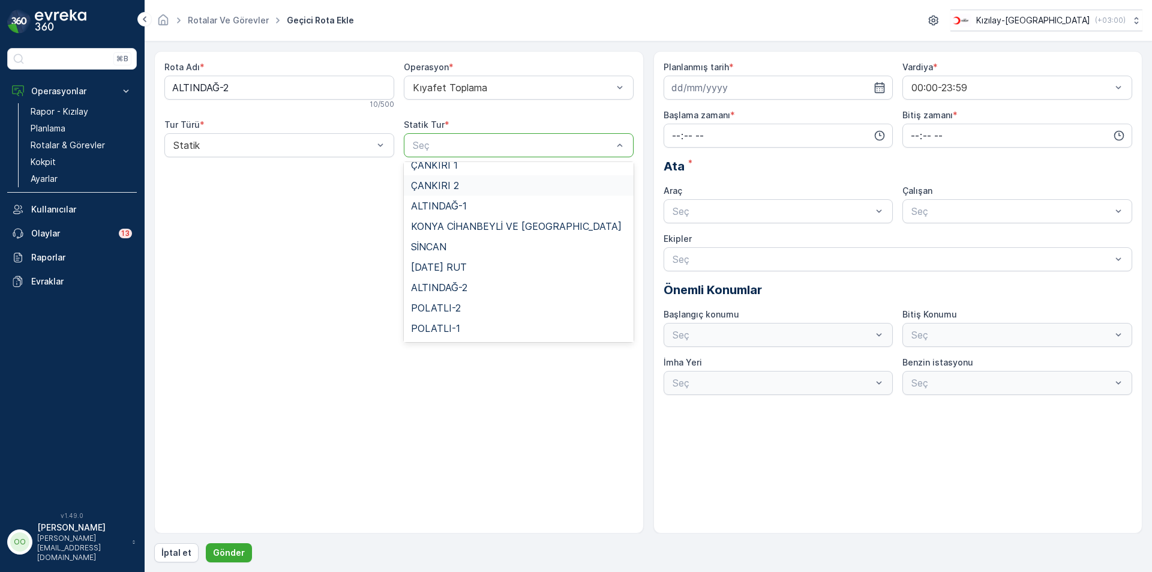
scroll to position [50, 0]
click at [464, 304] on span "ALTINDAĞ-2" at bounding box center [439, 307] width 56 height 11
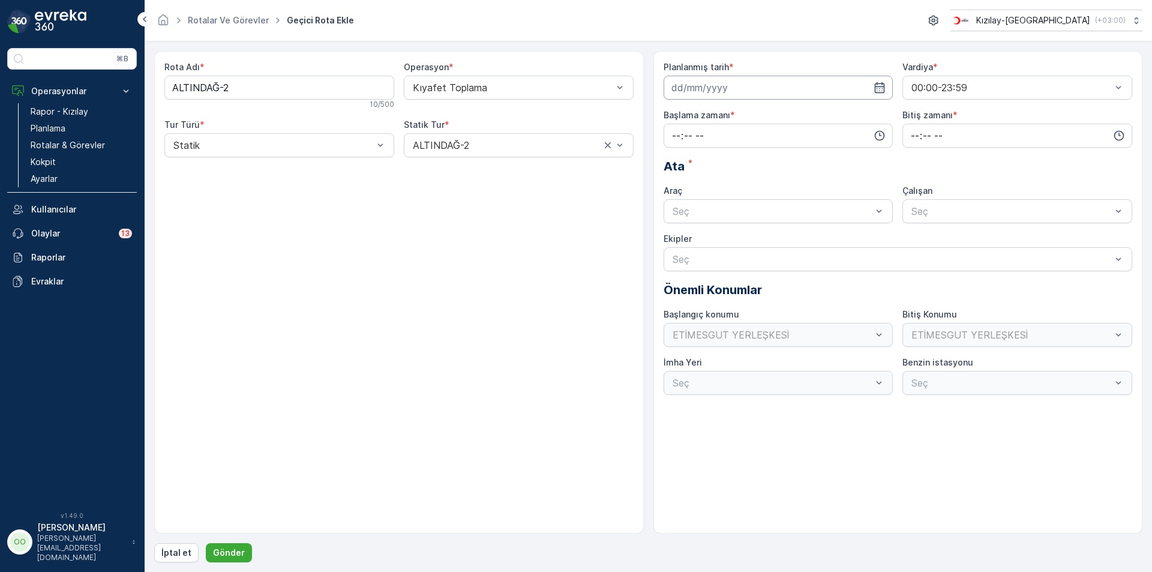
click at [753, 88] on input at bounding box center [779, 88] width 230 height 24
click at [812, 117] on icon "button" at bounding box center [814, 116] width 12 height 12
click at [706, 167] on div "2" at bounding box center [705, 163] width 19 height 19
type input "[DATE]"
click at [669, 142] on input "time" at bounding box center [779, 136] width 230 height 24
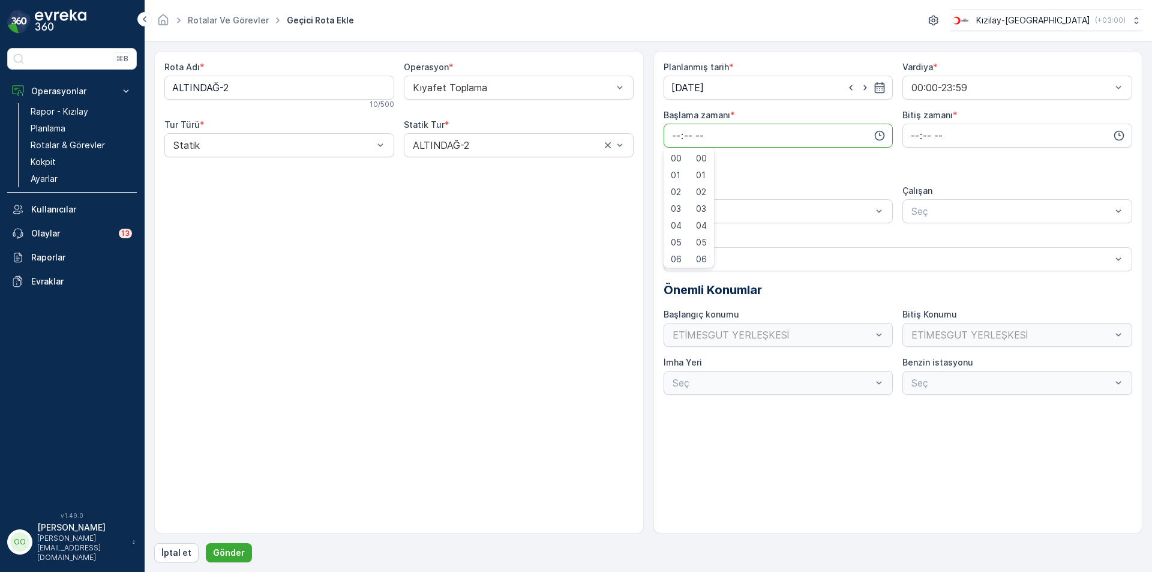
scroll to position [60, 0]
click at [682, 218] on div "07" at bounding box center [676, 216] width 20 height 17
type input "07:00"
click at [907, 140] on input "time" at bounding box center [1017, 136] width 230 height 24
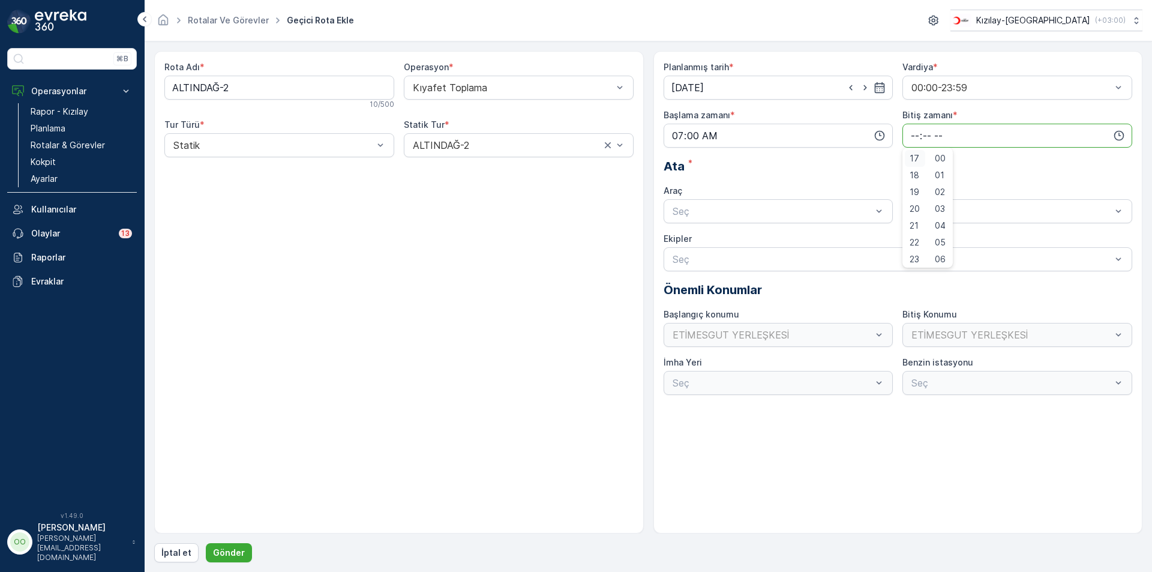
click at [914, 157] on span "17" at bounding box center [915, 158] width 10 height 12
type input "17:00"
click at [758, 223] on div "Seç" at bounding box center [779, 211] width 230 height 24
click at [697, 235] on span "TABLET-1" at bounding box center [693, 240] width 45 height 11
click at [239, 552] on p "Gönder" at bounding box center [229, 553] width 32 height 12
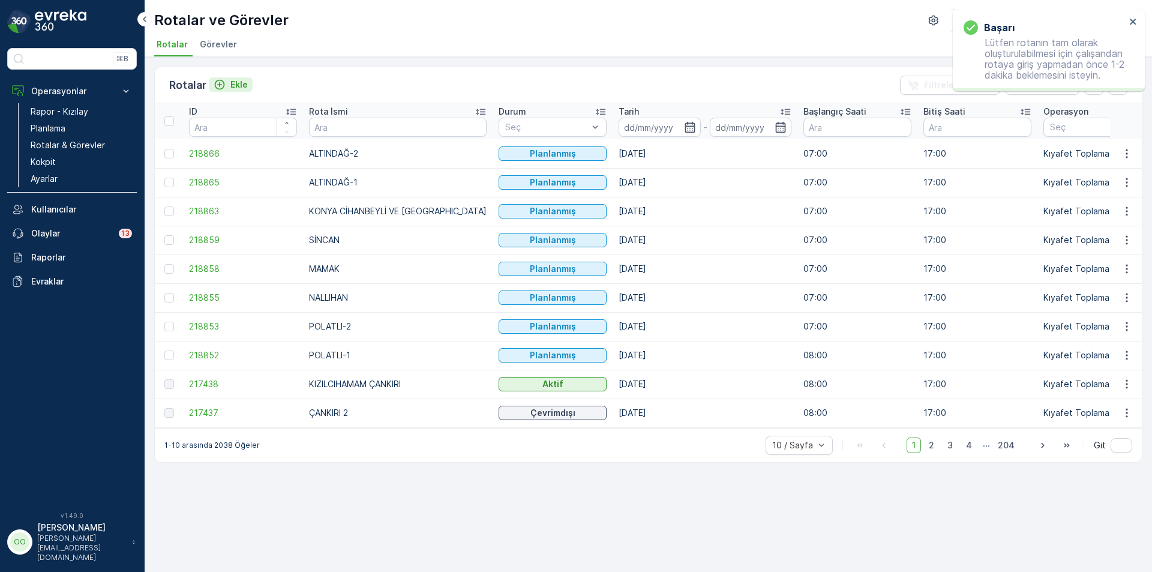
click at [243, 81] on p "Ekle" at bounding box center [238, 85] width 17 height 12
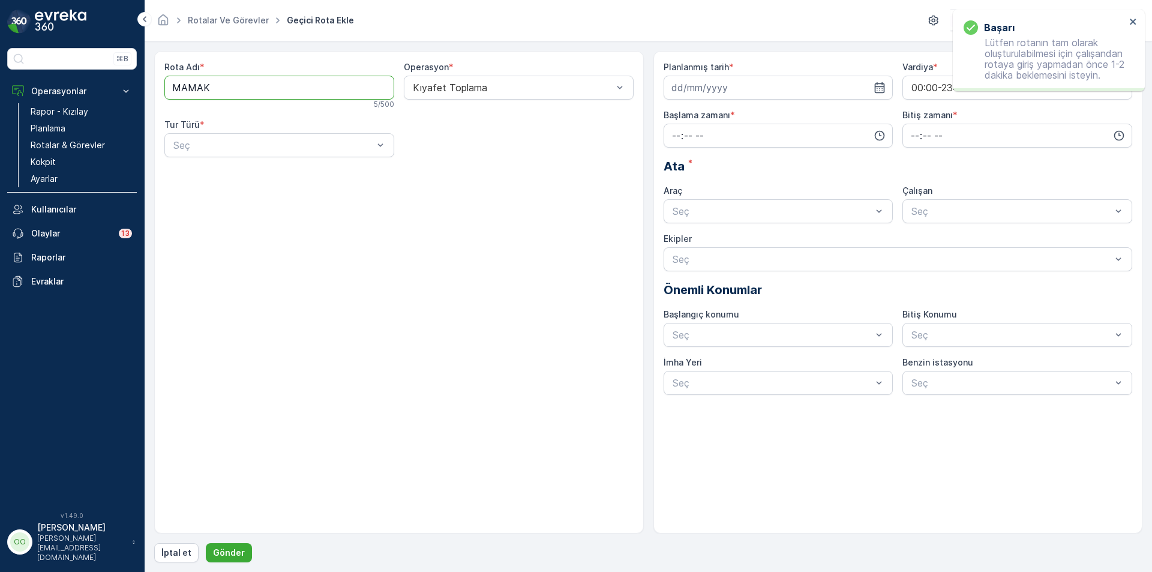
drag, startPoint x: 230, startPoint y: 90, endPoint x: 116, endPoint y: 74, distance: 115.6
click at [116, 74] on div "⌘B Operasyonlar Rapor - Kızılay Planlama Rotalar & Görevler Kokpit Ayarlar Kull…" at bounding box center [576, 286] width 1152 height 572
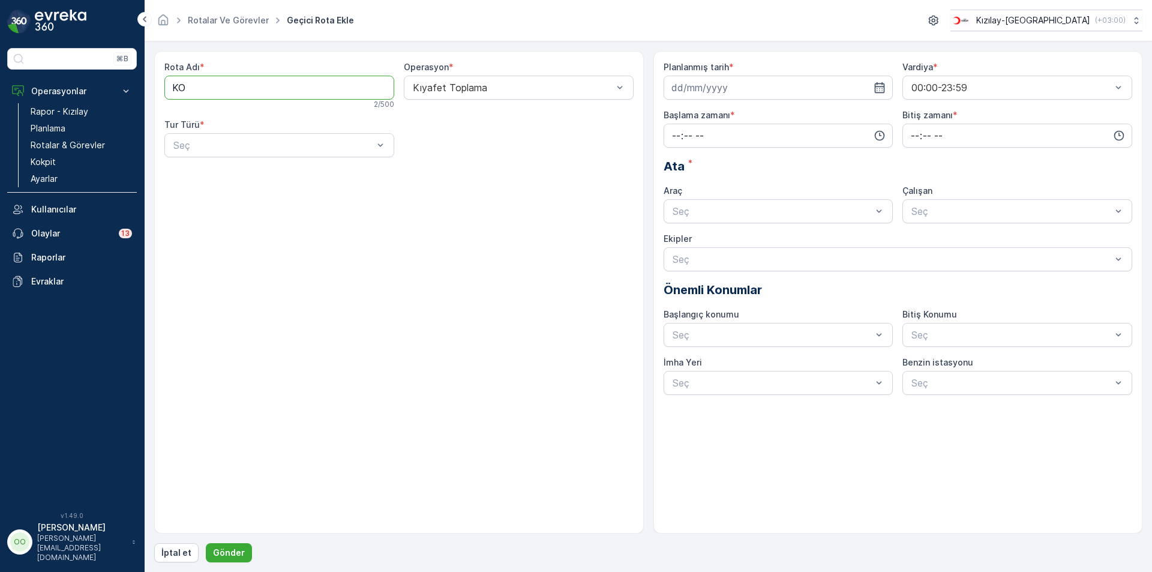
type Adı "KONYA CİHANBEYLİ VE [GEOGRAPHIC_DATA]"
click at [218, 177] on div "Statik" at bounding box center [279, 174] width 215 height 11
click at [434, 153] on div "Seç" at bounding box center [519, 145] width 230 height 24
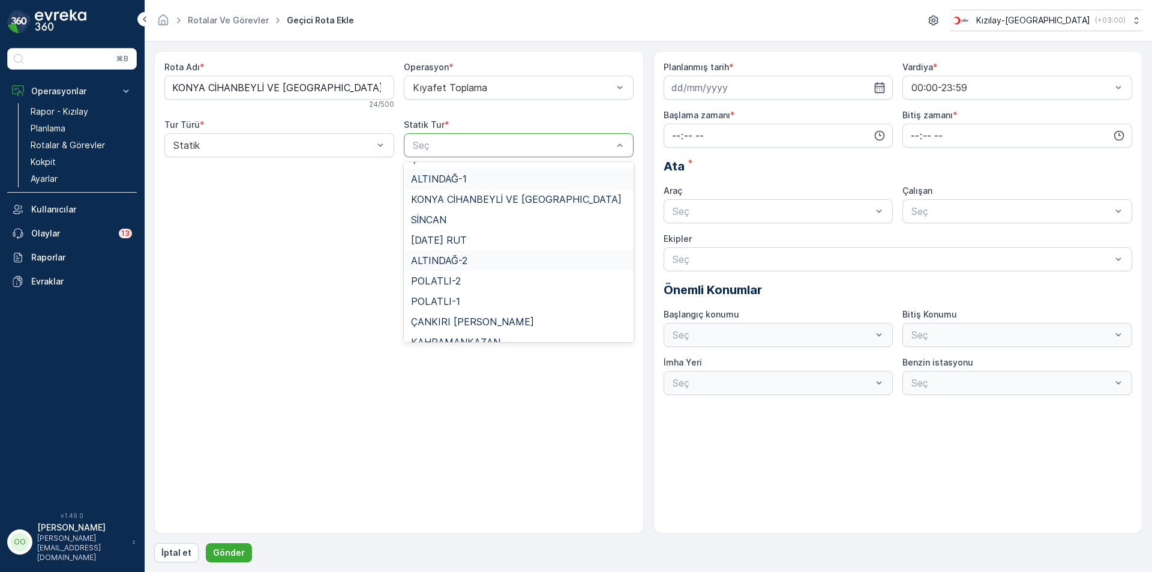
scroll to position [110, 0]
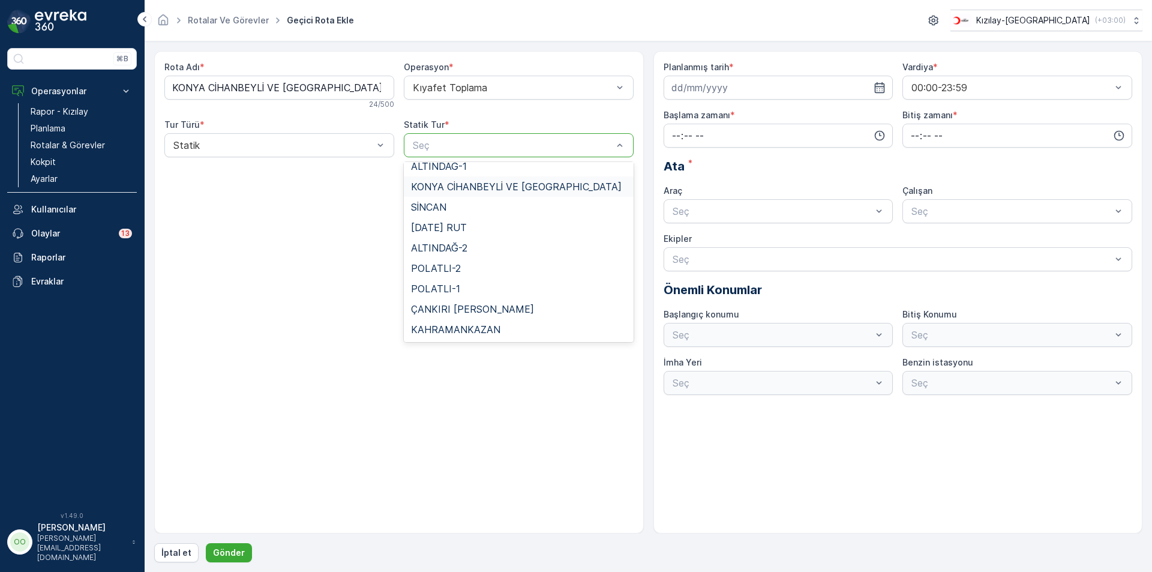
click at [500, 190] on span "KONYA CİHANBEYLİ VE [GEOGRAPHIC_DATA]" at bounding box center [516, 186] width 211 height 11
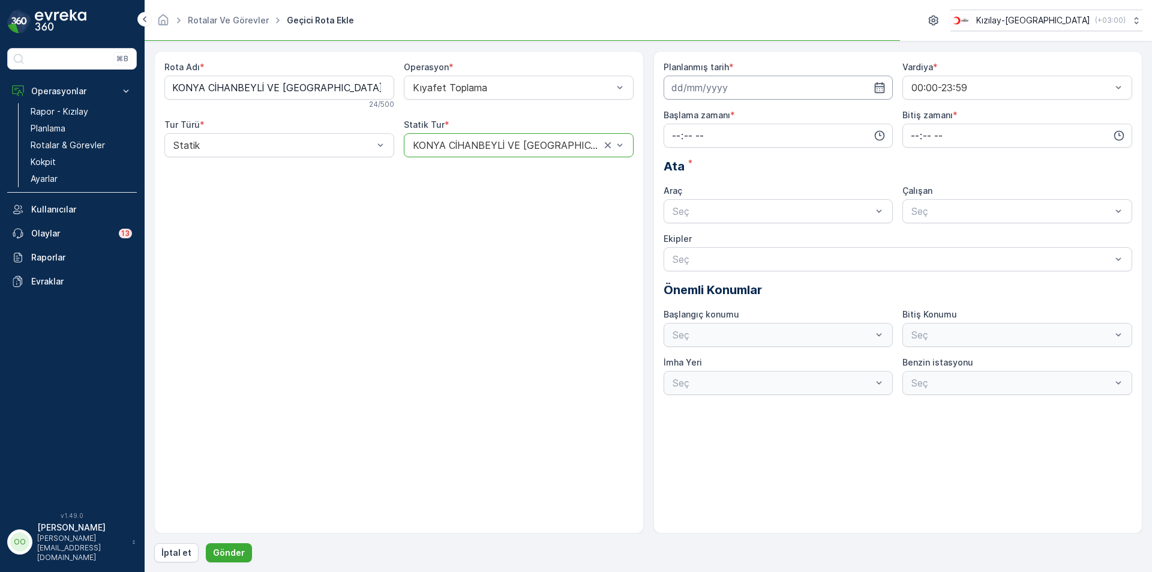
click at [708, 97] on input at bounding box center [779, 88] width 230 height 24
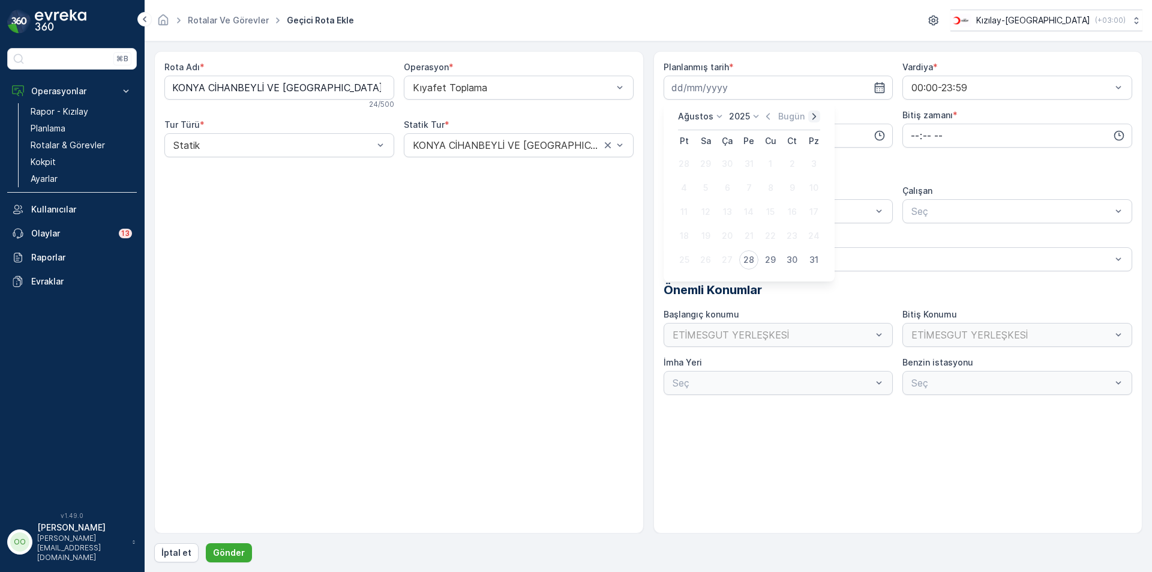
click at [812, 116] on icon "button" at bounding box center [814, 116] width 12 height 12
click at [708, 164] on div "2" at bounding box center [705, 163] width 19 height 19
type input "[DATE]"
click at [671, 138] on input "time" at bounding box center [779, 136] width 230 height 24
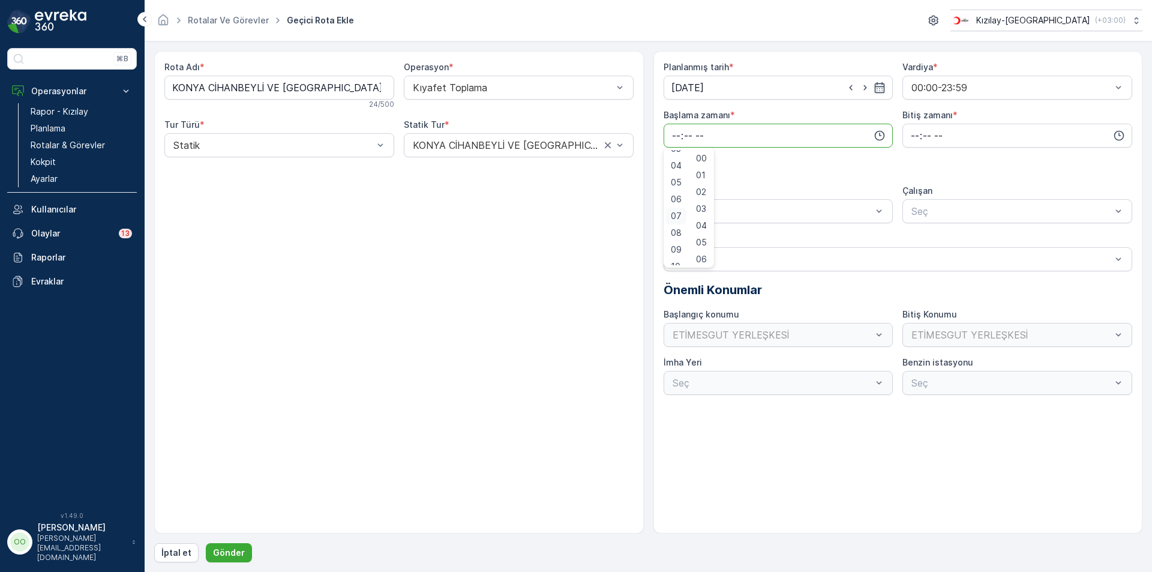
click at [676, 212] on span "07" at bounding box center [676, 216] width 11 height 12
type input "07:00"
click at [910, 136] on input "time" at bounding box center [1017, 136] width 230 height 24
click at [911, 262] on span "17" at bounding box center [915, 257] width 10 height 12
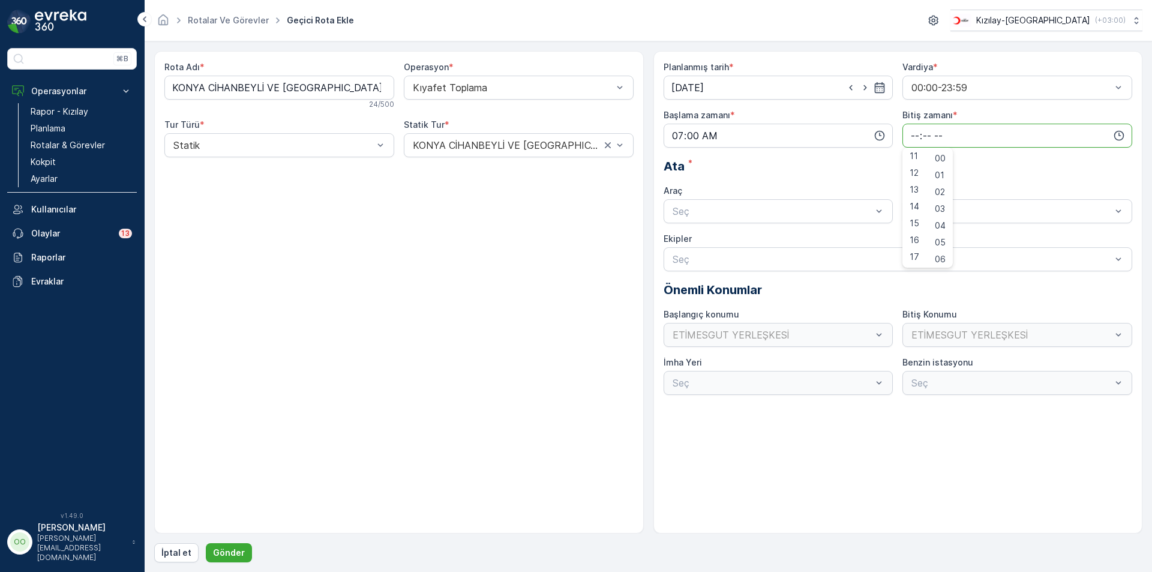
type input "17:00"
click at [717, 214] on div at bounding box center [772, 211] width 202 height 11
click at [706, 237] on span "TABLET-1" at bounding box center [693, 240] width 45 height 11
click at [250, 553] on div "İptal et Gönder" at bounding box center [648, 552] width 988 height 19
click at [240, 554] on p "Gönder" at bounding box center [229, 553] width 32 height 12
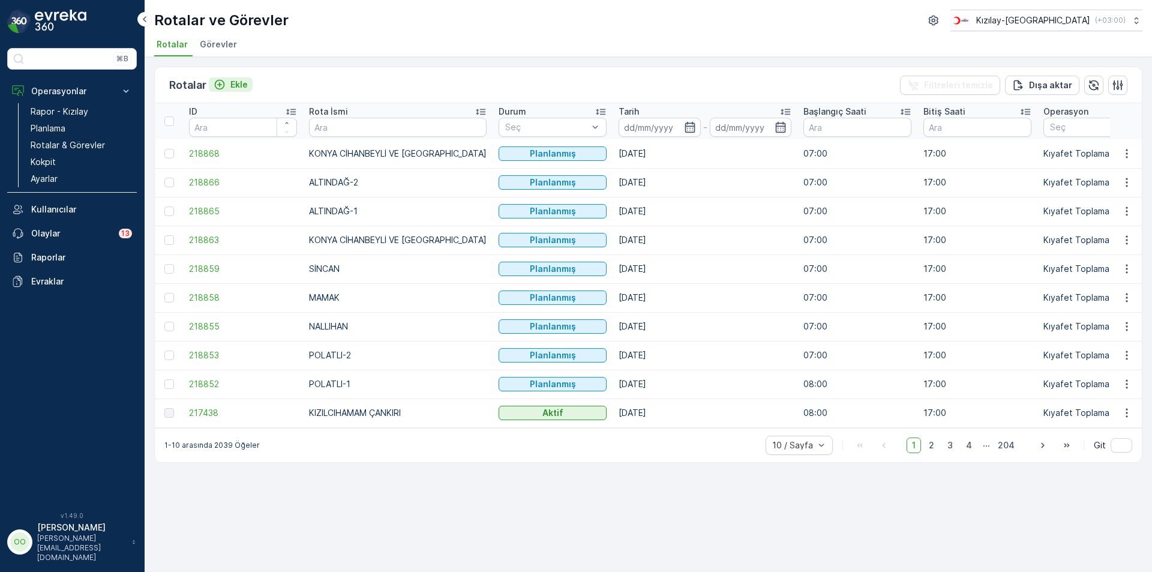
click at [239, 79] on p "Ekle" at bounding box center [238, 85] width 17 height 12
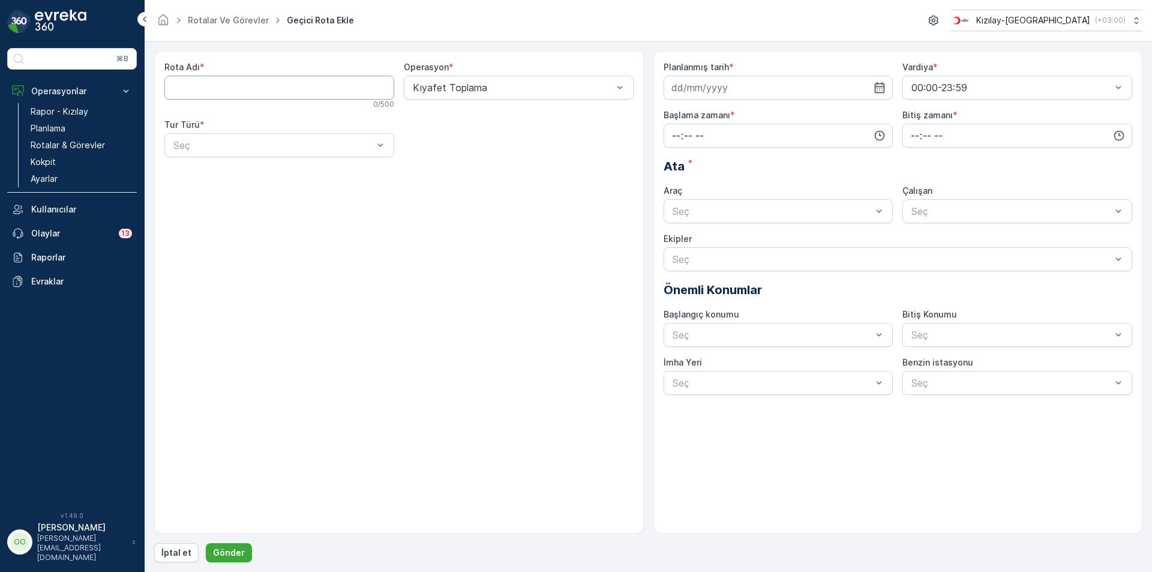
click at [241, 90] on Adı "Rota Adı" at bounding box center [279, 88] width 230 height 24
type Adı "SUNGURLU"
click at [222, 155] on div "Seç" at bounding box center [279, 145] width 230 height 24
click at [221, 163] on div "Statik Dinamik" at bounding box center [279, 185] width 230 height 46
click at [226, 175] on div "Statik" at bounding box center [279, 174] width 215 height 11
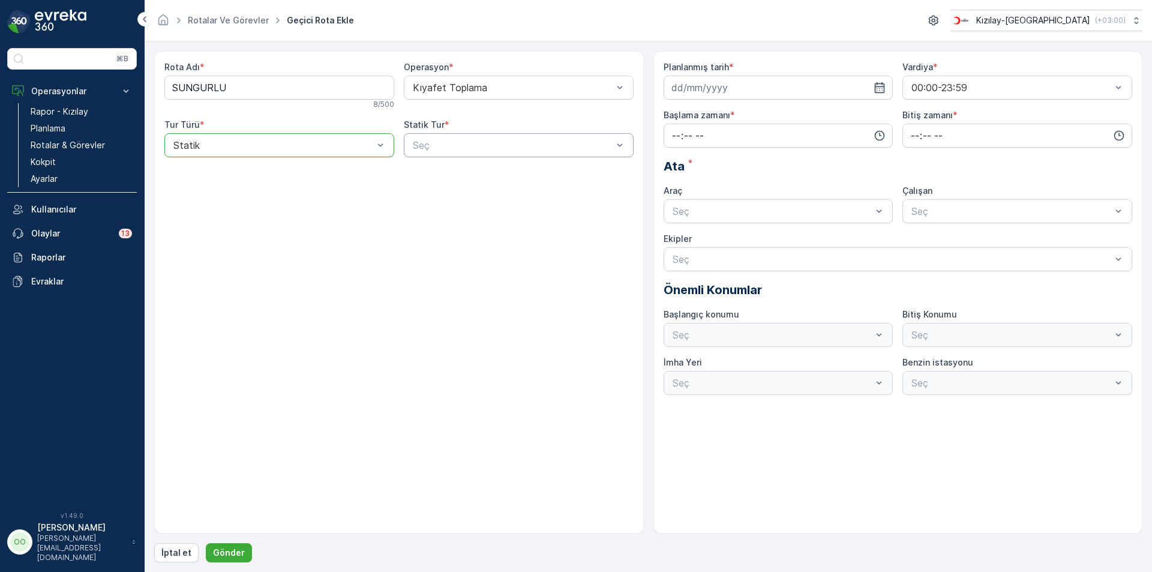
click at [440, 157] on div "Seç" at bounding box center [519, 145] width 230 height 24
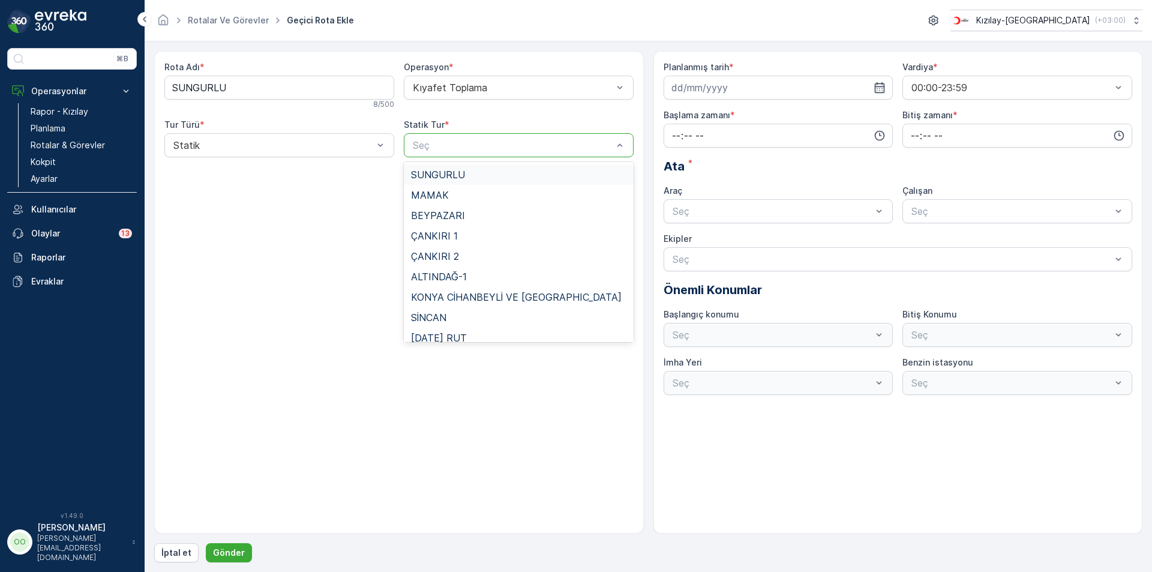
click at [443, 175] on span "SUNGURLU" at bounding box center [438, 174] width 54 height 11
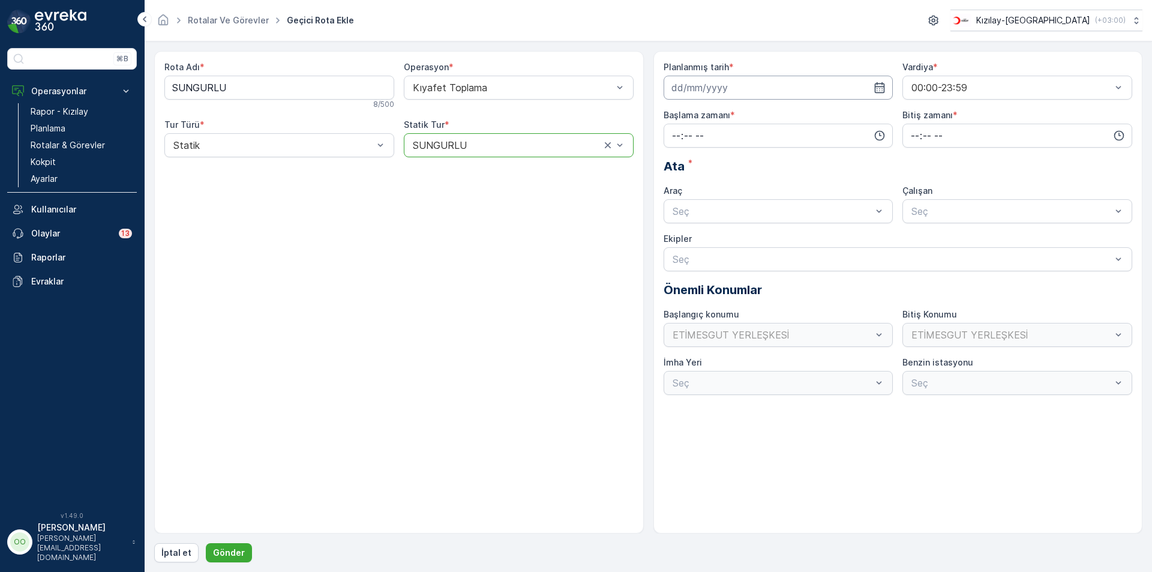
click at [814, 85] on input at bounding box center [779, 88] width 230 height 24
click at [814, 114] on icon "button" at bounding box center [814, 116] width 12 height 12
click at [722, 166] on div "3" at bounding box center [727, 163] width 19 height 19
type input "[DATE]"
click at [670, 134] on input "time" at bounding box center [779, 136] width 230 height 24
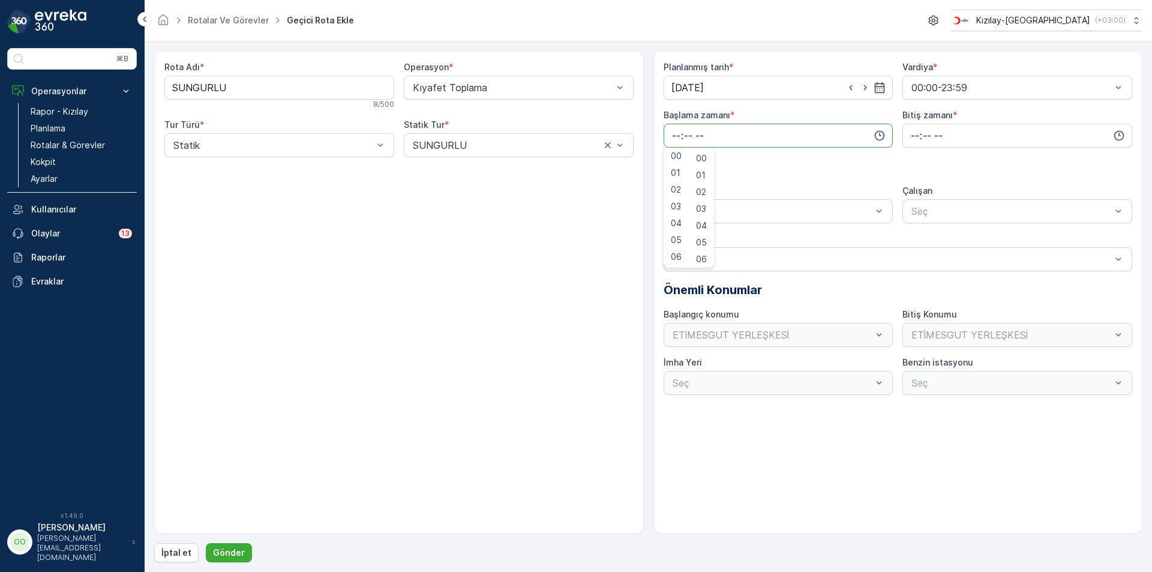
scroll to position [62, 0]
click at [673, 208] on span "07" at bounding box center [676, 214] width 11 height 12
type input "07:00"
click at [914, 139] on input "time" at bounding box center [1017, 136] width 230 height 24
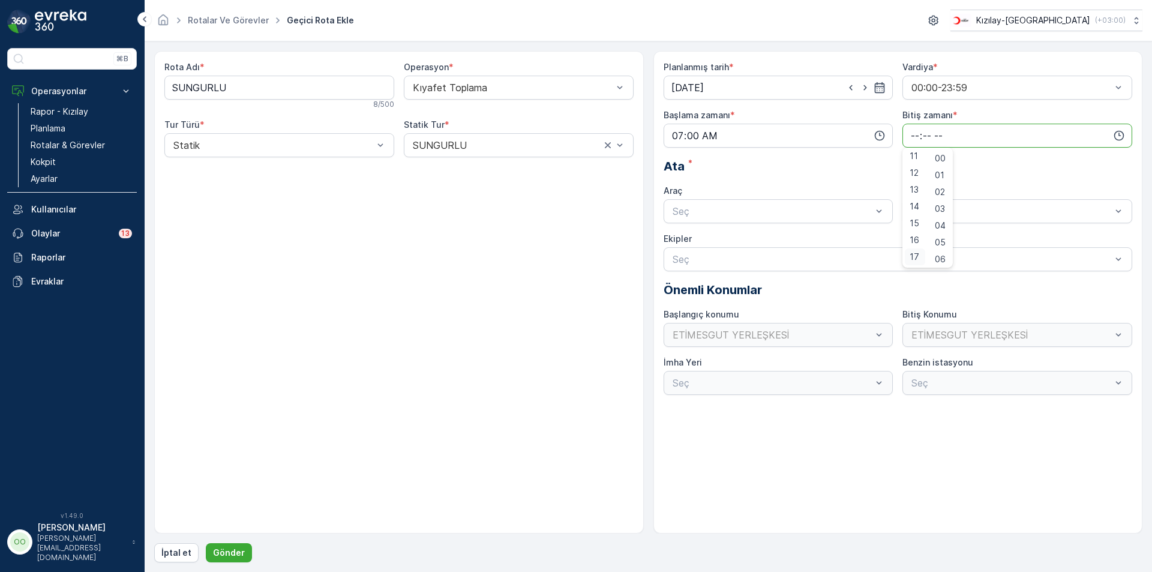
click at [908, 263] on div "17" at bounding box center [915, 256] width 20 height 17
type input "17:00"
click at [810, 222] on div "Seç" at bounding box center [779, 211] width 230 height 24
click at [706, 242] on span "TABLET-1" at bounding box center [693, 240] width 45 height 11
click at [239, 544] on button "Gönder" at bounding box center [229, 552] width 46 height 19
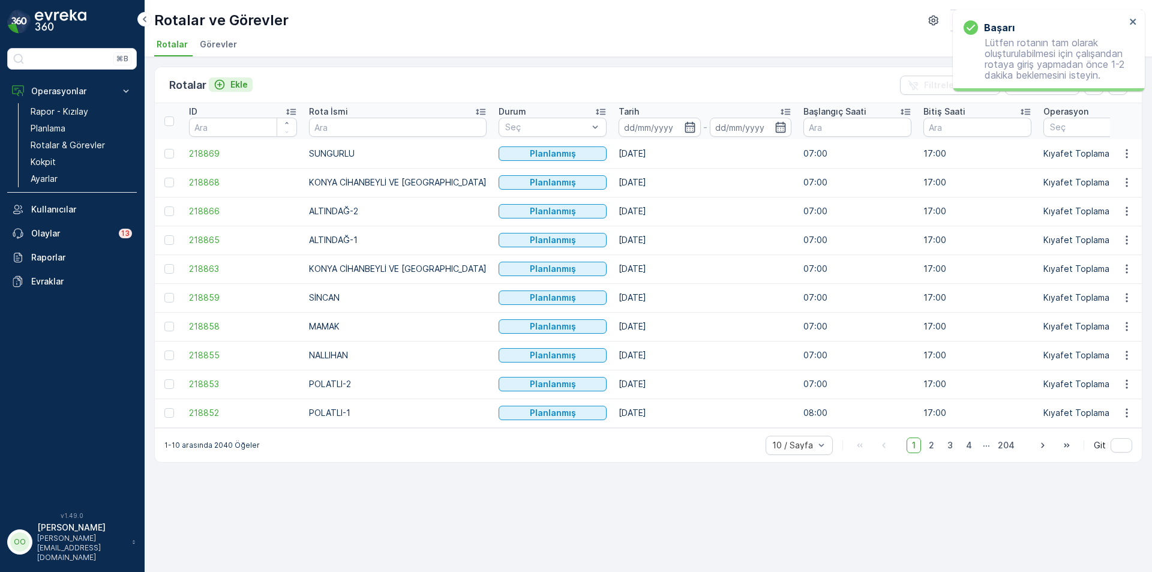
click at [241, 79] on p "Ekle" at bounding box center [238, 85] width 17 height 12
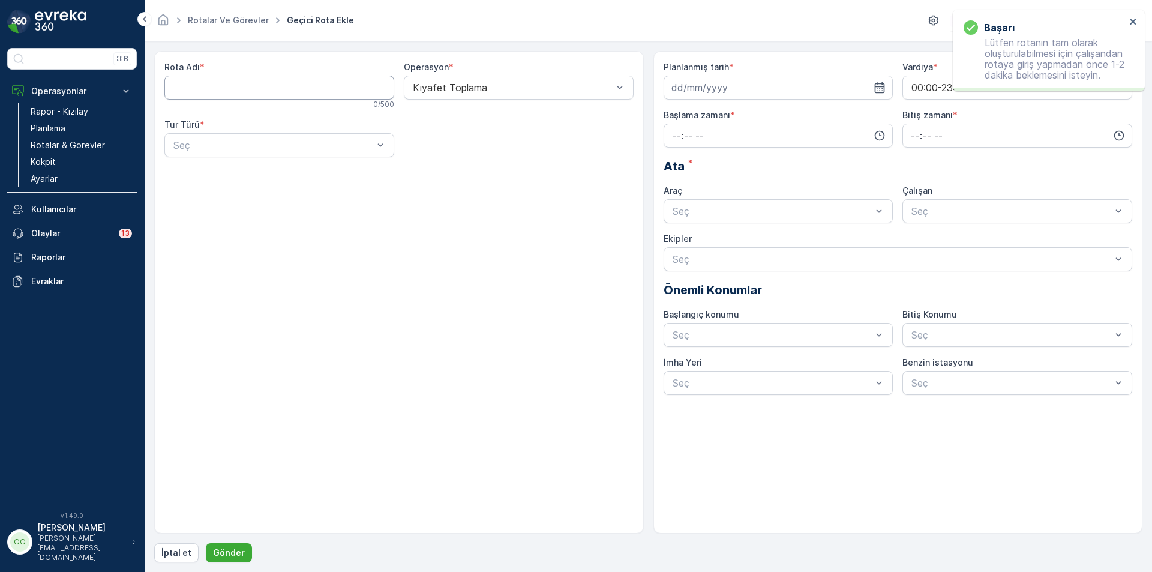
click at [241, 79] on Adı "Rota Adı" at bounding box center [279, 88] width 230 height 24
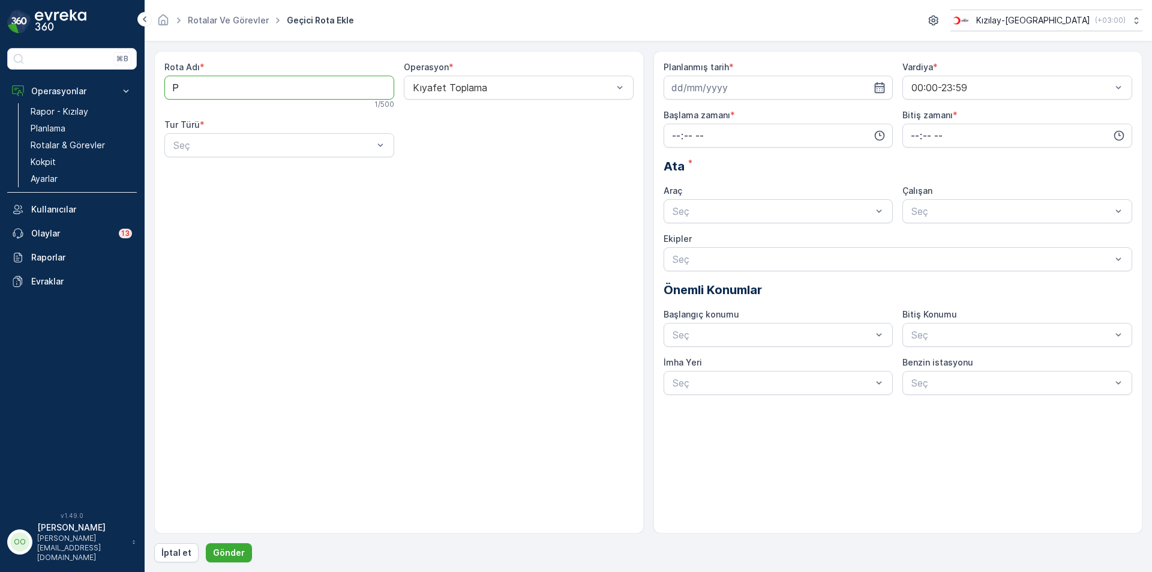
type Adı "POLATLI-1"
click at [204, 149] on div at bounding box center [273, 145] width 202 height 11
click at [200, 169] on div "Statik" at bounding box center [279, 174] width 230 height 20
click at [473, 146] on div at bounding box center [513, 145] width 202 height 11
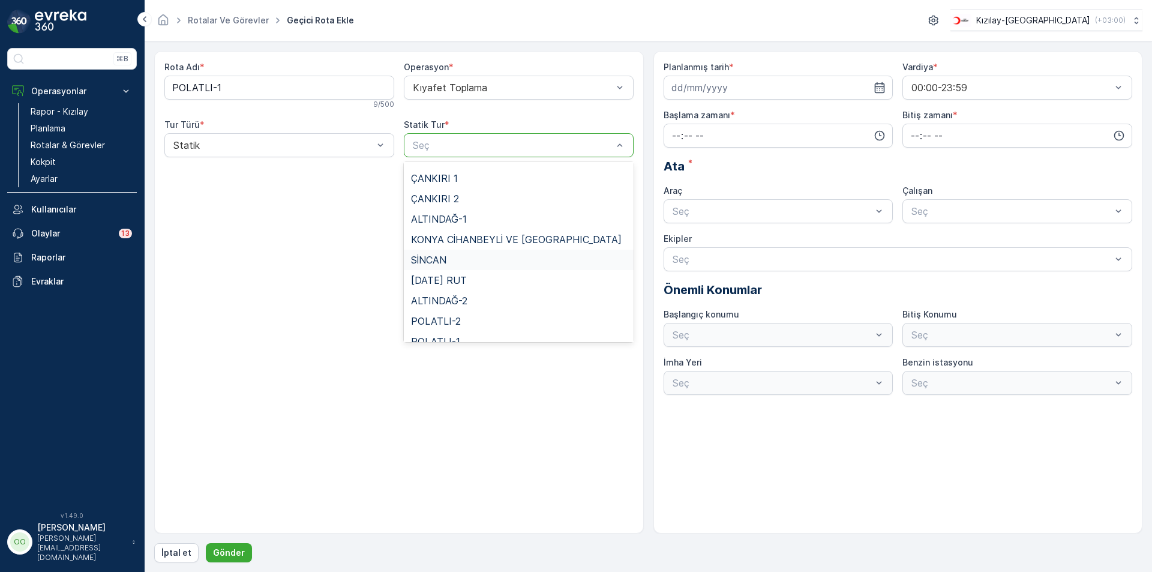
scroll to position [110, 0]
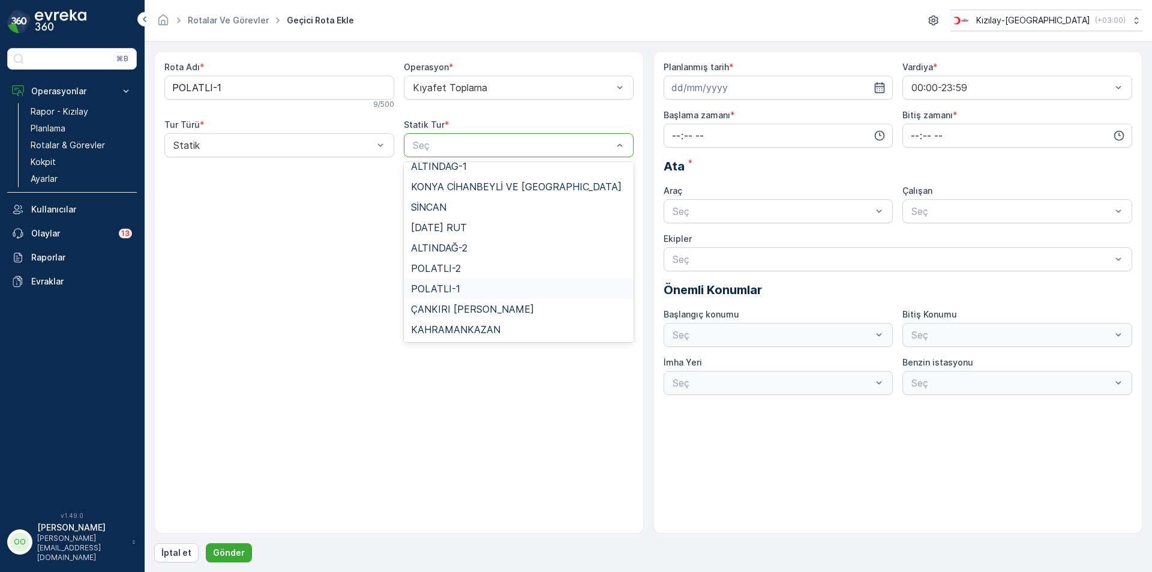
click at [496, 289] on div "POLATLI-1" at bounding box center [518, 288] width 215 height 11
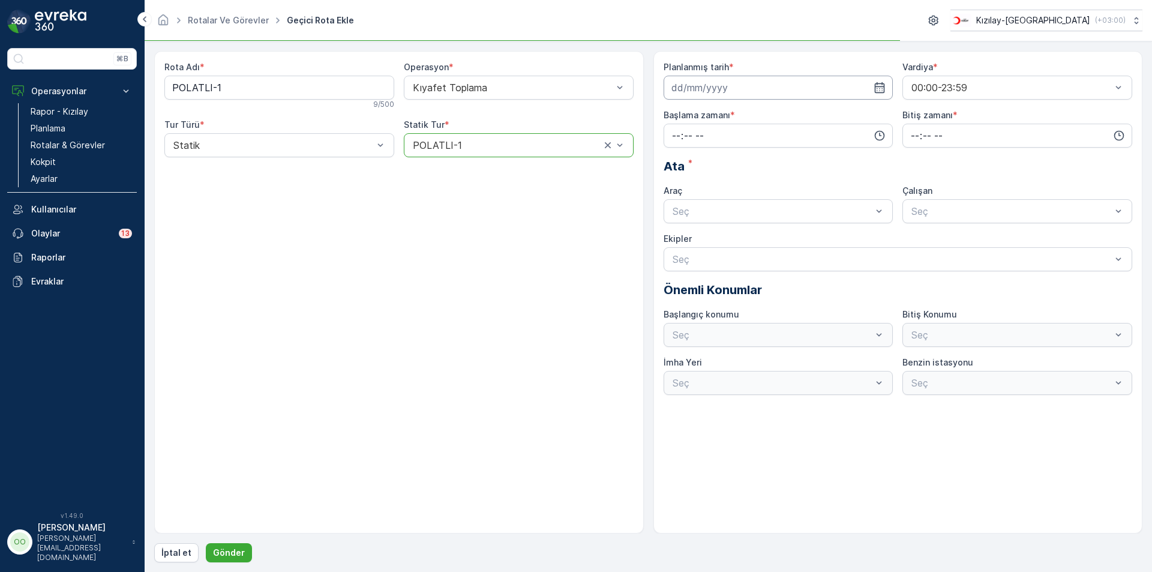
click at [792, 81] on input at bounding box center [779, 88] width 230 height 24
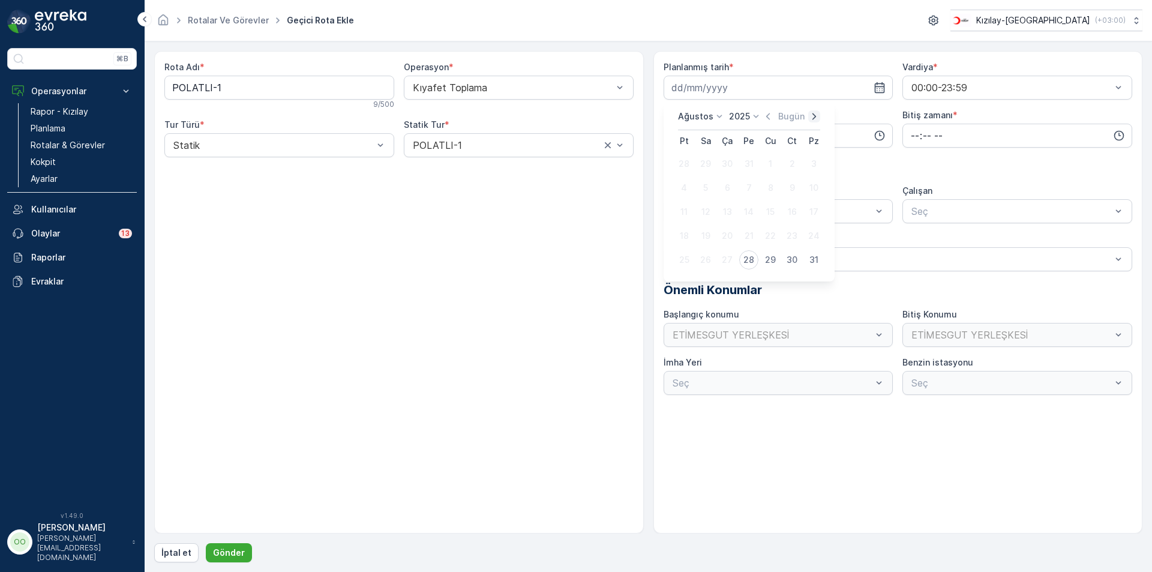
click at [811, 119] on icon "button" at bounding box center [814, 116] width 12 height 12
click at [723, 166] on div "3" at bounding box center [727, 163] width 19 height 19
type input "[DATE]"
click at [672, 136] on input "time" at bounding box center [779, 136] width 230 height 24
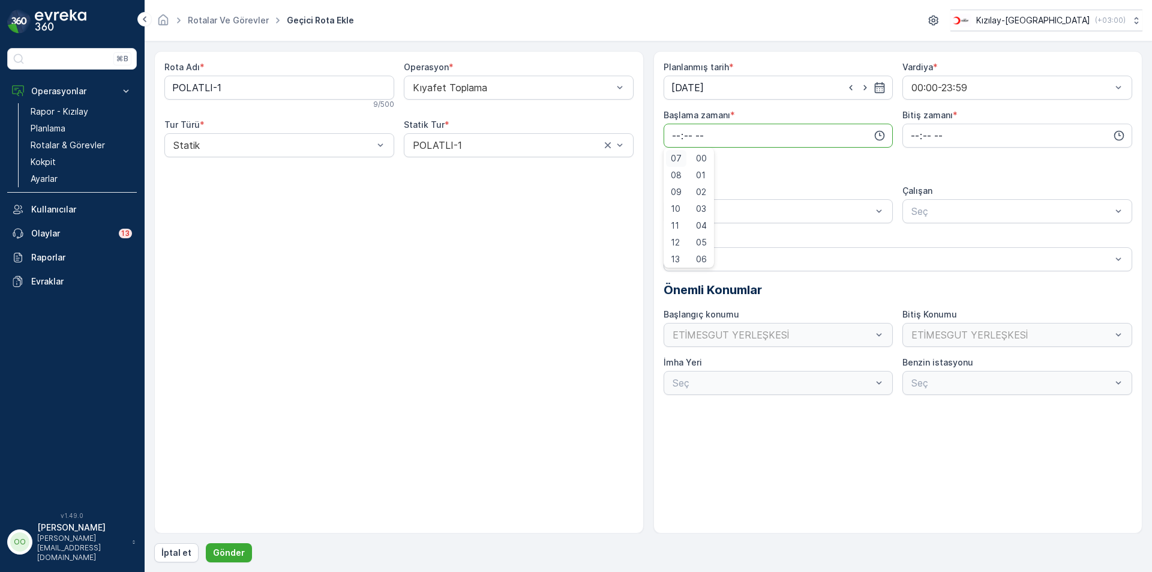
click at [676, 157] on span "07" at bounding box center [676, 158] width 11 height 12
type input "07:00"
click at [913, 145] on input "time" at bounding box center [1017, 136] width 230 height 24
click at [913, 205] on span "17" at bounding box center [915, 204] width 10 height 12
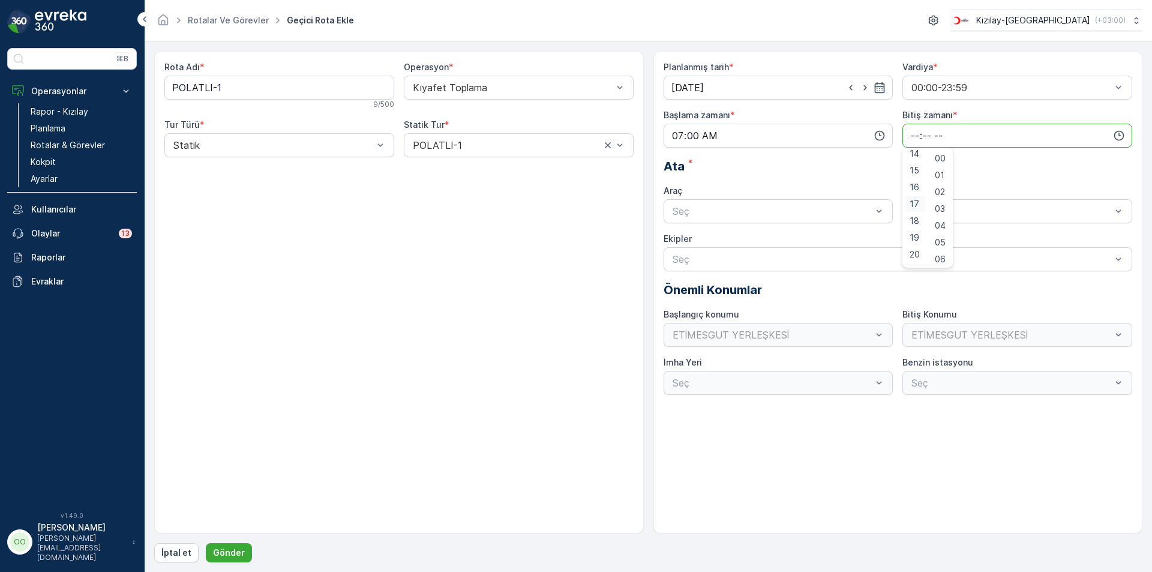
type input "17:00"
click at [788, 222] on div "Seç" at bounding box center [779, 211] width 230 height 24
click at [706, 233] on div "TABLET-1" at bounding box center [779, 240] width 230 height 20
click at [221, 554] on p "Gönder" at bounding box center [229, 553] width 32 height 12
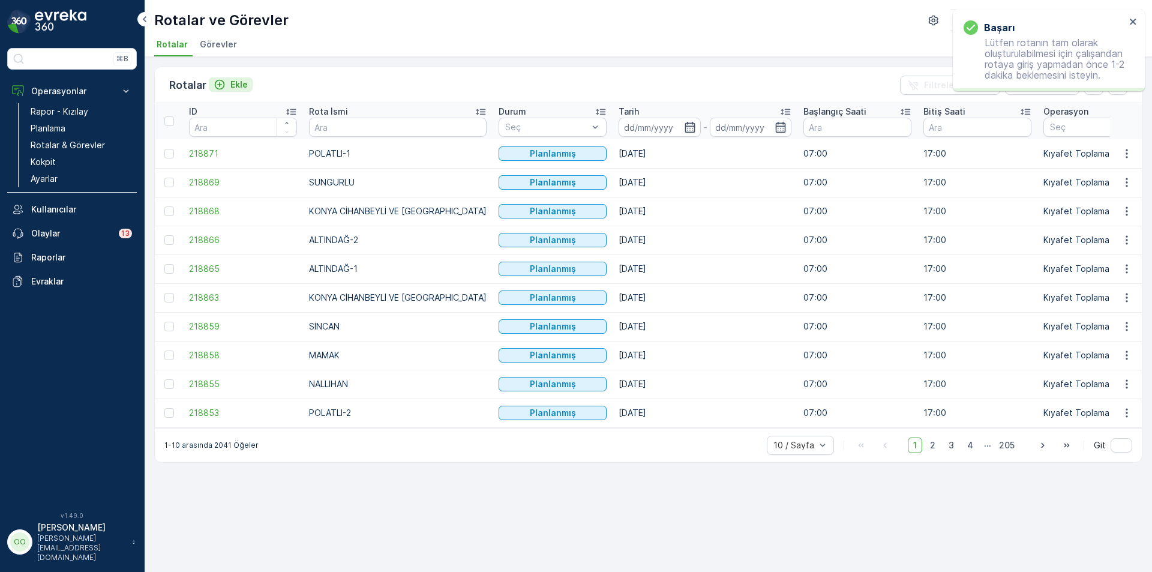
click at [224, 89] on icon "Ekle" at bounding box center [220, 85] width 12 height 12
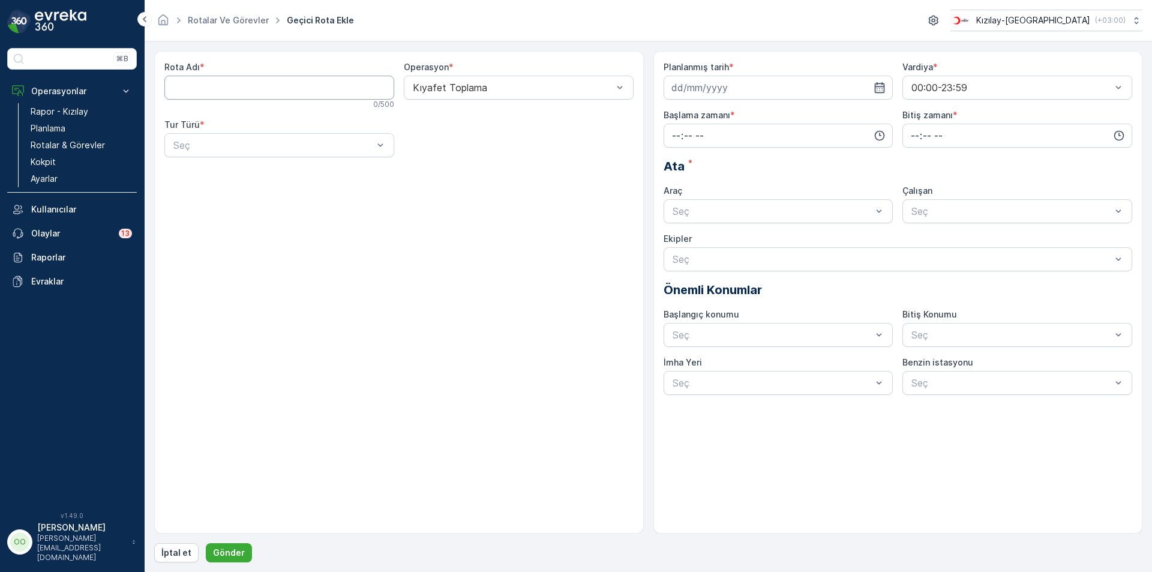
click at [224, 89] on Adı "Rota Adı" at bounding box center [279, 88] width 230 height 24
type Adı "POLATLI-2"
click at [221, 146] on div at bounding box center [273, 145] width 202 height 11
click at [191, 178] on span "Statik" at bounding box center [185, 174] width 26 height 11
click at [440, 145] on div at bounding box center [513, 145] width 202 height 11
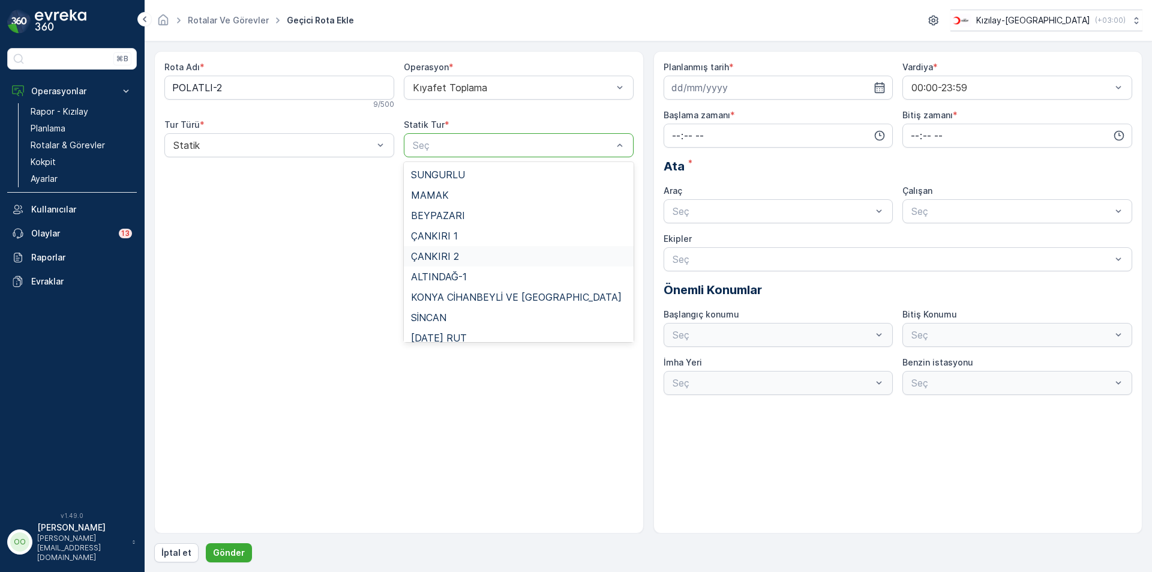
scroll to position [110, 0]
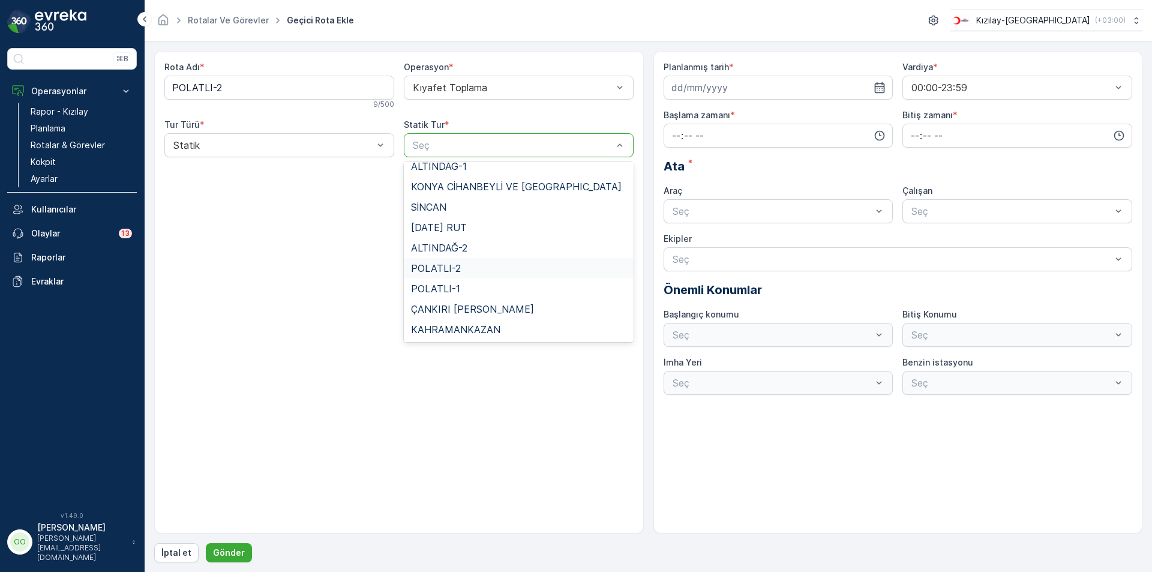
click at [435, 273] on span "POLATLI-2" at bounding box center [436, 268] width 50 height 11
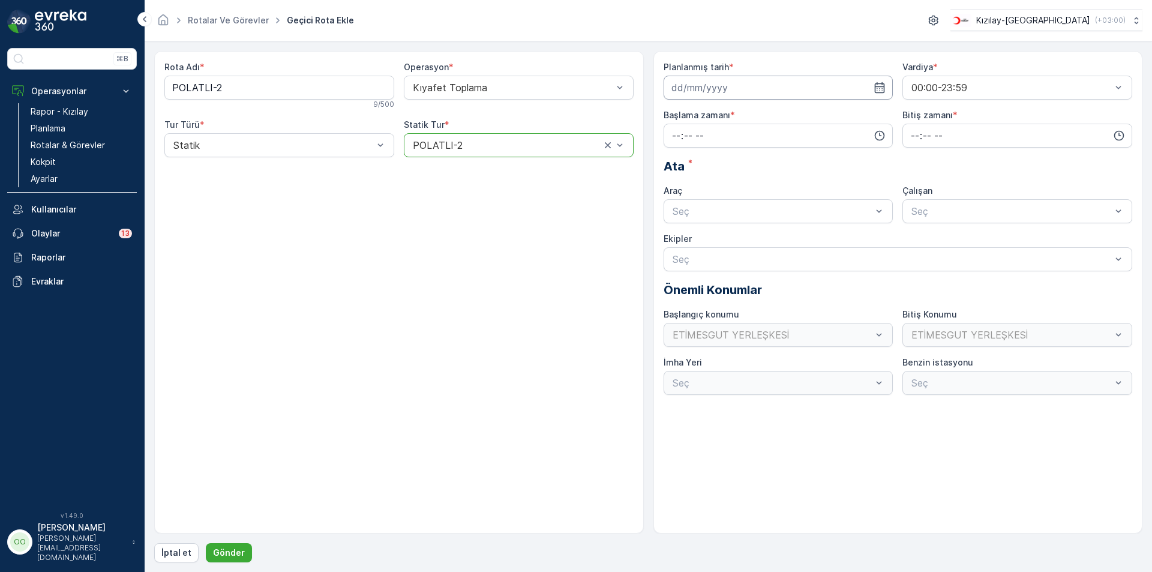
click at [761, 88] on input at bounding box center [779, 88] width 230 height 24
click at [812, 114] on icon "button" at bounding box center [814, 116] width 4 height 7
click at [730, 167] on div "3" at bounding box center [727, 163] width 19 height 19
type input "[DATE]"
click at [671, 139] on input "time" at bounding box center [779, 136] width 230 height 24
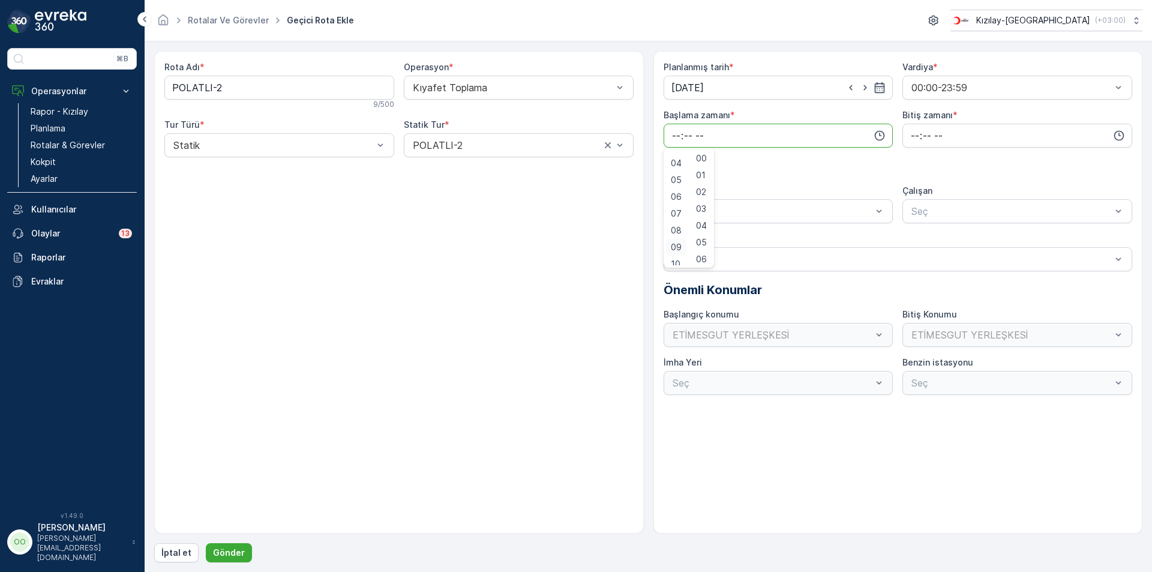
scroll to position [70, 0]
click at [692, 208] on ul "00 01 02 03 04 05 06 07 08 09 10 11 12 13 14 15 16 17 18 19 20 21 22 23 24 25 2…" at bounding box center [701, 207] width 25 height 115
click at [678, 206] on span "07" at bounding box center [676, 206] width 11 height 12
type input "07:00"
click at [906, 137] on input "time" at bounding box center [1017, 136] width 230 height 24
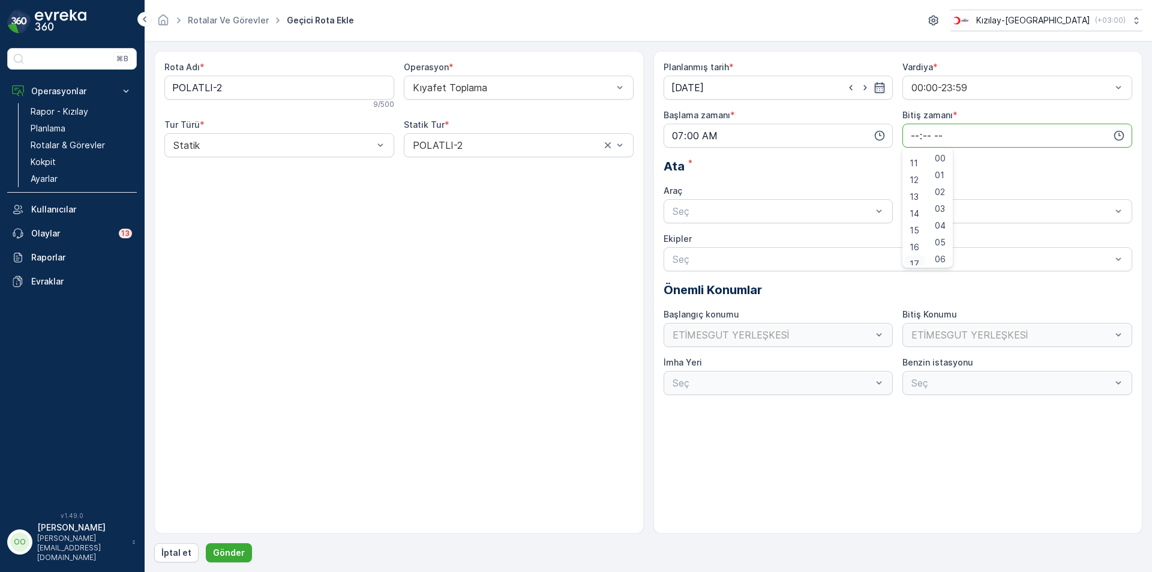
scroll to position [187, 0]
click at [917, 263] on div "17" at bounding box center [915, 256] width 20 height 17
type input "17:00"
click at [773, 207] on div at bounding box center [772, 211] width 202 height 11
click at [686, 244] on span "TABLET-1" at bounding box center [693, 240] width 45 height 11
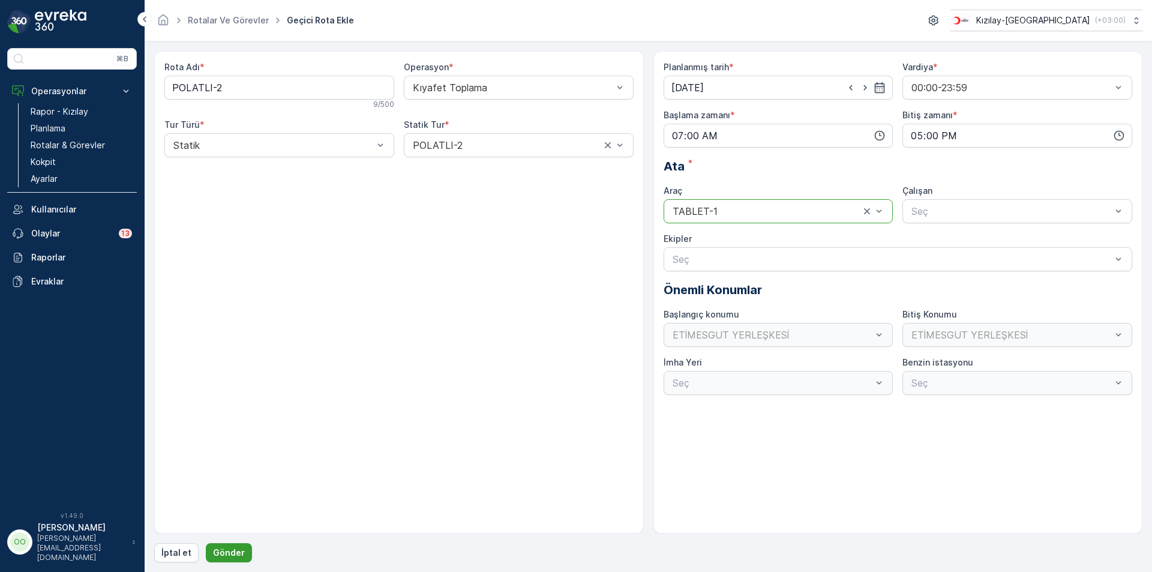
click at [227, 556] on p "Gönder" at bounding box center [229, 553] width 32 height 12
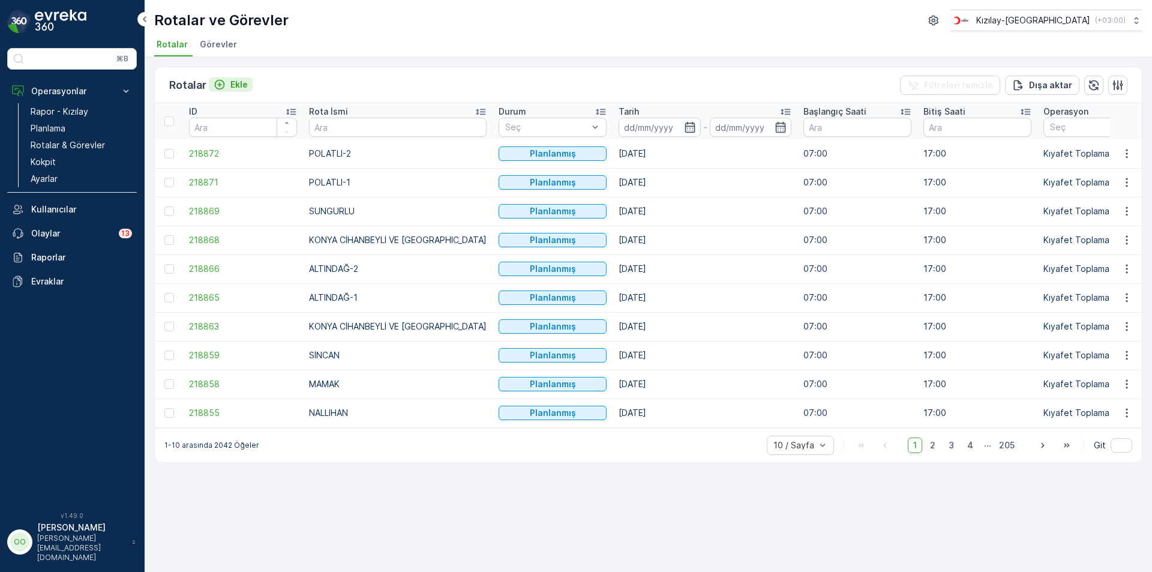
click at [227, 83] on div "Ekle" at bounding box center [231, 85] width 34 height 12
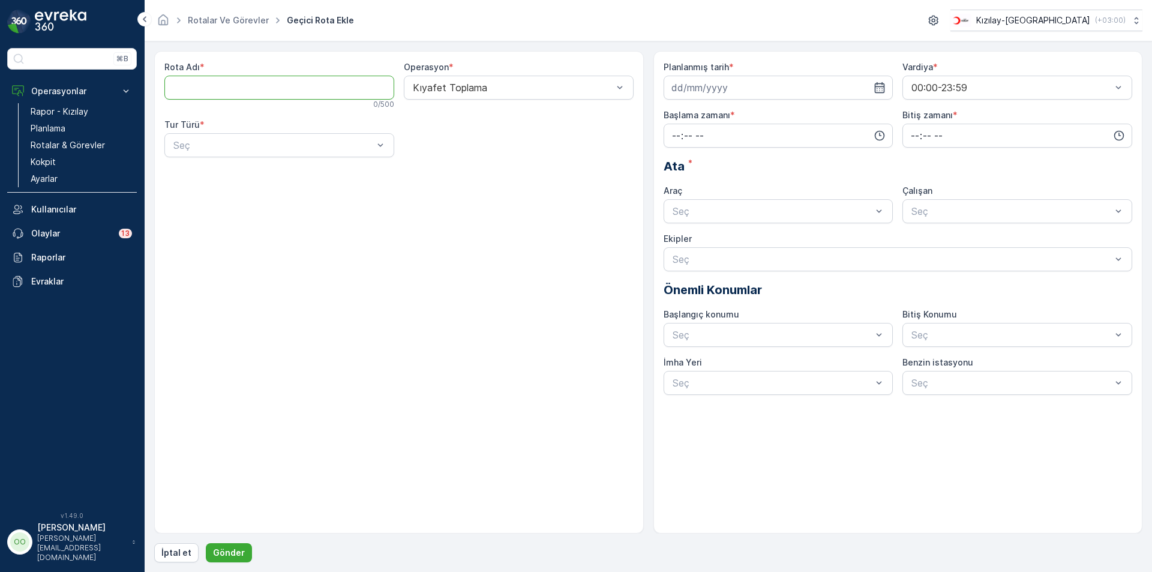
click at [227, 83] on Adı "Rota Adı" at bounding box center [279, 88] width 230 height 24
type Adı "ÇANKIRI 1"
click at [235, 137] on div "Seç" at bounding box center [279, 145] width 230 height 24
click at [200, 172] on div "Statik" at bounding box center [279, 174] width 215 height 11
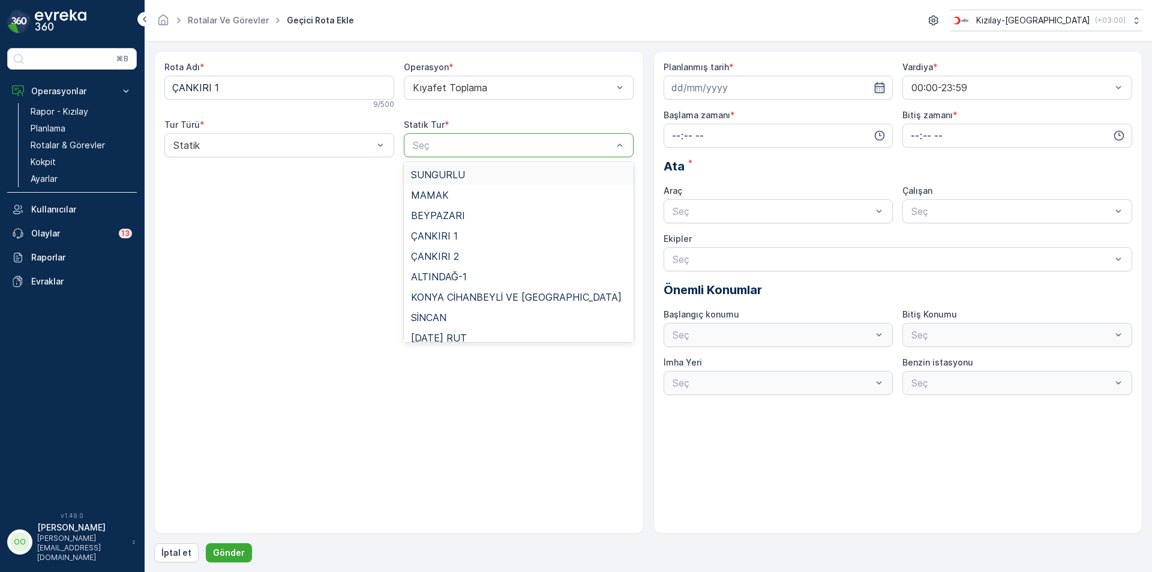
click at [477, 142] on div at bounding box center [513, 145] width 202 height 11
click at [479, 242] on div "ÇANKIRI 1" at bounding box center [519, 236] width 230 height 20
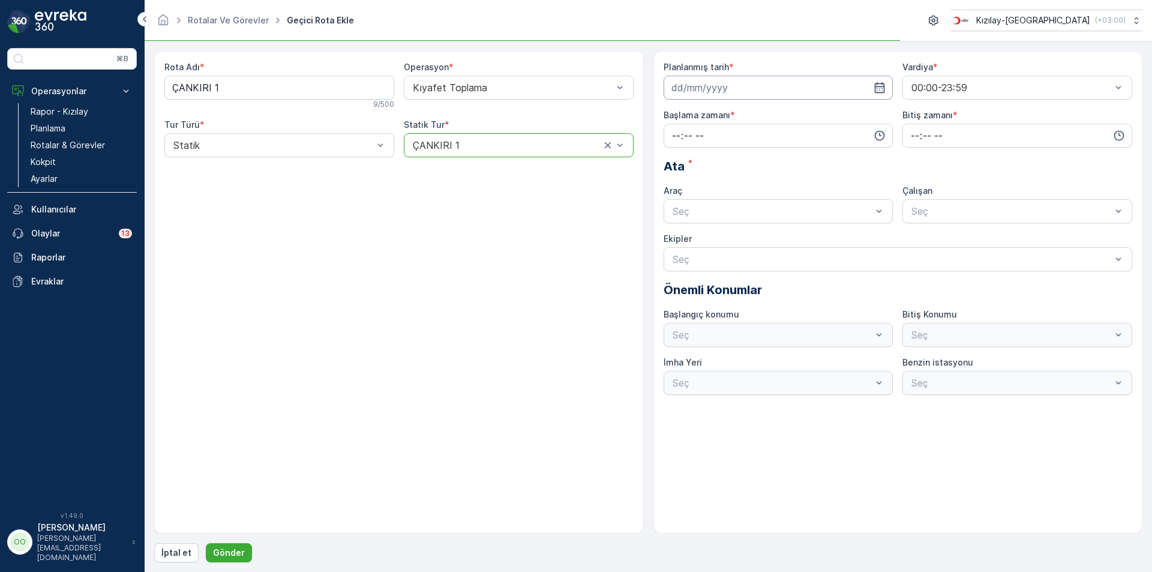
click at [747, 92] on input at bounding box center [779, 88] width 230 height 24
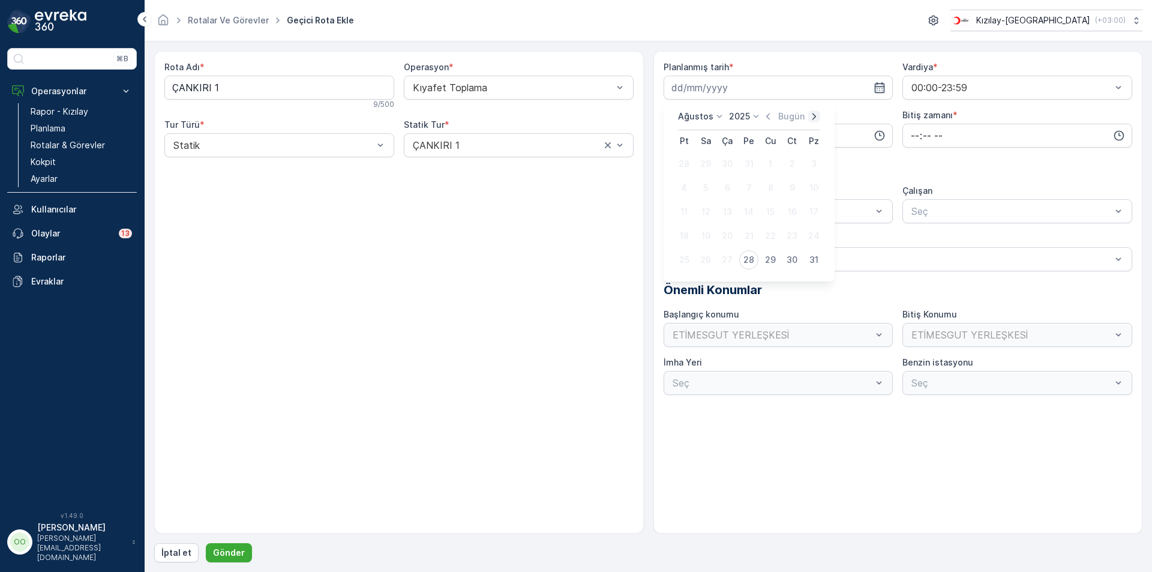
click at [812, 116] on icon "button" at bounding box center [814, 116] width 12 height 12
click at [751, 159] on div "4" at bounding box center [748, 163] width 19 height 19
type input "[DATE]"
click at [677, 134] on input "time" at bounding box center [779, 136] width 230 height 24
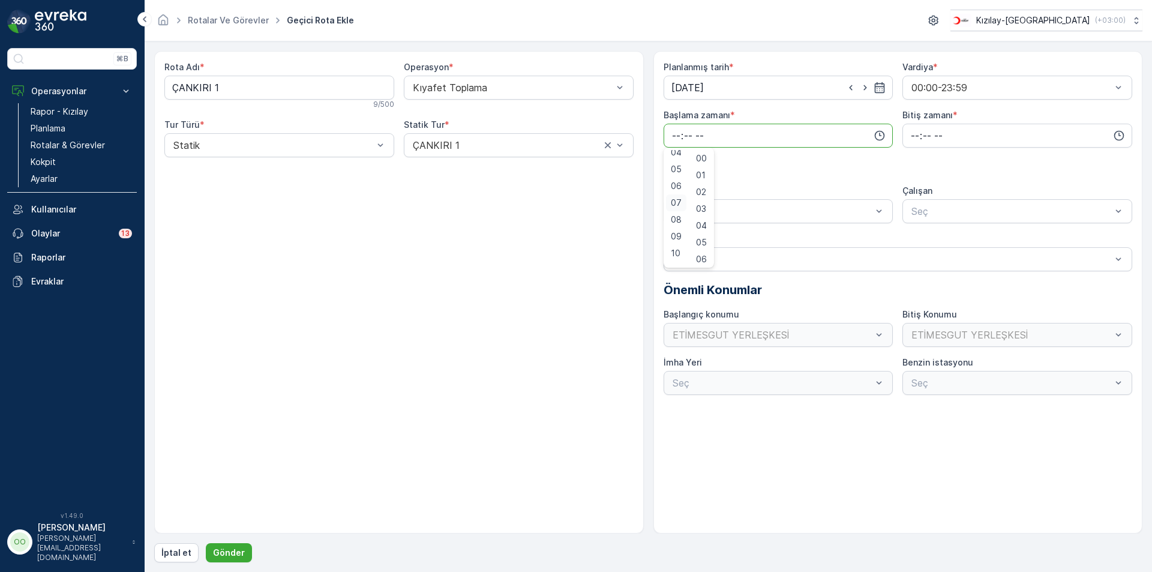
click at [674, 202] on span "07" at bounding box center [676, 203] width 11 height 12
type input "07:00"
click at [911, 136] on input "time" at bounding box center [1017, 136] width 230 height 24
click at [922, 196] on div "17" at bounding box center [915, 204] width 20 height 17
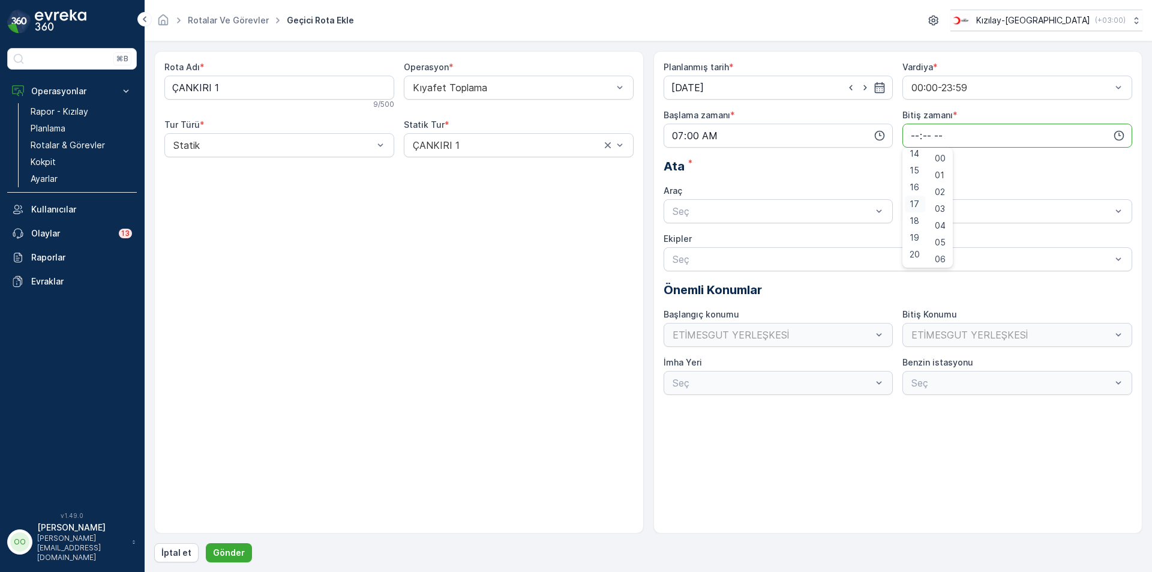
type input "17:00"
click at [784, 213] on div at bounding box center [772, 211] width 202 height 11
click at [691, 242] on span "TABLET-1" at bounding box center [693, 240] width 45 height 11
click at [226, 550] on p "Gönder" at bounding box center [229, 553] width 32 height 12
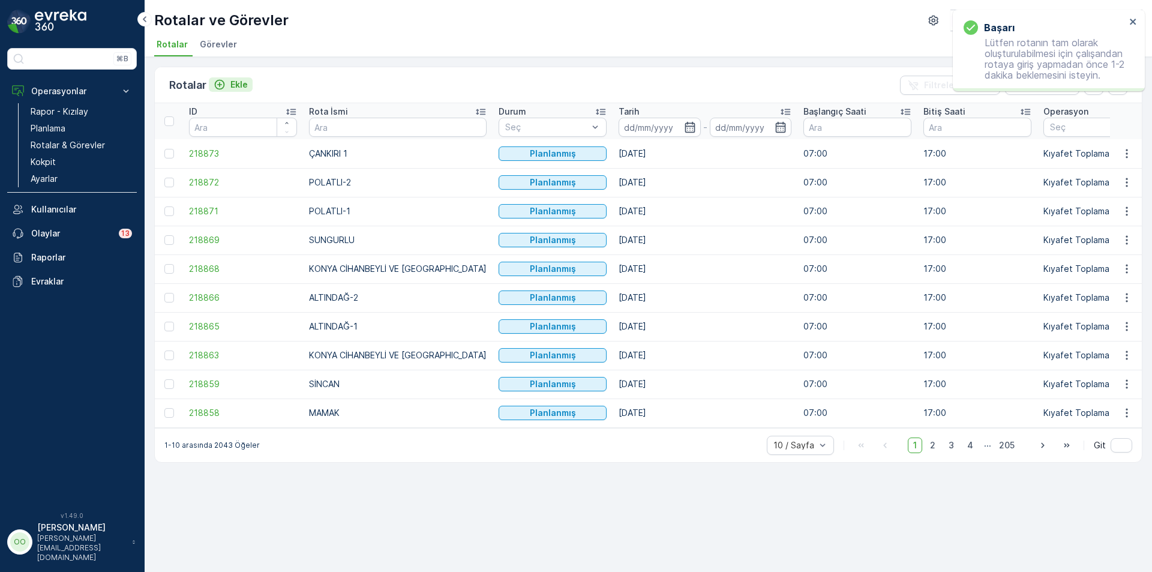
click at [238, 78] on button "Ekle" at bounding box center [231, 84] width 44 height 14
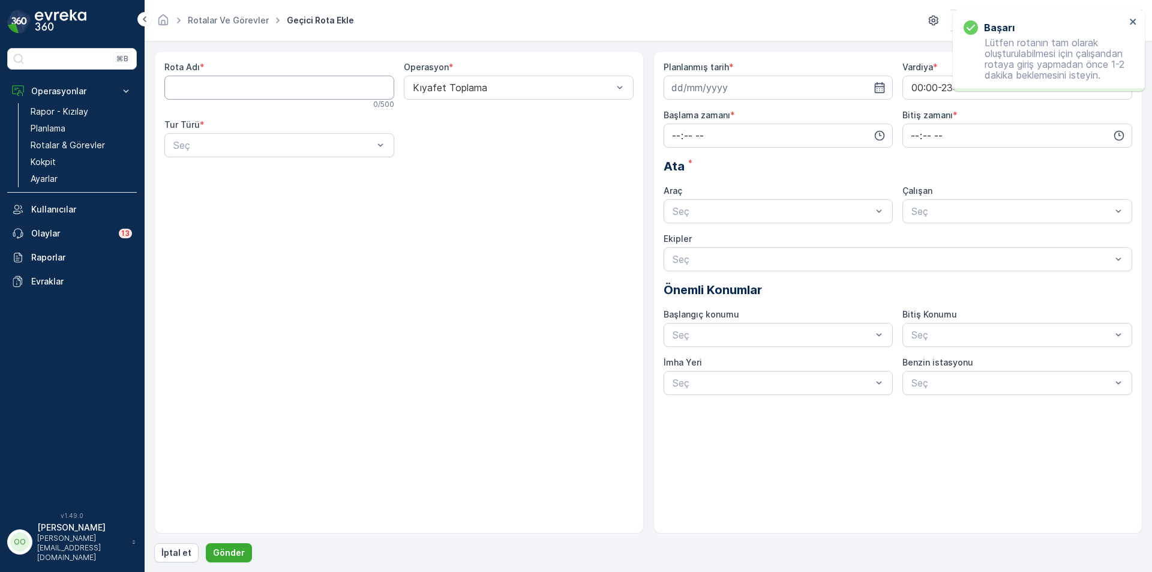
click at [238, 78] on Adı "Rota Adı" at bounding box center [279, 88] width 230 height 24
type Adı "ÇANKIRI-2"
click at [209, 147] on div at bounding box center [273, 145] width 202 height 11
click at [202, 169] on div "Statik" at bounding box center [279, 174] width 215 height 11
click at [446, 146] on div at bounding box center [513, 145] width 202 height 11
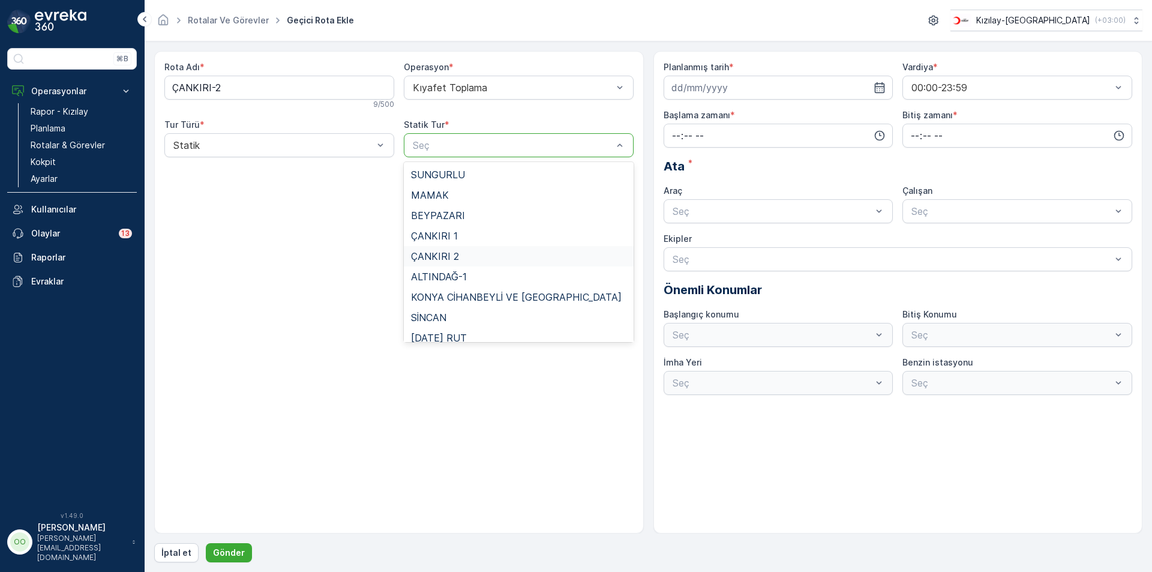
click at [479, 259] on div "ÇANKIRI 2" at bounding box center [518, 256] width 215 height 11
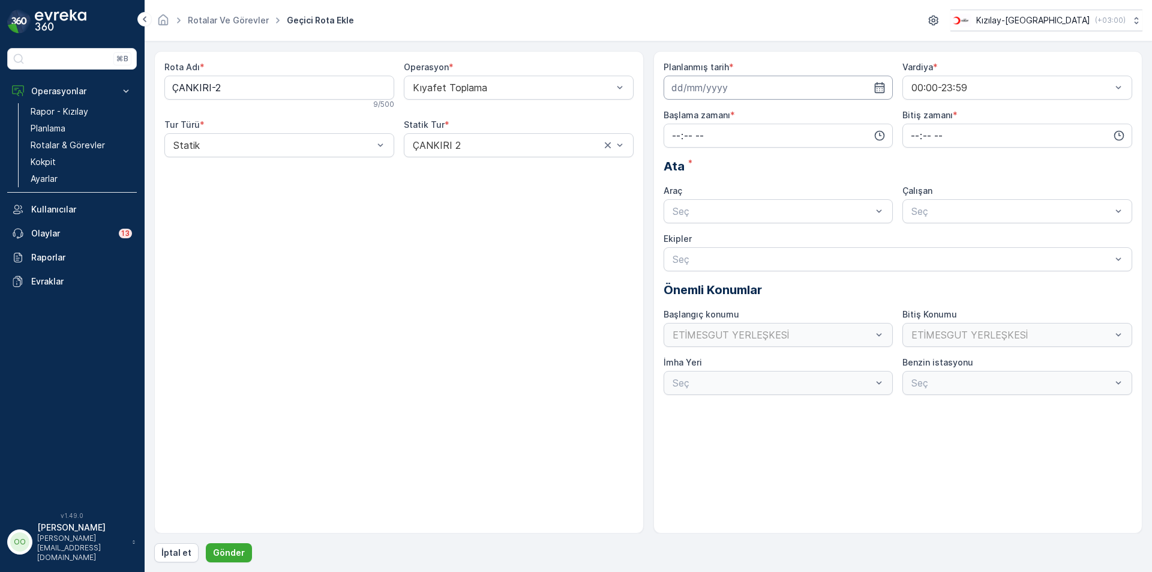
click at [764, 93] on input at bounding box center [779, 88] width 230 height 24
click at [811, 118] on icon "button" at bounding box center [814, 116] width 12 height 12
click at [748, 166] on div "4" at bounding box center [748, 163] width 19 height 19
type input "[DATE]"
click at [673, 144] on input "time" at bounding box center [779, 136] width 230 height 24
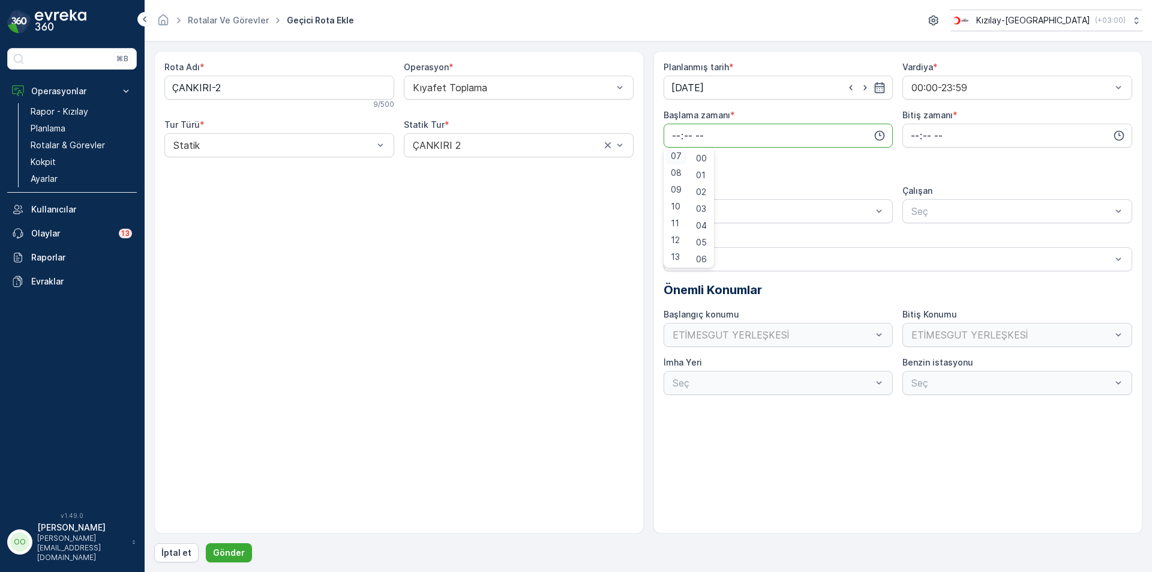
scroll to position [118, 0]
click at [671, 160] on span "07" at bounding box center [676, 158] width 11 height 12
type input "07:00"
click at [910, 136] on input "time" at bounding box center [1017, 136] width 230 height 24
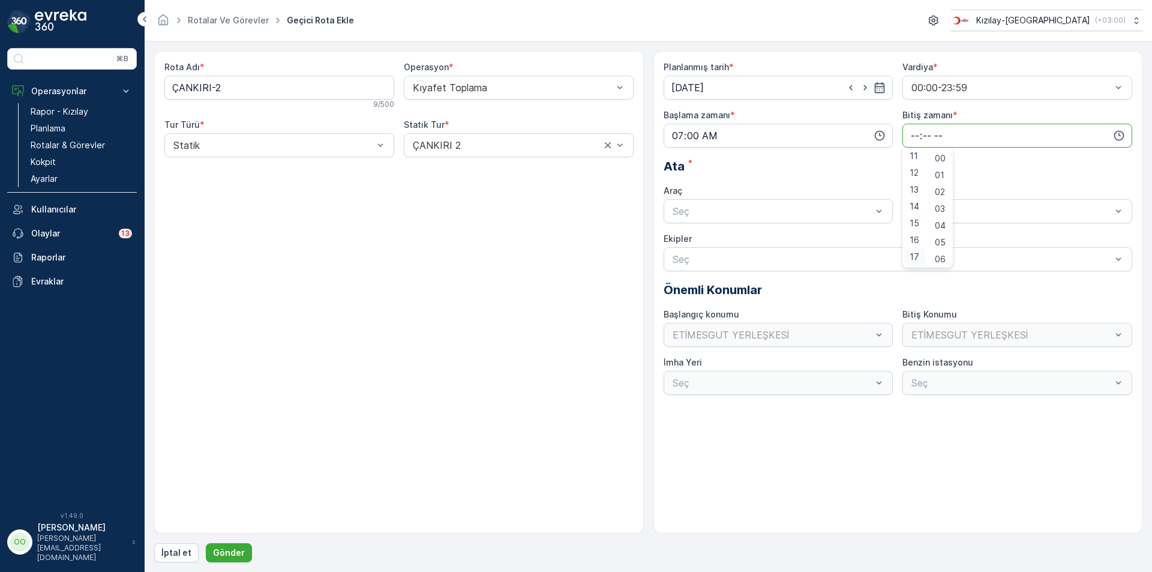
click at [914, 263] on div "17" at bounding box center [915, 256] width 20 height 17
type input "17:00"
click at [686, 236] on span "TABLET-1" at bounding box center [693, 240] width 45 height 11
click at [242, 550] on button "Gönder" at bounding box center [229, 552] width 46 height 19
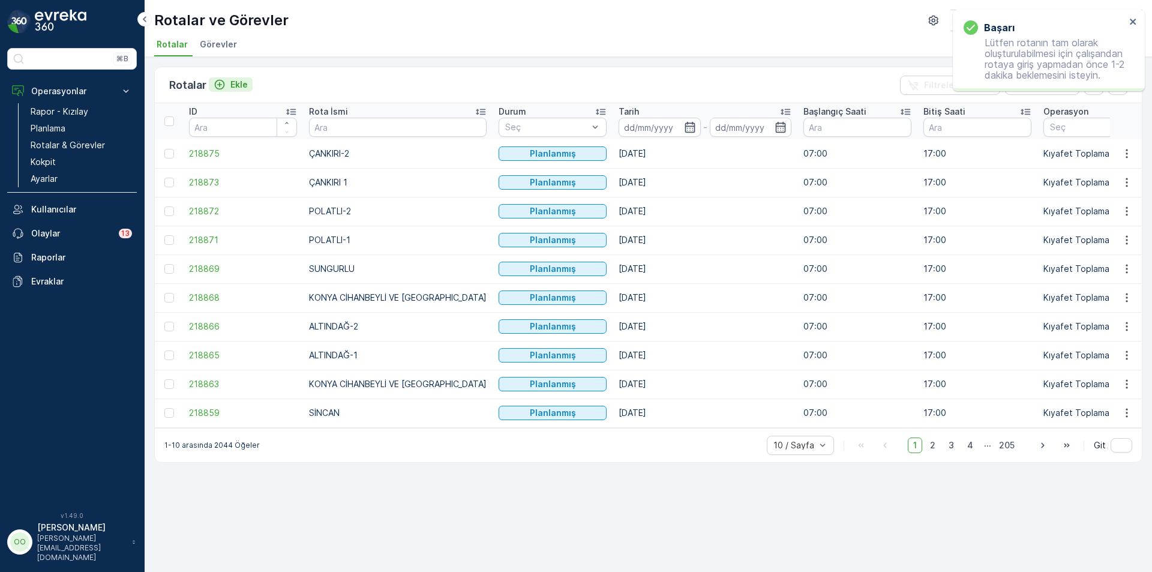
click at [235, 84] on p "Ekle" at bounding box center [238, 85] width 17 height 12
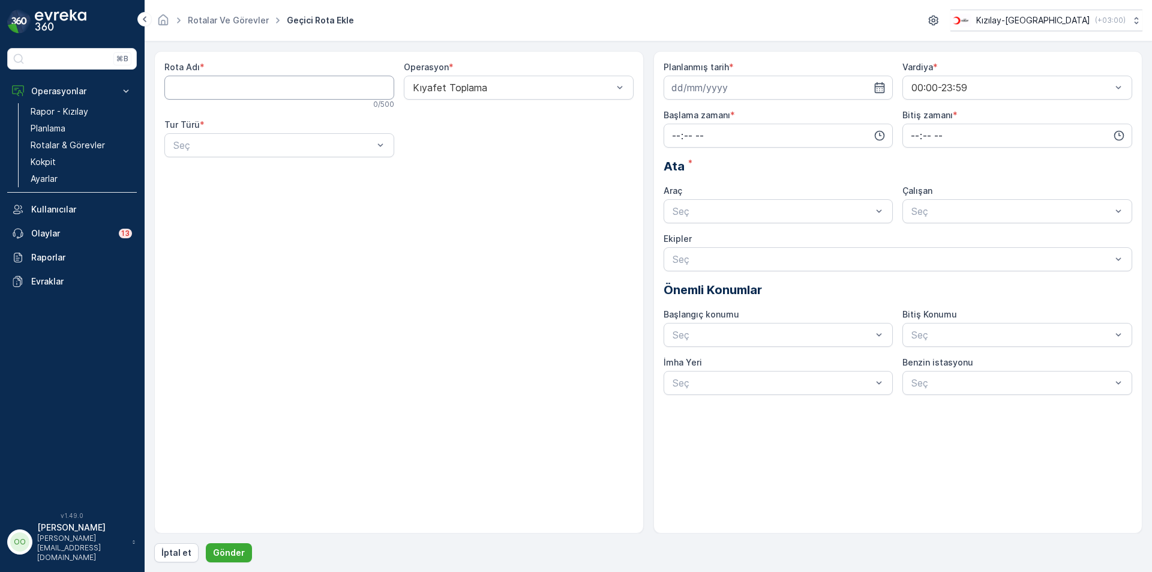
click at [247, 91] on Adı "Rota Adı" at bounding box center [279, 88] width 230 height 24
type Adı "MAMAK"
click at [212, 153] on div "Seç" at bounding box center [279, 145] width 230 height 24
click at [209, 173] on div "Statik" at bounding box center [279, 174] width 215 height 11
click at [463, 160] on div "Rota Adı * MAMAK 5 / 500 Operasyon * Kıyafet Toplama Tur Türü * option Statik, …" at bounding box center [398, 114] width 469 height 106
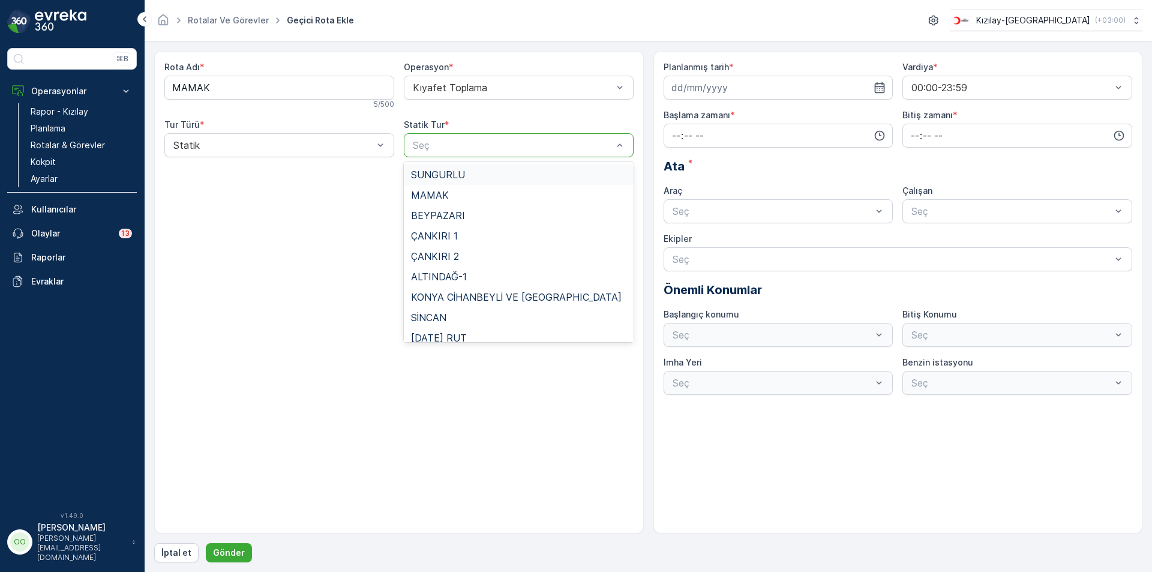
click at [463, 149] on div at bounding box center [513, 145] width 202 height 11
click at [453, 200] on div "MAMAK" at bounding box center [519, 195] width 230 height 20
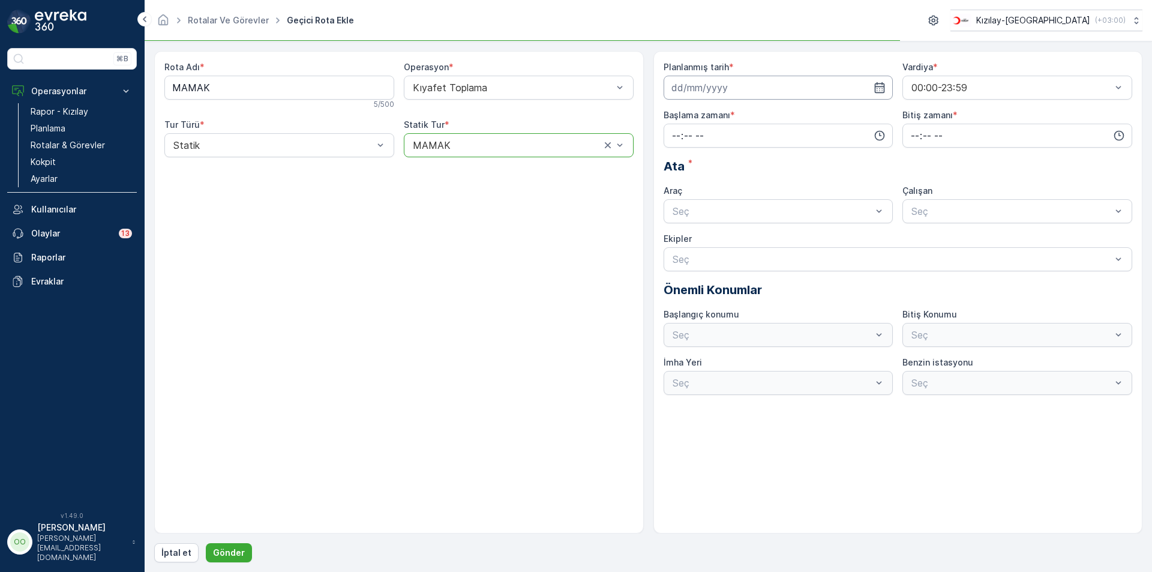
click at [742, 93] on input at bounding box center [779, 88] width 230 height 24
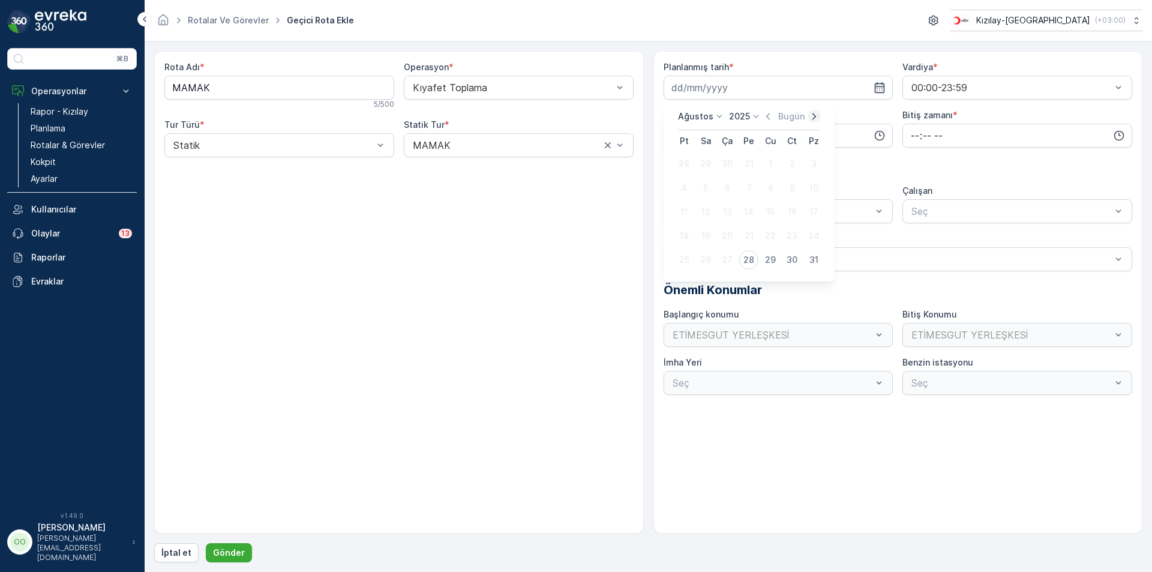
click at [808, 113] on icon "button" at bounding box center [814, 116] width 12 height 12
click at [769, 167] on div "5" at bounding box center [770, 163] width 19 height 19
type input "[DATE]"
click at [667, 136] on input "time" at bounding box center [779, 136] width 230 height 24
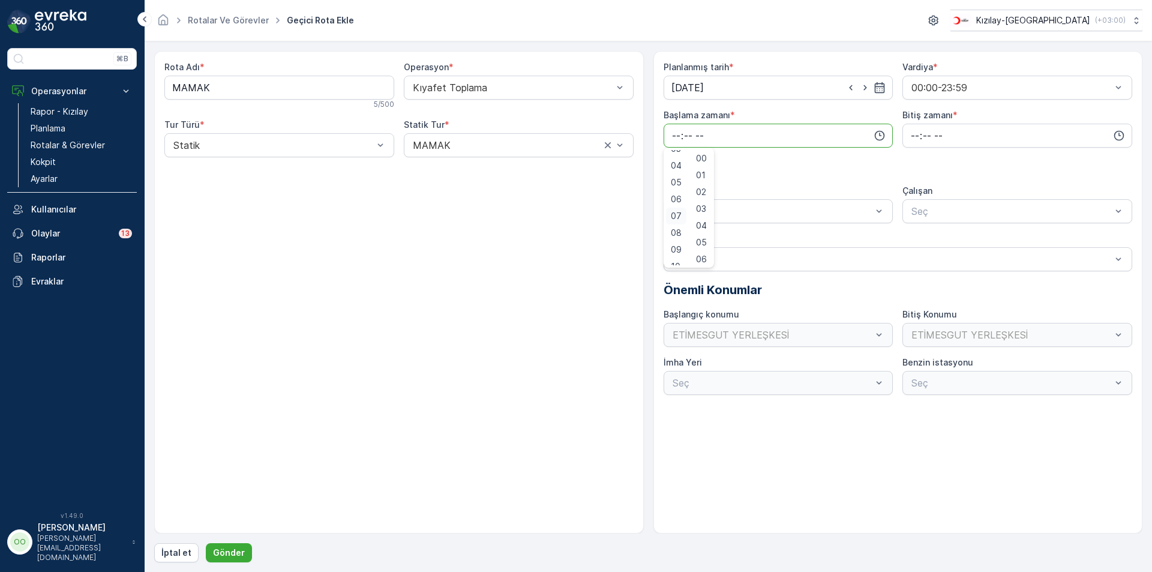
click at [676, 220] on span "07" at bounding box center [676, 216] width 11 height 12
type input "07:00"
click at [908, 139] on input "time" at bounding box center [1017, 136] width 230 height 24
click at [914, 263] on div "17" at bounding box center [915, 256] width 20 height 17
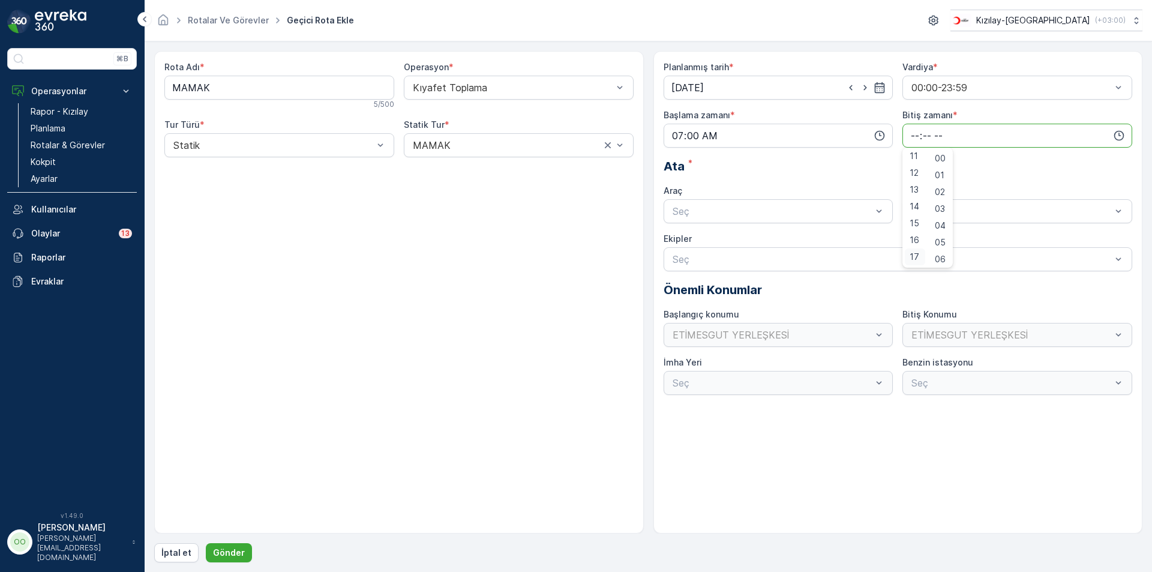
type input "17:00"
click at [686, 239] on span "TABLET-1" at bounding box center [693, 240] width 45 height 11
click at [238, 553] on p "Gönder" at bounding box center [229, 553] width 32 height 12
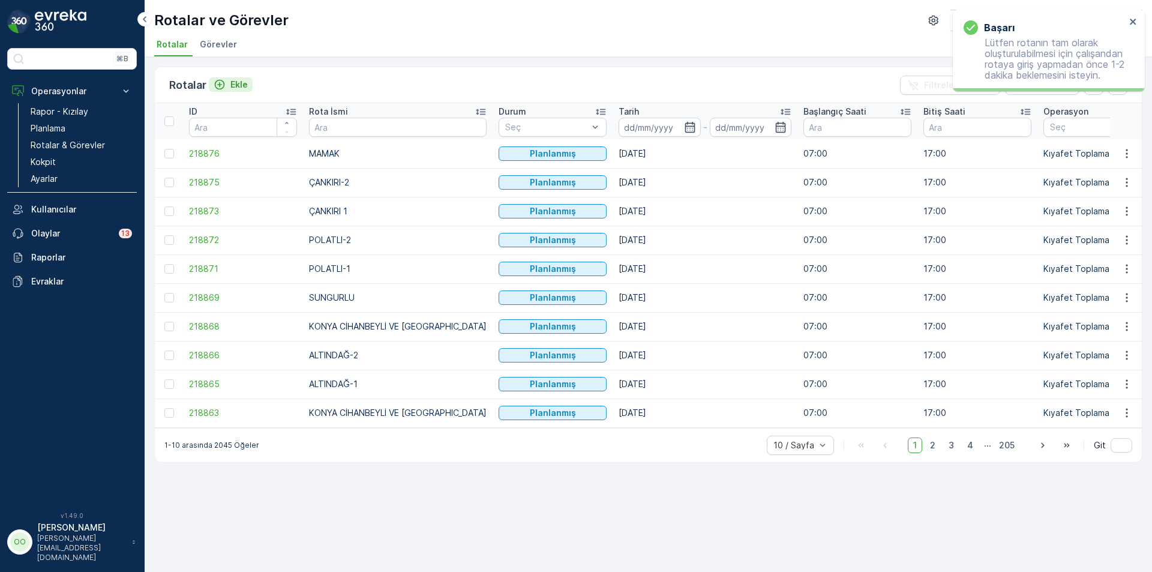
click at [237, 86] on p "Ekle" at bounding box center [238, 85] width 17 height 12
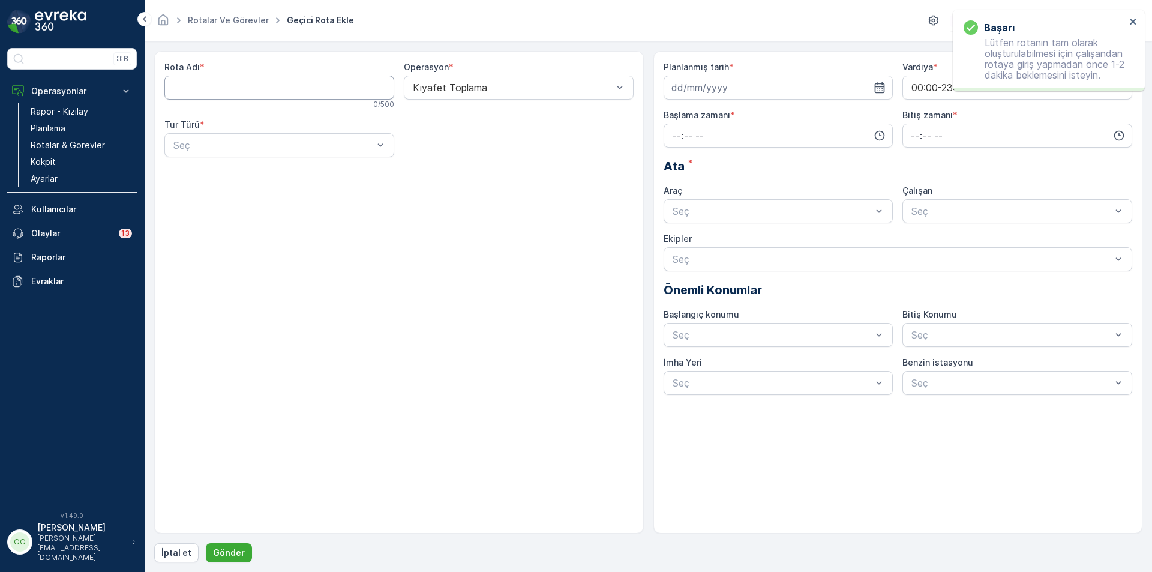
click at [237, 86] on Adı "Rota Adı" at bounding box center [279, 88] width 230 height 24
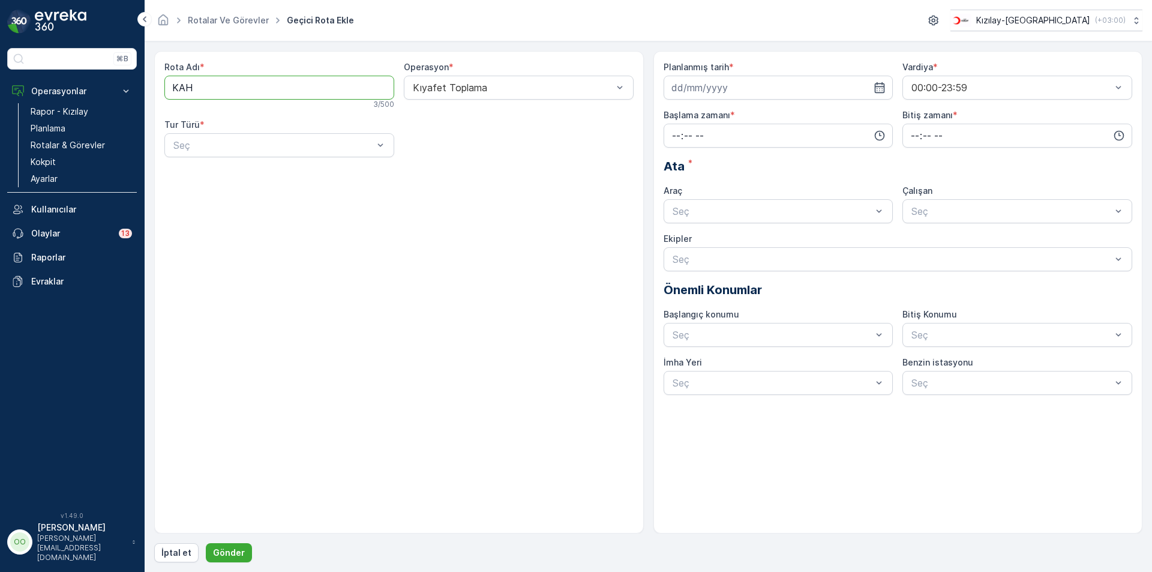
type Adı "KAHRAMANKAZAN"
click at [259, 140] on div at bounding box center [273, 145] width 202 height 11
click at [244, 170] on div "Statik" at bounding box center [279, 174] width 215 height 11
drag, startPoint x: 415, startPoint y: 137, endPoint x: 449, endPoint y: 157, distance: 39.2
click at [418, 137] on div "Seç" at bounding box center [519, 145] width 230 height 24
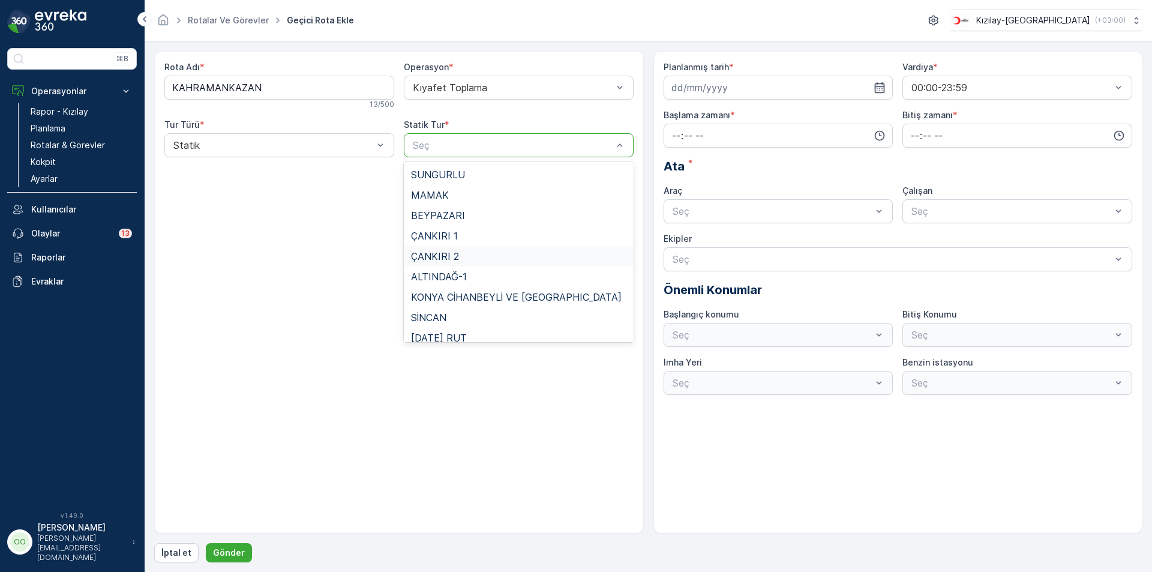
scroll to position [110, 0]
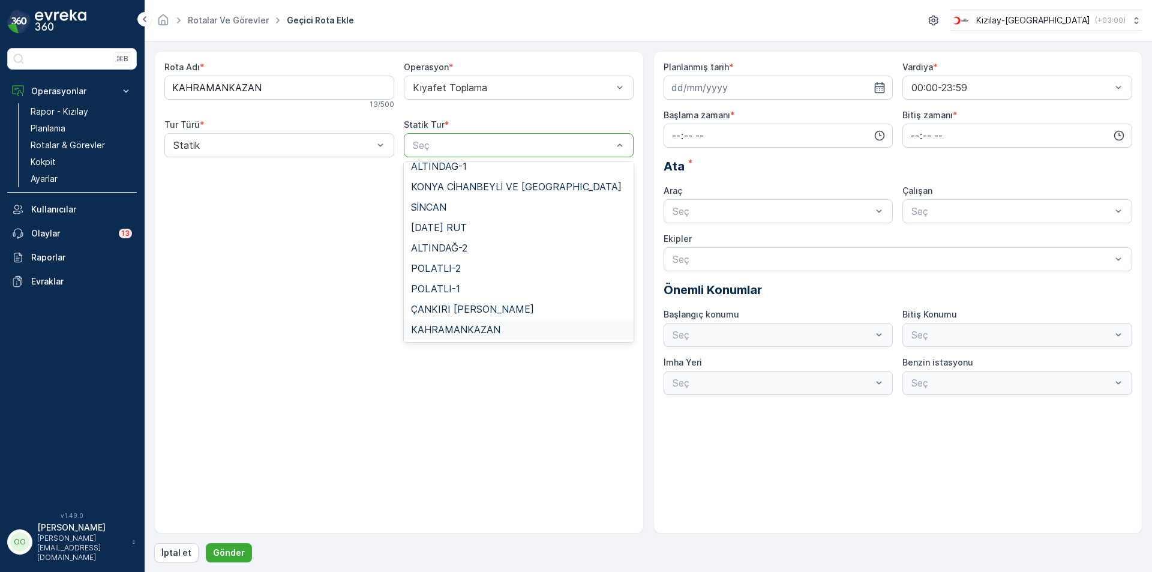
click at [487, 327] on span "KAHRAMANKAZAN" at bounding box center [455, 329] width 89 height 11
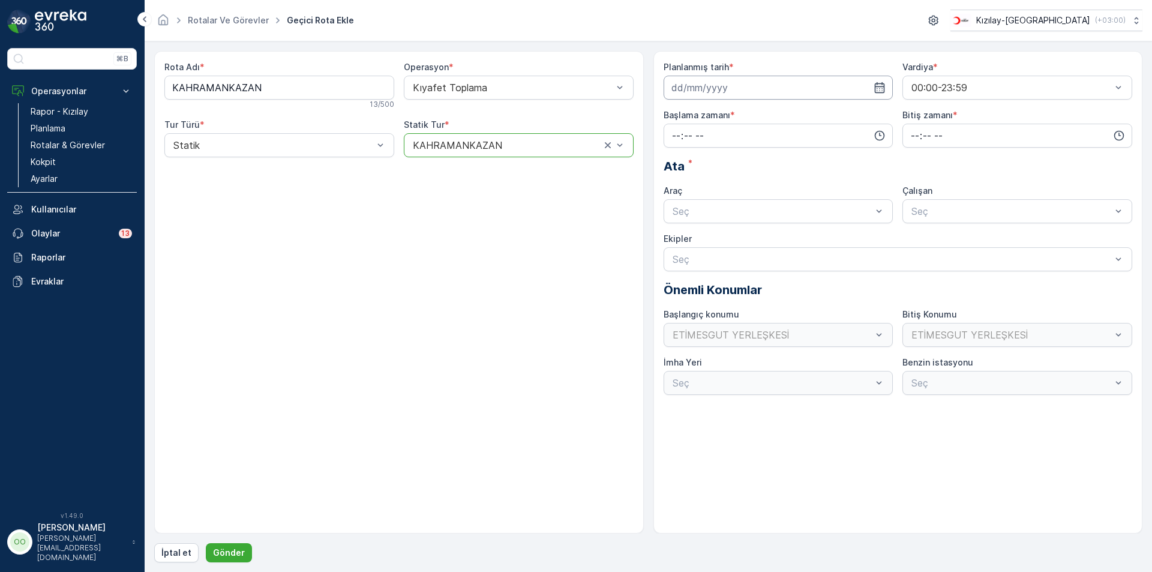
click at [760, 92] on input at bounding box center [779, 88] width 230 height 24
click at [811, 121] on icon "button" at bounding box center [814, 116] width 12 height 12
click at [777, 159] on div "5" at bounding box center [770, 163] width 19 height 19
type input "[DATE]"
click at [667, 140] on input "time" at bounding box center [779, 136] width 230 height 24
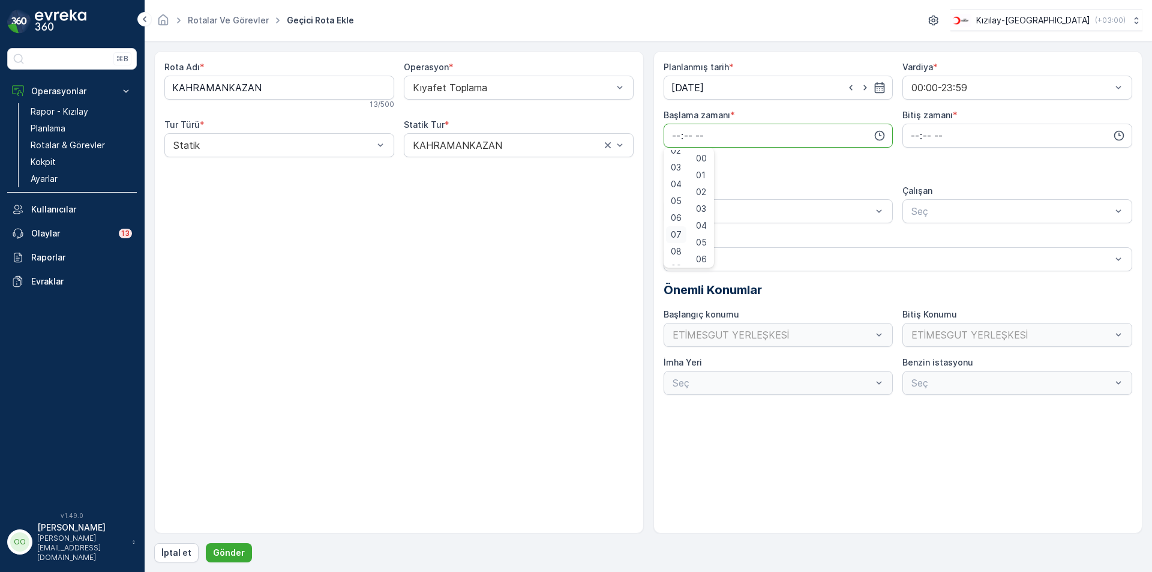
scroll to position [60, 0]
click at [672, 217] on span "07" at bounding box center [676, 216] width 11 height 12
type input "07:00"
click at [923, 137] on input "time" at bounding box center [1017, 136] width 230 height 24
click at [913, 132] on input "time" at bounding box center [1017, 136] width 230 height 24
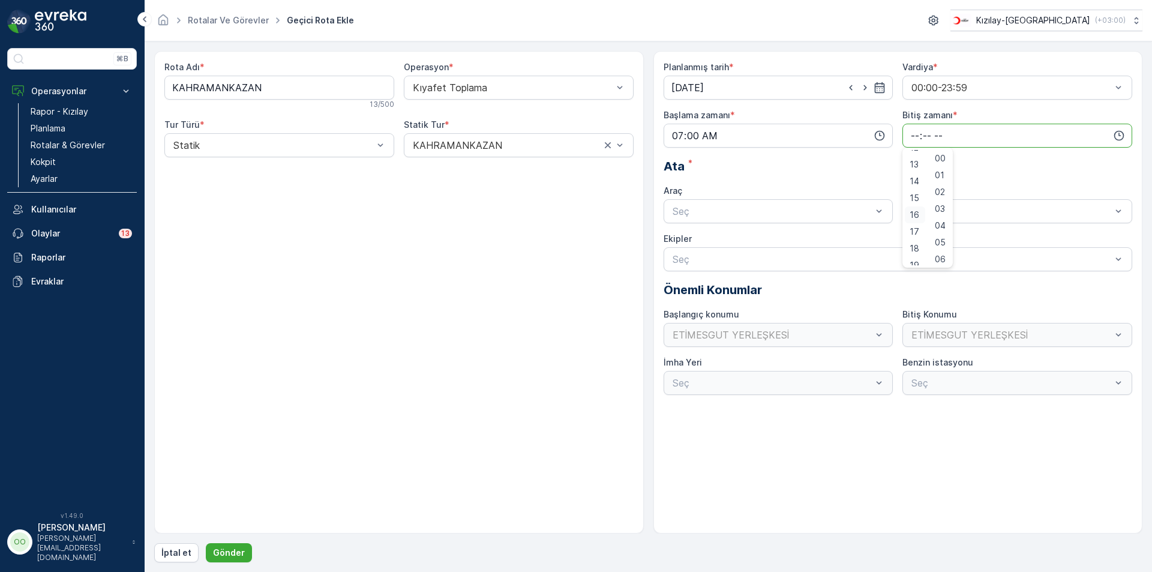
scroll to position [240, 0]
click at [917, 211] on div "17" at bounding box center [915, 204] width 20 height 17
type input "17:00"
click at [822, 200] on div "Seç" at bounding box center [779, 211] width 230 height 24
click at [729, 239] on div "TABLET-1" at bounding box center [778, 240] width 215 height 11
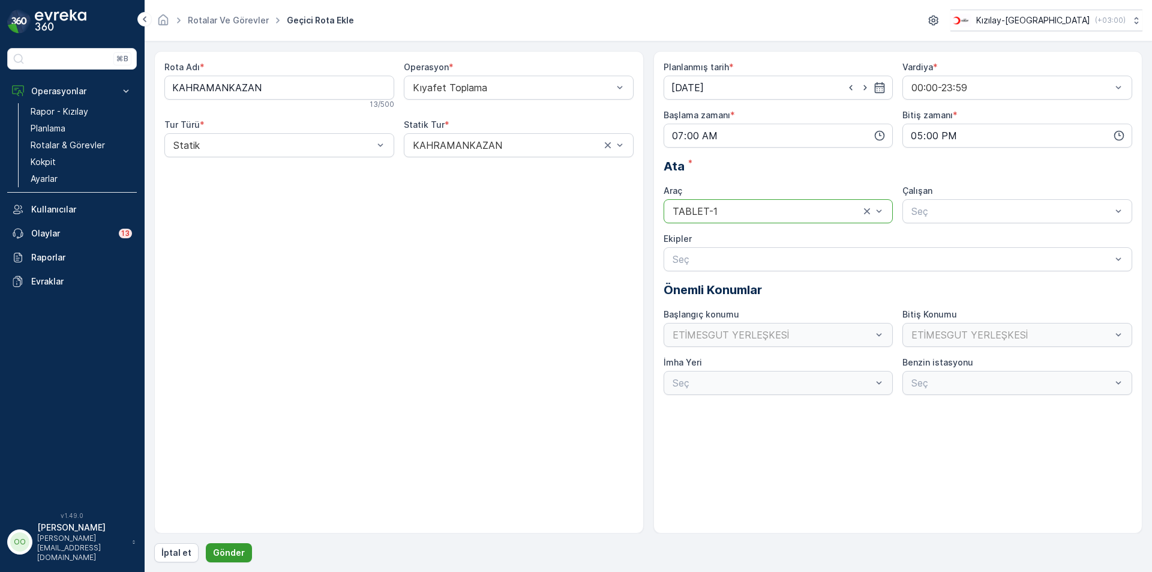
click at [236, 558] on p "Gönder" at bounding box center [229, 553] width 32 height 12
